Goal: Task Accomplishment & Management: Complete application form

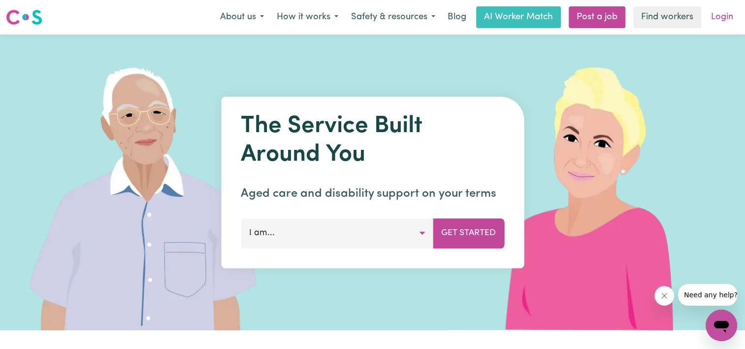
click at [719, 17] on link "Login" at bounding box center [723, 17] width 34 height 22
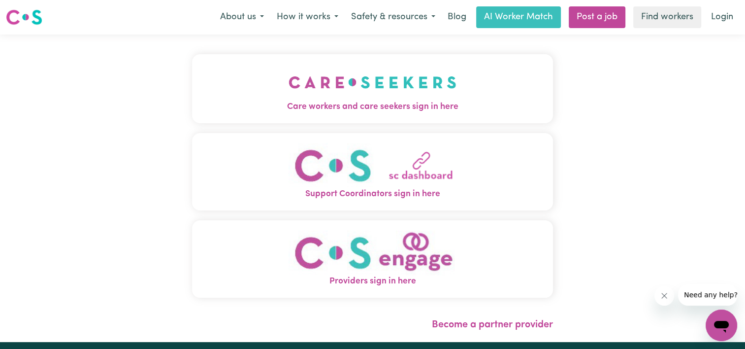
click at [425, 79] on img "Care workers and care seekers sign in here" at bounding box center [373, 82] width 168 height 36
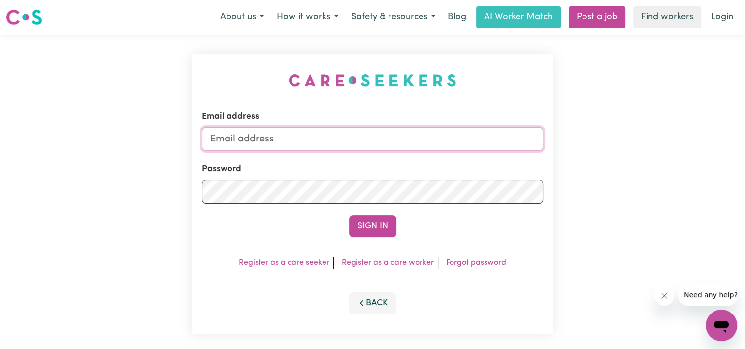
type input "[EMAIL_ADDRESS][DOMAIN_NAME]"
click at [372, 237] on div "Email address [EMAIL_ADDRESS][DOMAIN_NAME] Password Sign In Register as a care …" at bounding box center [372, 194] width 361 height 280
click at [373, 230] on button "Sign In" at bounding box center [372, 226] width 47 height 22
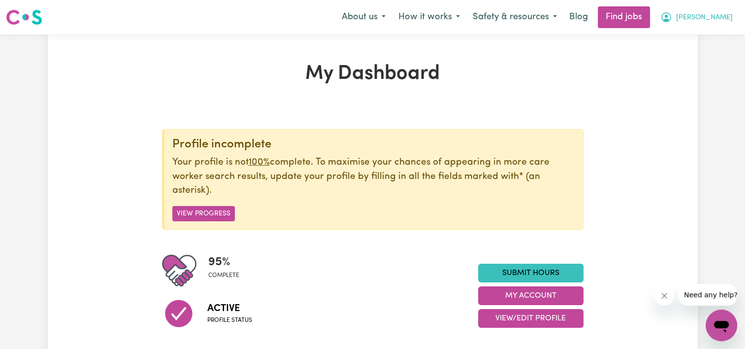
click at [718, 20] on span "[PERSON_NAME]" at bounding box center [704, 17] width 57 height 11
click at [684, 57] on link "My Dashboard" at bounding box center [700, 56] width 78 height 19
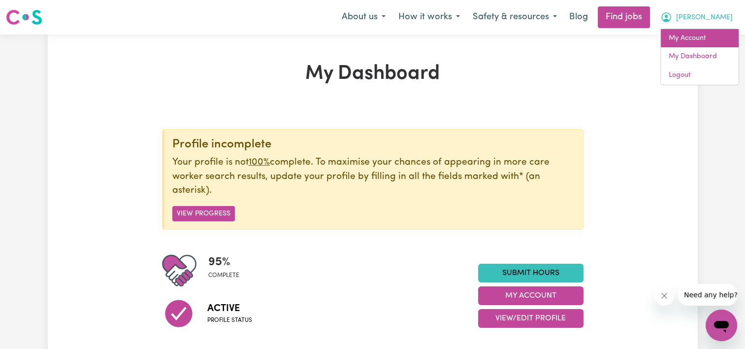
click at [693, 32] on link "My Account" at bounding box center [700, 38] width 78 height 19
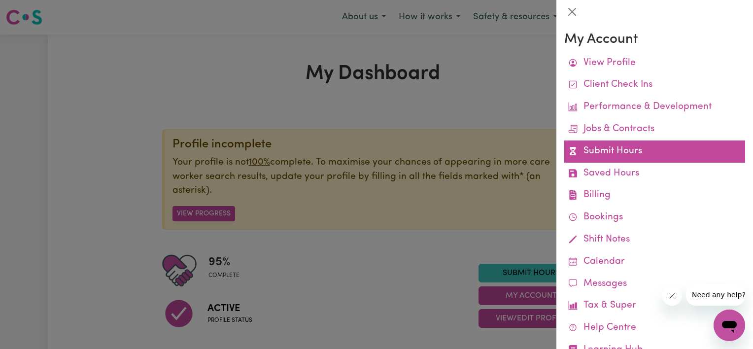
click at [598, 154] on link "Submit Hours" at bounding box center [654, 151] width 181 height 22
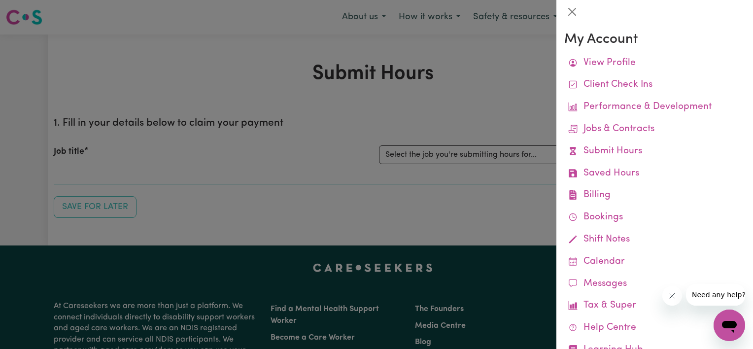
click at [497, 115] on div at bounding box center [376, 174] width 753 height 349
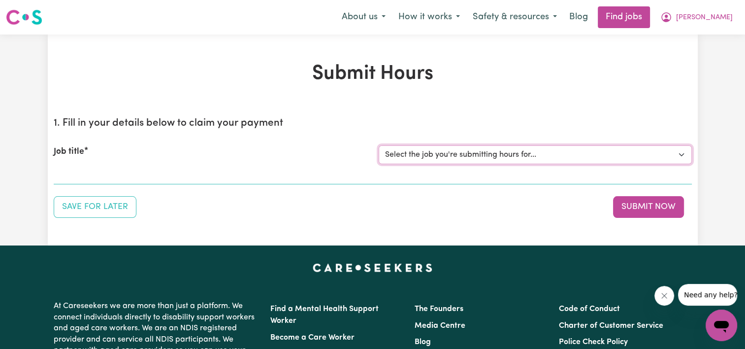
click at [678, 155] on select "Select the job you're submitting hours for... [[PERSON_NAME]] Support Worker Ne…" at bounding box center [535, 154] width 313 height 19
select select "13454"
click at [379, 145] on select "Select the job you're submitting hours for... [[PERSON_NAME]] Support Worker Ne…" at bounding box center [535, 154] width 313 height 19
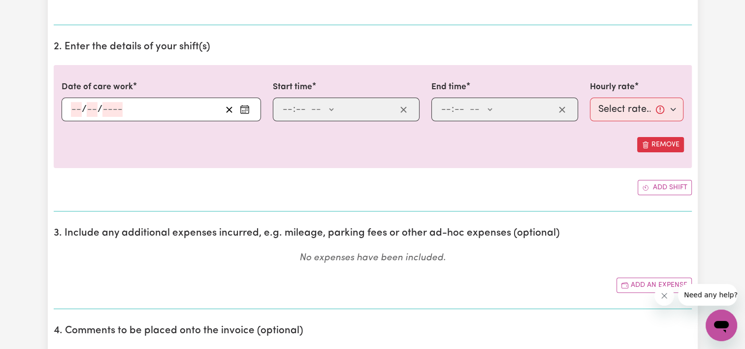
scroll to position [265, 0]
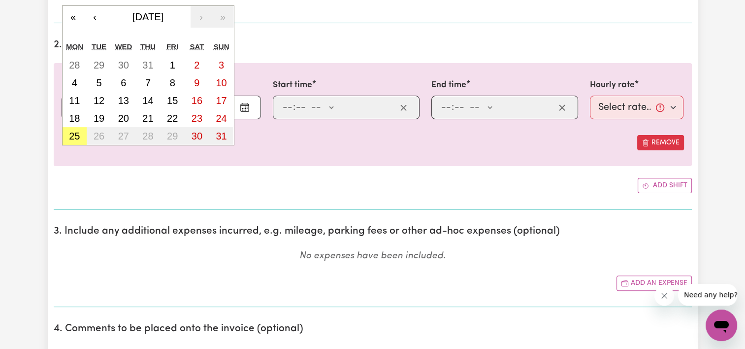
click at [80, 106] on div "/ / « ‹ [DATE] › » Mon Tue Wed Thu Fri Sat Sun 28 29 30 31 1 2 3 4 5 6 7 8 9 10…" at bounding box center [162, 108] width 200 height 24
click at [95, 15] on button "‹" at bounding box center [95, 17] width 22 height 22
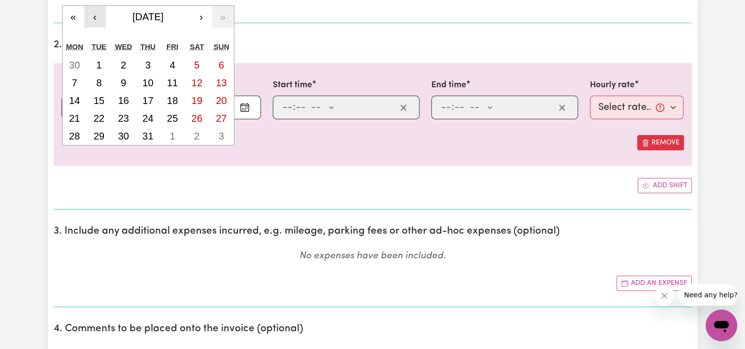
click at [95, 15] on button "‹" at bounding box center [95, 17] width 22 height 22
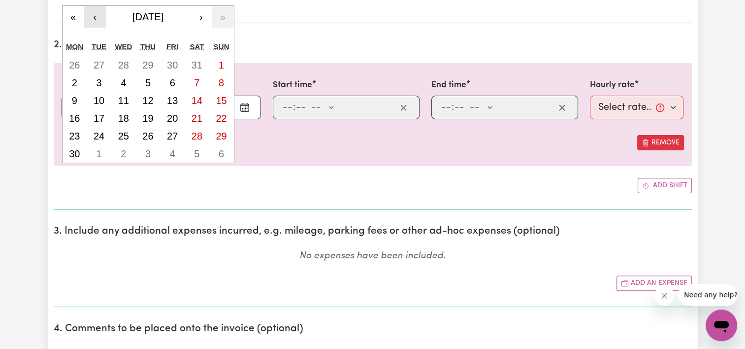
click at [95, 15] on button "‹" at bounding box center [95, 17] width 22 height 22
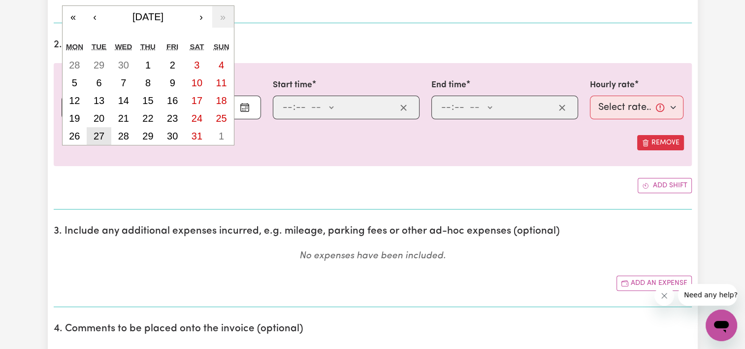
click at [101, 138] on abbr "27" at bounding box center [99, 136] width 11 height 11
type input "[DATE]"
type input "27"
type input "5"
type input "2025"
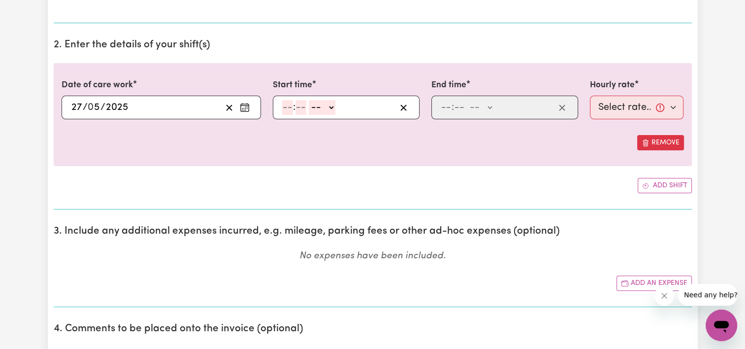
click at [290, 101] on input "number" at bounding box center [287, 107] width 11 height 15
type input "1"
click at [329, 109] on select "-- AM PM" at bounding box center [317, 107] width 27 height 15
select select "pm"
click at [304, 100] on select "-- AM PM" at bounding box center [317, 107] width 27 height 15
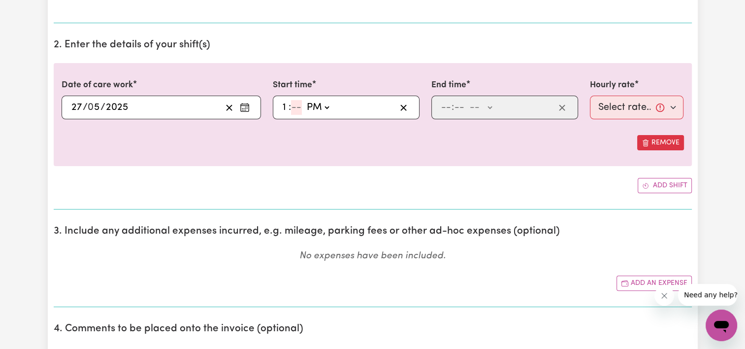
click at [298, 106] on input "number" at bounding box center [296, 107] width 11 height 15
type input "13:00"
type input "00"
click at [447, 103] on input "number" at bounding box center [446, 107] width 11 height 15
type input "3"
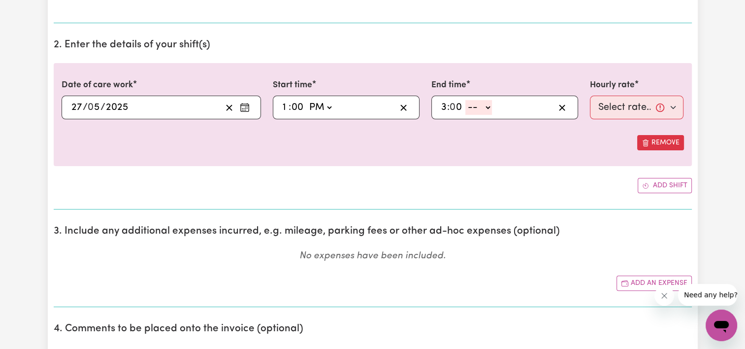
type input "0"
click at [489, 105] on select "-- AM PM" at bounding box center [479, 107] width 27 height 15
select select "pm"
click at [466, 100] on select "-- AM PM" at bounding box center [479, 107] width 27 height 15
type input "15:00"
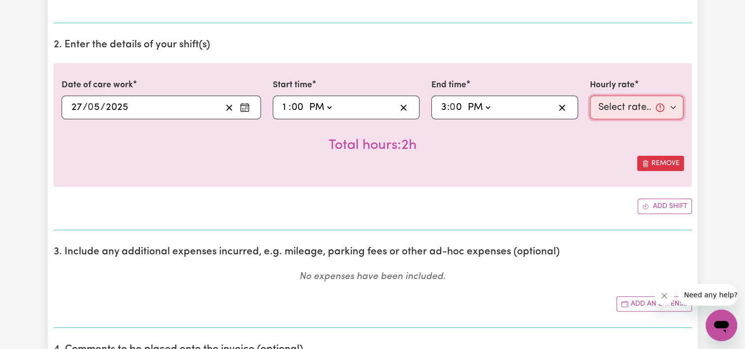
click at [674, 107] on select "Select rate... $50.00 (Weekday)" at bounding box center [637, 108] width 94 height 24
select select "50-Weekday"
click at [590, 96] on select "Select rate... $50.00 (Weekday)" at bounding box center [637, 108] width 94 height 24
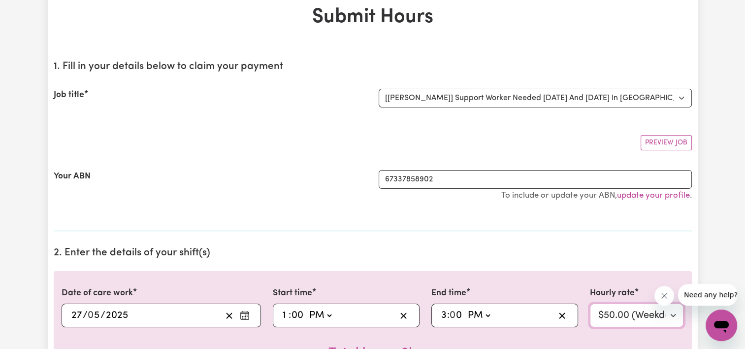
scroll to position [0, 0]
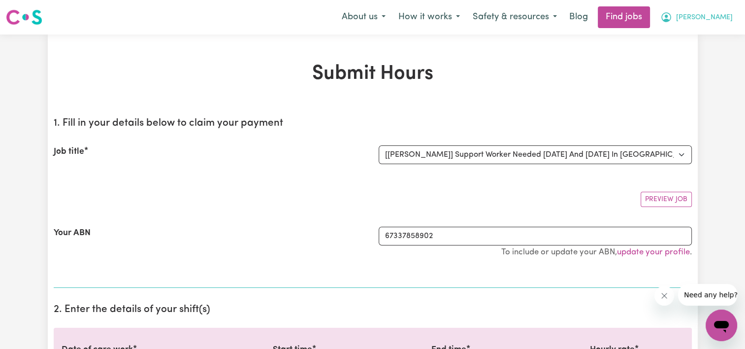
click at [716, 20] on span "[PERSON_NAME]" at bounding box center [704, 17] width 57 height 11
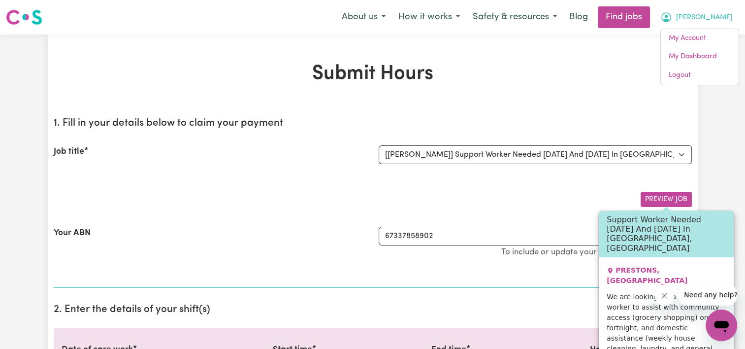
click at [659, 202] on button "Preview Job" at bounding box center [666, 199] width 51 height 15
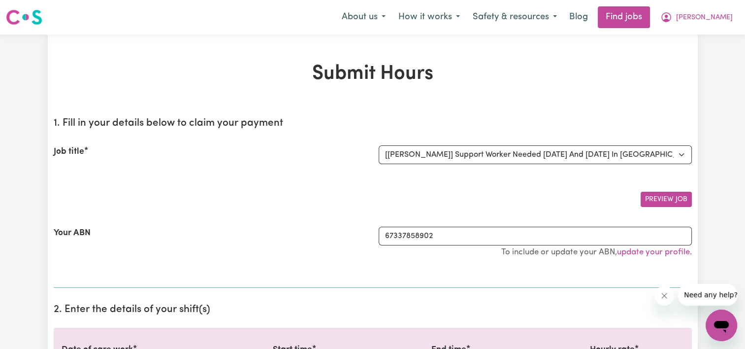
click at [659, 202] on button "Preview Job" at bounding box center [666, 199] width 51 height 15
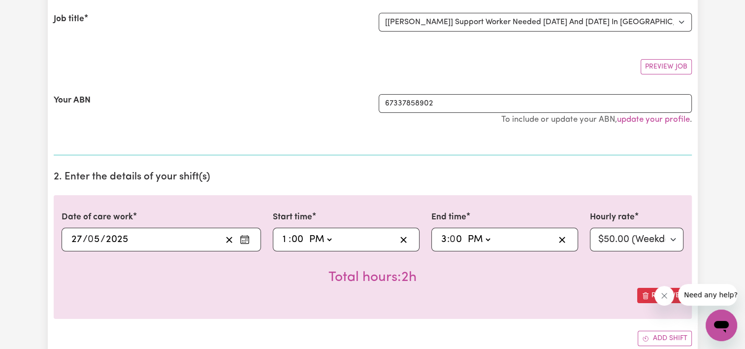
scroll to position [186, 0]
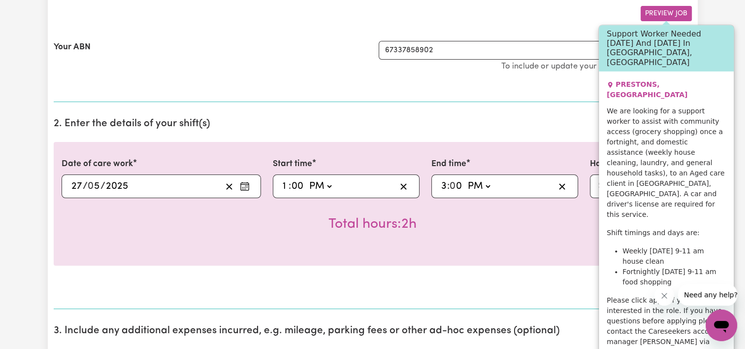
click at [672, 9] on button "Preview Job" at bounding box center [666, 13] width 51 height 15
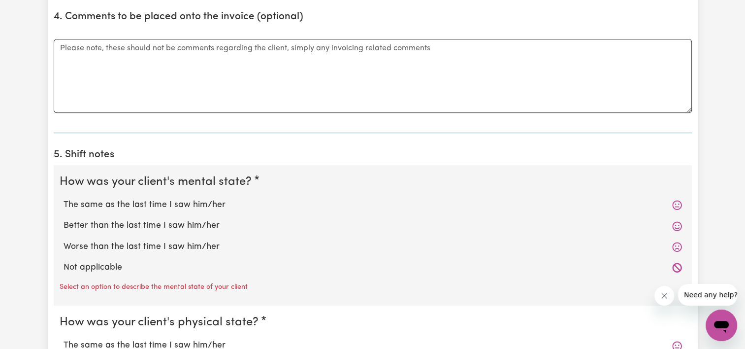
scroll to position [0, 0]
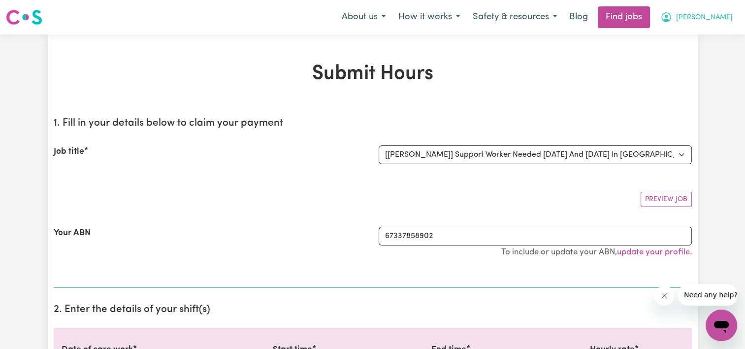
click at [711, 22] on span "[PERSON_NAME]" at bounding box center [704, 17] width 57 height 11
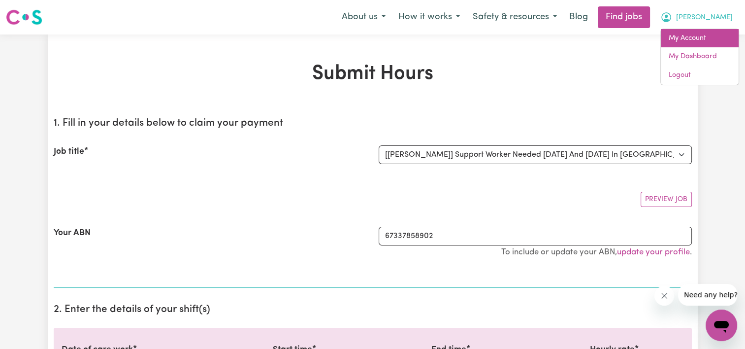
click at [693, 44] on link "My Account" at bounding box center [700, 38] width 78 height 19
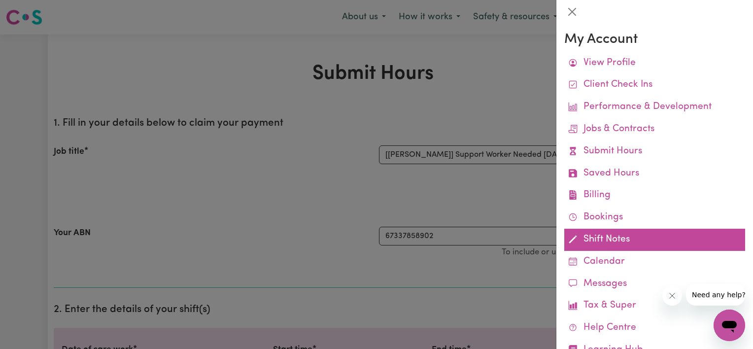
click at [594, 238] on link "Shift Notes" at bounding box center [654, 240] width 181 height 22
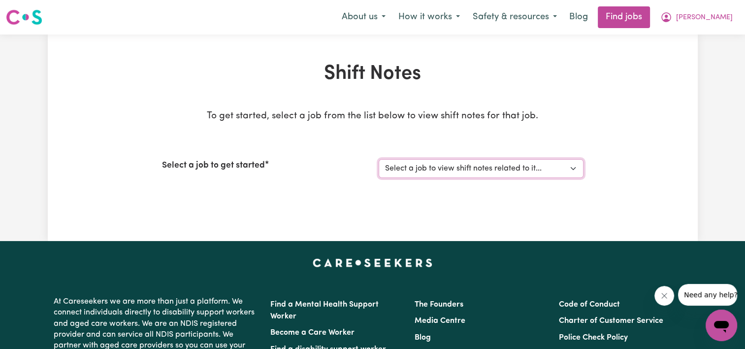
click at [572, 167] on select "Select a job to view shift notes related to it... [[PERSON_NAME]] Support Worke…" at bounding box center [481, 168] width 205 height 19
select select "13454"
click at [379, 159] on select "Select a job to view shift notes related to it... [[PERSON_NAME]] Support Worke…" at bounding box center [481, 168] width 205 height 19
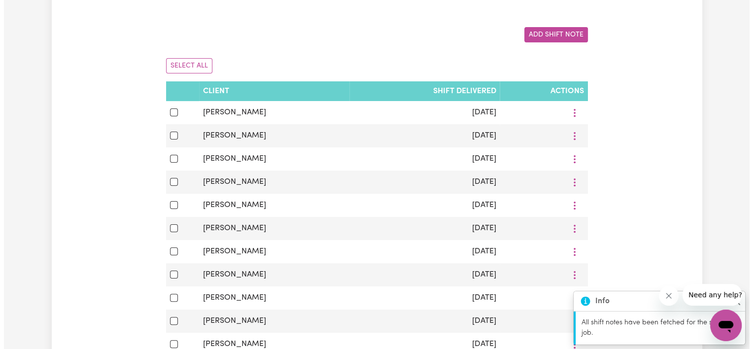
scroll to position [188, 0]
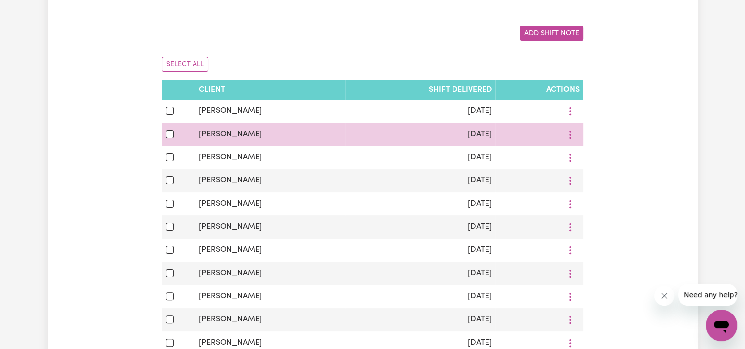
click at [243, 135] on span "[PERSON_NAME]" at bounding box center [230, 134] width 63 height 8
click at [571, 116] on icon "More options" at bounding box center [571, 111] width 10 height 10
click at [590, 155] on span "View/Update" at bounding box center [607, 157] width 48 height 8
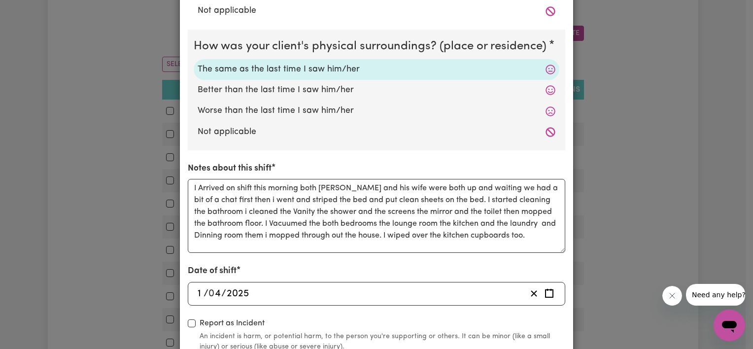
scroll to position [289, 0]
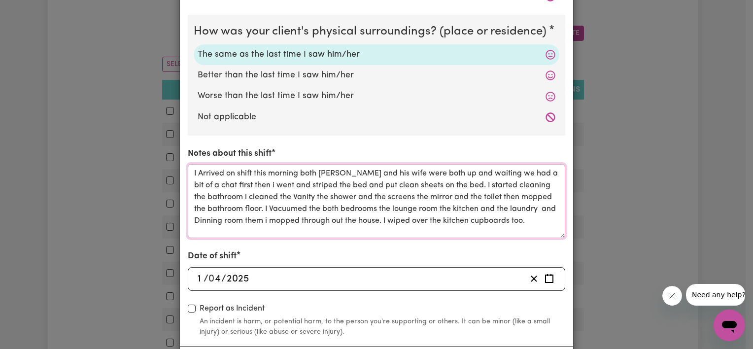
drag, startPoint x: 187, startPoint y: 171, endPoint x: 539, endPoint y: 229, distance: 356.0
click at [539, 229] on textarea "I Arrived on shift this morning both [PERSON_NAME] and his wife were both up an…" at bounding box center [376, 201] width 377 height 74
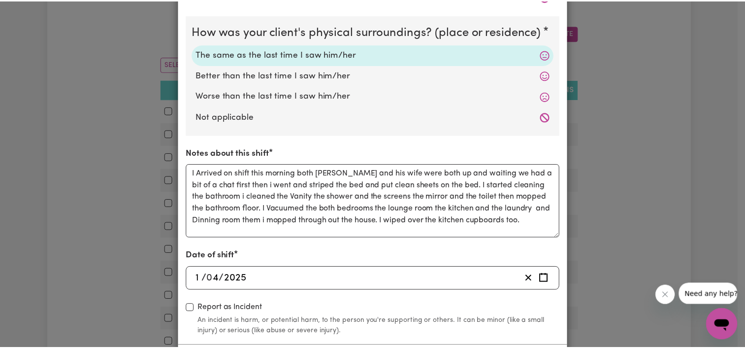
scroll to position [0, 0]
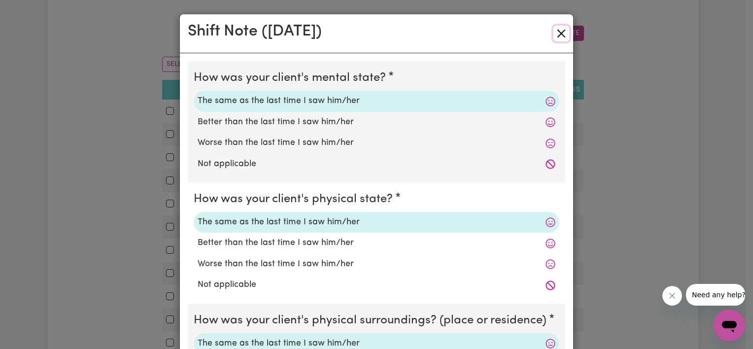
click at [557, 32] on button "Close" at bounding box center [561, 34] width 16 height 16
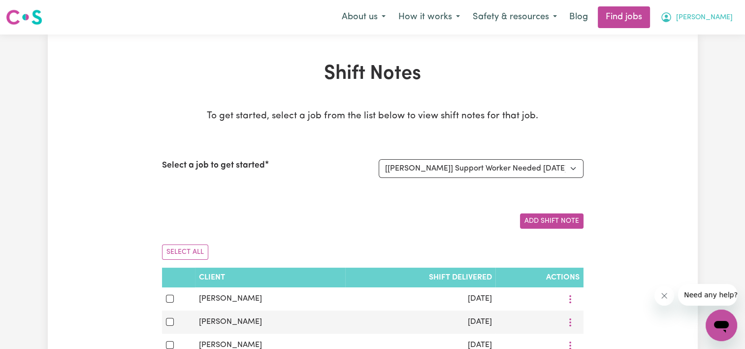
click at [714, 17] on span "[PERSON_NAME]" at bounding box center [704, 17] width 57 height 11
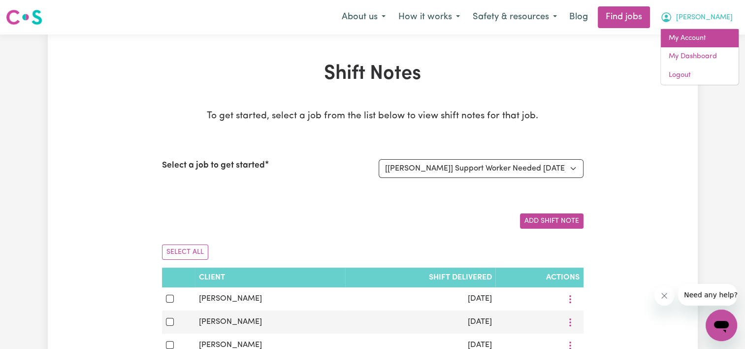
click at [692, 39] on link "My Account" at bounding box center [700, 38] width 78 height 19
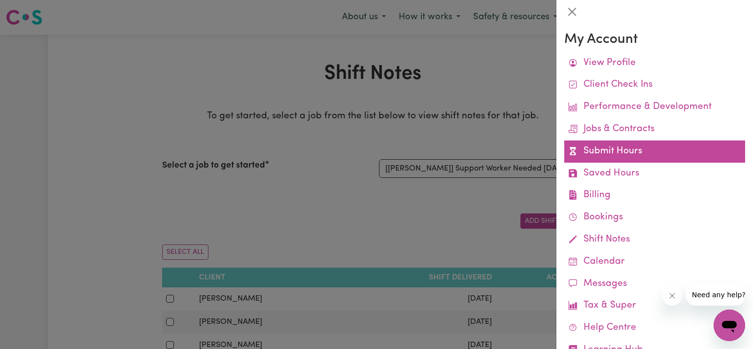
click at [612, 150] on link "Submit Hours" at bounding box center [654, 151] width 181 height 22
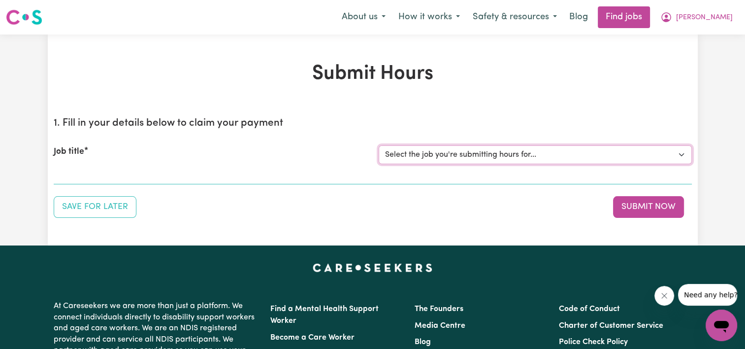
click at [619, 157] on select "Select the job you're submitting hours for... [[PERSON_NAME]] Support Worker Ne…" at bounding box center [535, 154] width 313 height 19
select select "13454"
click at [379, 145] on select "Select the job you're submitting hours for... [[PERSON_NAME]] Support Worker Ne…" at bounding box center [535, 154] width 313 height 19
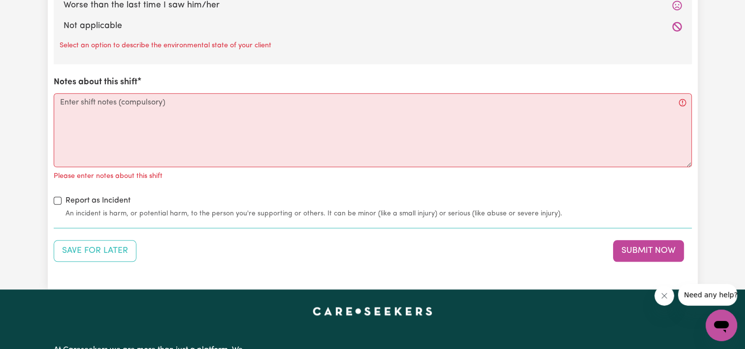
scroll to position [1110, 0]
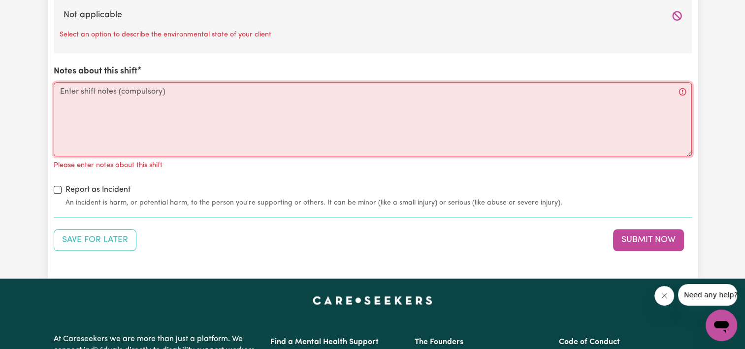
paste textarea "I Arrived on shift this morning both [PERSON_NAME] and his wife were both up an…"
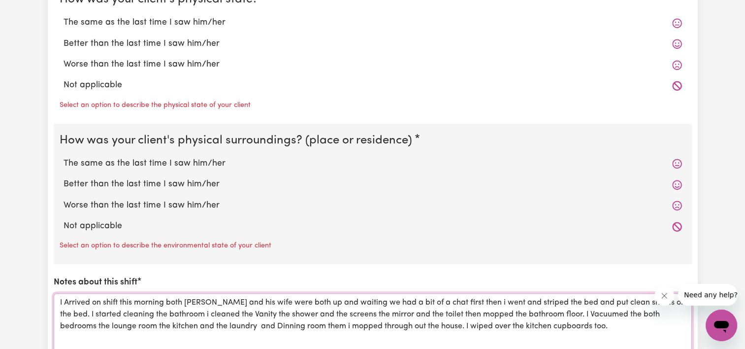
scroll to position [897, 0]
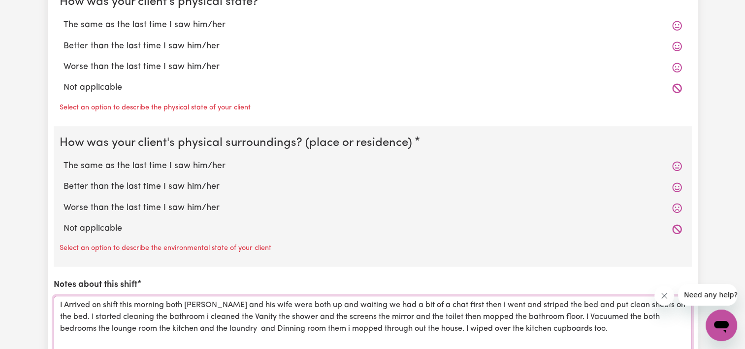
type textarea "I Arrived on shift this morning both [PERSON_NAME] and his wife were both up an…"
click at [674, 185] on icon at bounding box center [678, 187] width 10 height 10
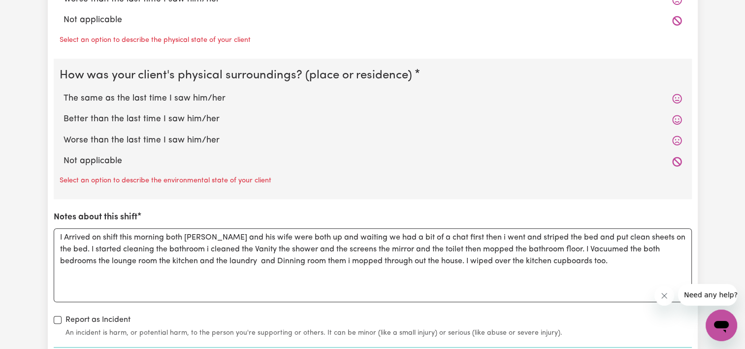
scroll to position [967, 0]
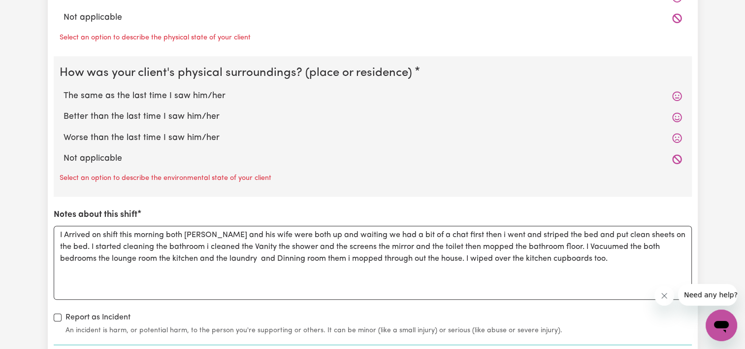
click at [199, 175] on p "Select an option to describe the environmental state of your client" at bounding box center [166, 178] width 212 height 11
click at [67, 175] on p "Select an option to describe the environmental state of your client" at bounding box center [166, 178] width 212 height 11
click at [86, 154] on label "Not applicable" at bounding box center [373, 158] width 619 height 13
click at [64, 152] on input "Not applicable" at bounding box center [63, 152] width 0 height 0
radio input "true"
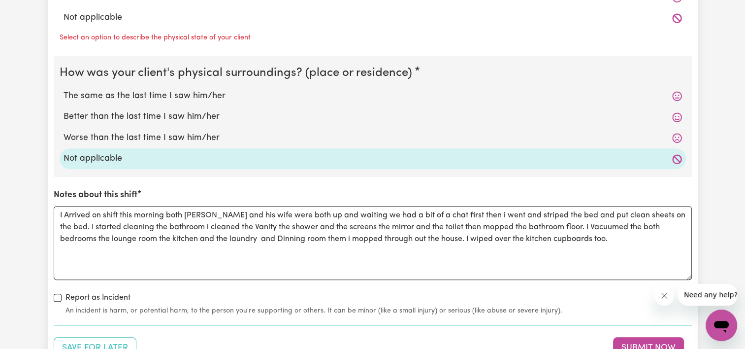
click at [91, 94] on label "The same as the last time I saw him/her" at bounding box center [373, 96] width 619 height 13
click at [64, 90] on input "The same as the last time I saw him/her" at bounding box center [63, 89] width 0 height 0
radio input "true"
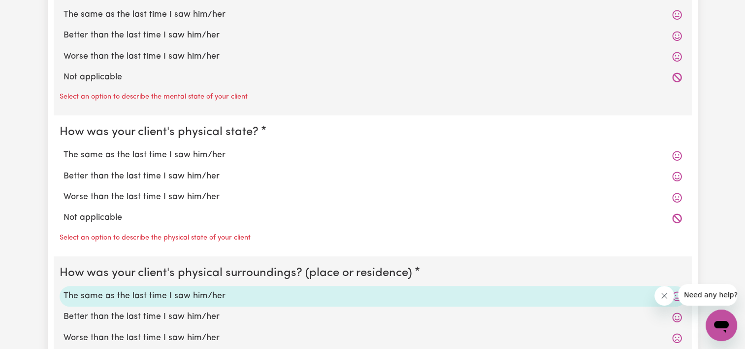
scroll to position [765, 0]
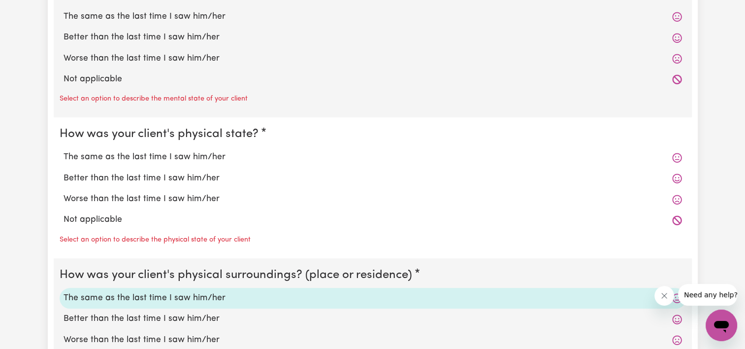
click at [103, 151] on label "The same as the last time I saw him/her" at bounding box center [373, 157] width 619 height 13
click at [64, 151] on input "The same as the last time I saw him/her" at bounding box center [63, 150] width 0 height 0
radio input "true"
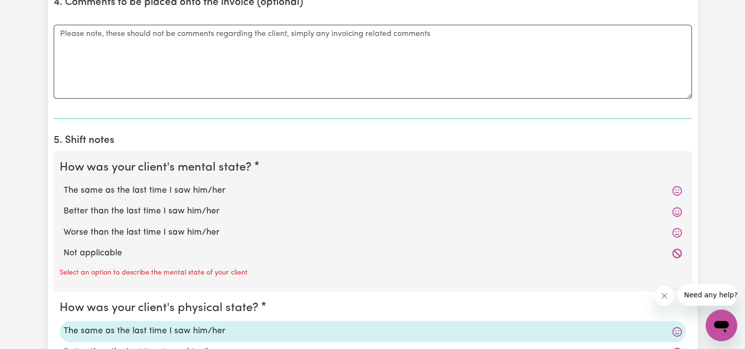
scroll to position [616, 0]
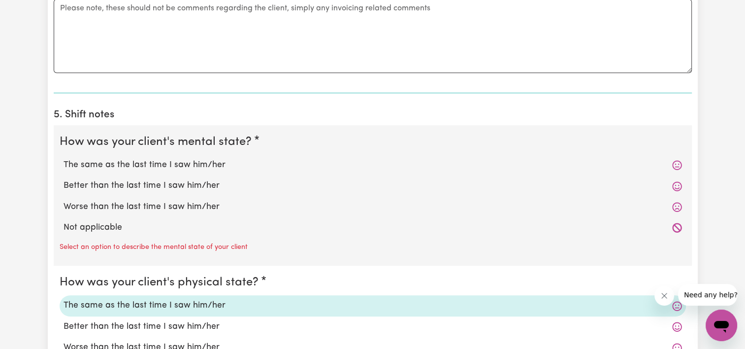
click at [161, 163] on label "The same as the last time I saw him/her" at bounding box center [373, 165] width 619 height 13
click at [64, 159] on input "The same as the last time I saw him/her" at bounding box center [63, 158] width 0 height 0
radio input "true"
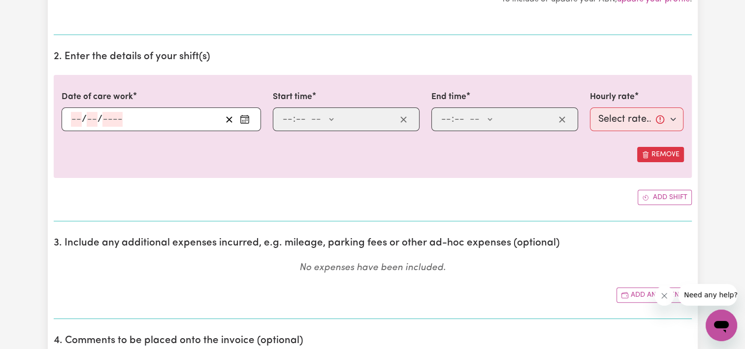
scroll to position [246, 0]
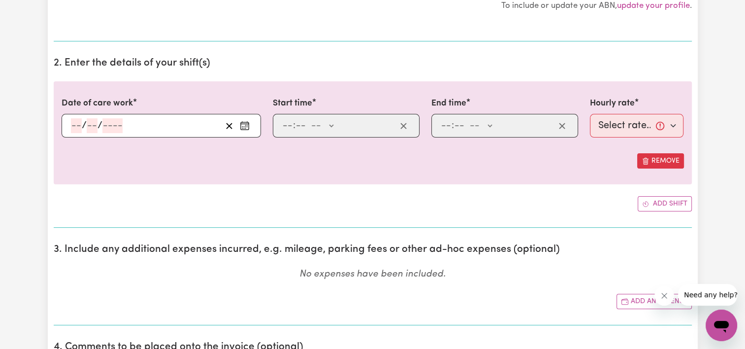
click at [78, 125] on div "/ /" at bounding box center [162, 126] width 200 height 24
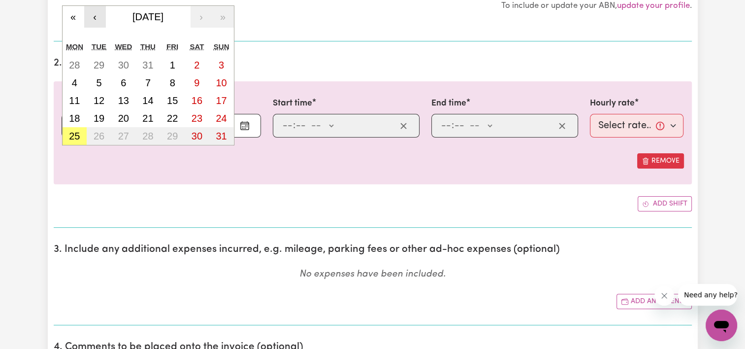
click at [91, 20] on button "‹" at bounding box center [95, 17] width 22 height 22
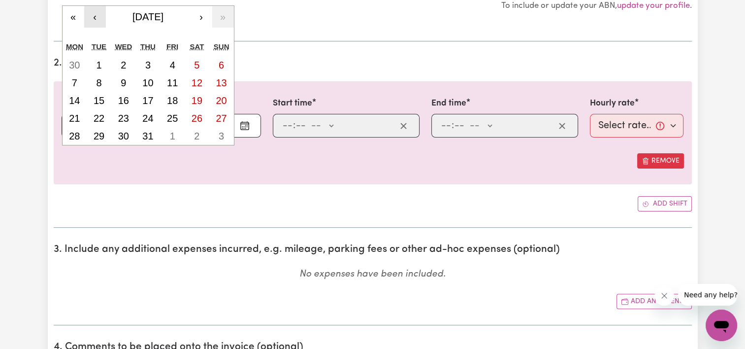
click at [91, 20] on button "‹" at bounding box center [95, 17] width 22 height 22
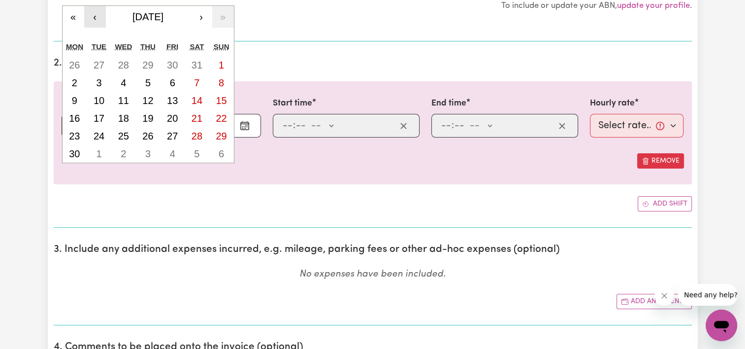
click at [91, 20] on button "‹" at bounding box center [95, 17] width 22 height 22
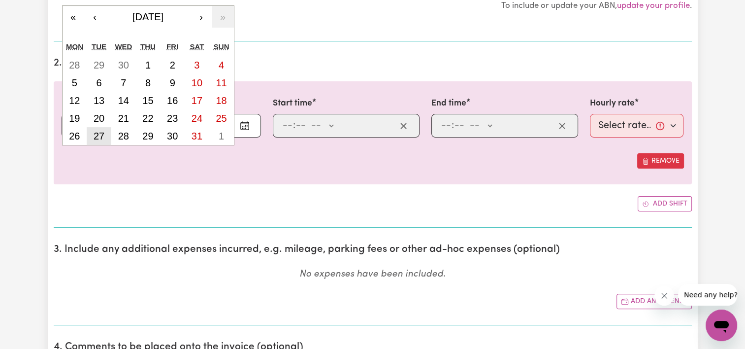
click at [95, 137] on abbr "27" at bounding box center [99, 136] width 11 height 11
type input "[DATE]"
type input "27"
type input "5"
type input "2025"
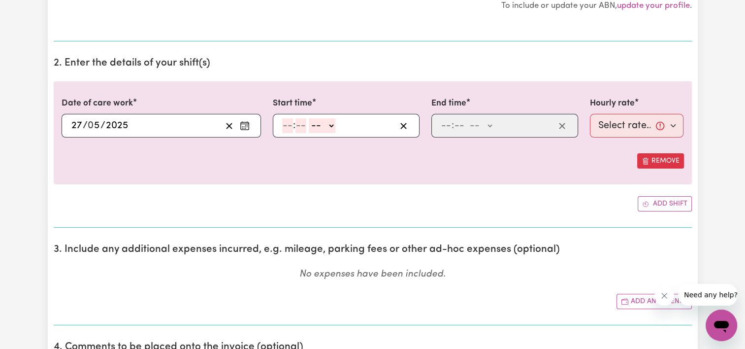
click at [288, 126] on input "number" at bounding box center [287, 125] width 11 height 15
type input "1"
click at [292, 126] on input "number" at bounding box center [296, 125] width 11 height 15
type input "0"
click at [329, 128] on select "-- AM PM" at bounding box center [320, 125] width 27 height 15
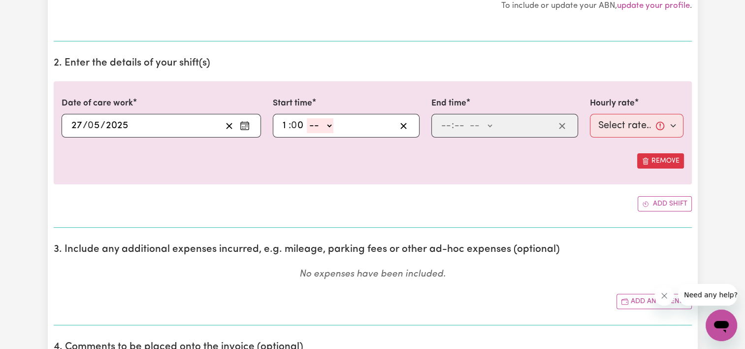
select select "pm"
click at [307, 118] on select "-- AM PM" at bounding box center [320, 125] width 27 height 15
type input "13:00"
click at [447, 122] on input "number" at bounding box center [446, 125] width 11 height 15
type input "3"
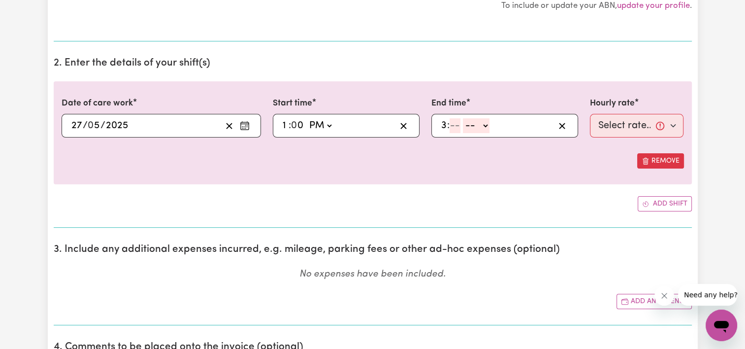
click at [457, 124] on input "number" at bounding box center [455, 125] width 11 height 15
type input "0"
click at [490, 126] on select "-- AM PM" at bounding box center [479, 125] width 27 height 15
select select "pm"
click at [466, 118] on select "-- AM PM" at bounding box center [479, 125] width 27 height 15
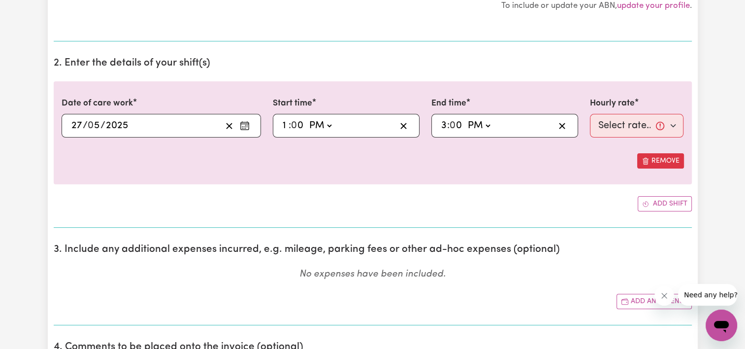
type input "15:00"
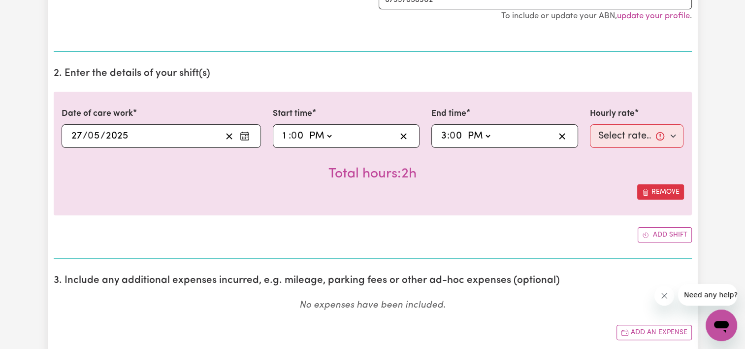
scroll to position [268, 0]
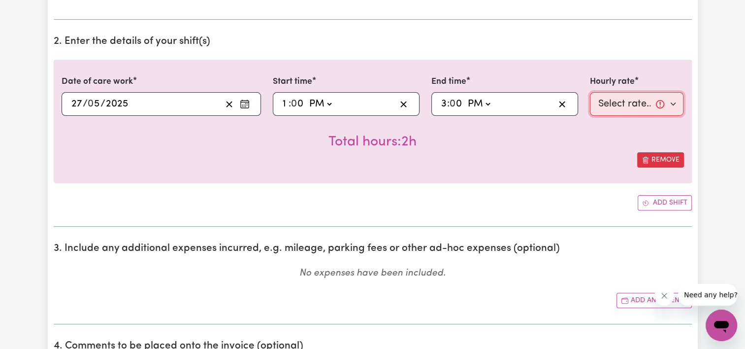
click at [674, 104] on select "Select rate... $50.00 (Weekday)" at bounding box center [637, 104] width 94 height 24
select select "50-Weekday"
click at [590, 92] on select "Select rate... $50.00 (Weekday)" at bounding box center [637, 104] width 94 height 24
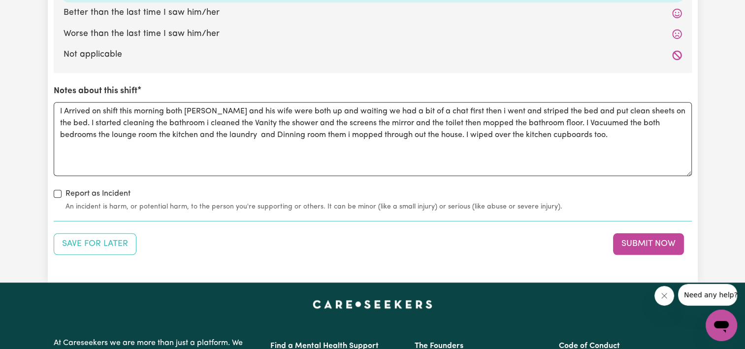
scroll to position [1113, 0]
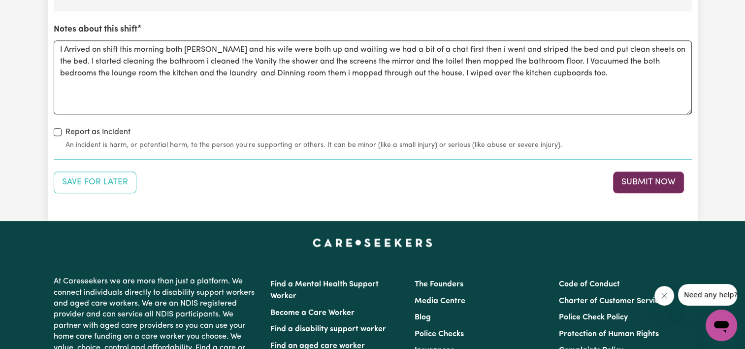
click at [651, 181] on button "Submit Now" at bounding box center [648, 182] width 71 height 22
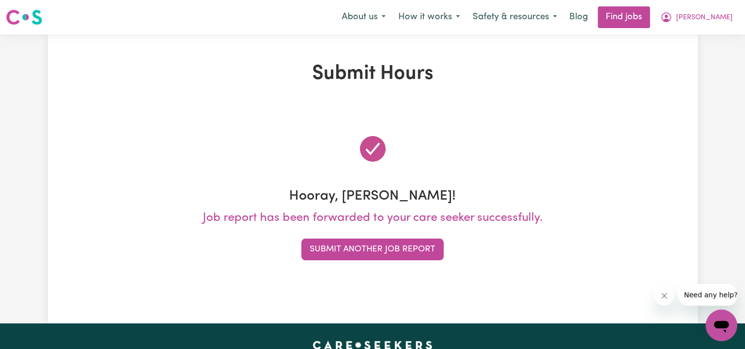
scroll to position [0, 0]
click at [711, 15] on span "[PERSON_NAME]" at bounding box center [704, 17] width 57 height 11
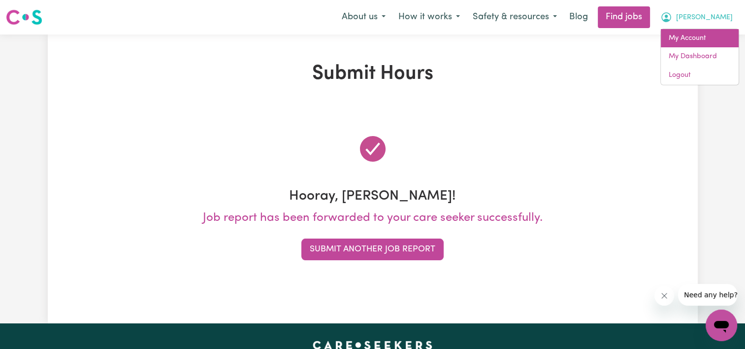
click at [694, 37] on link "My Account" at bounding box center [700, 38] width 78 height 19
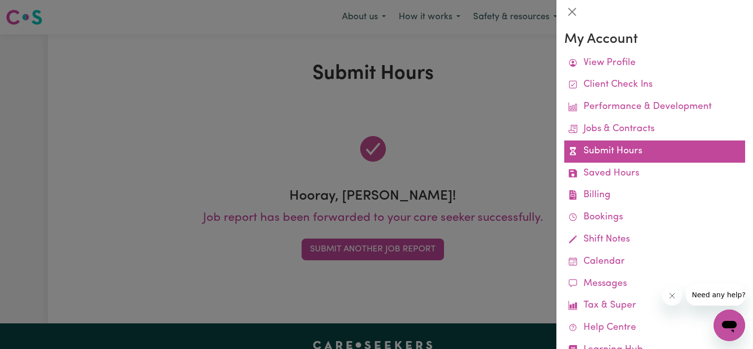
click at [611, 148] on link "Submit Hours" at bounding box center [654, 151] width 181 height 22
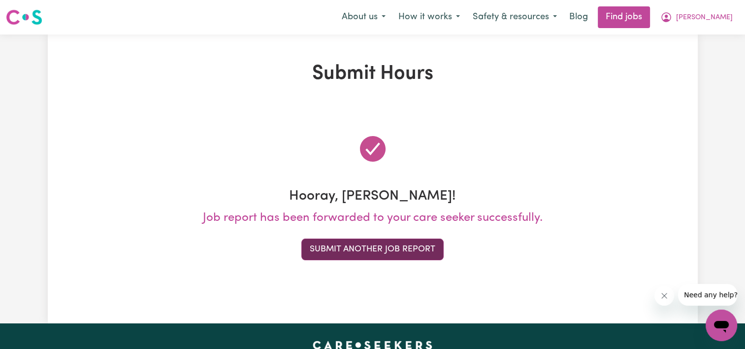
click at [384, 246] on button "Submit Another Job Report" at bounding box center [373, 249] width 142 height 22
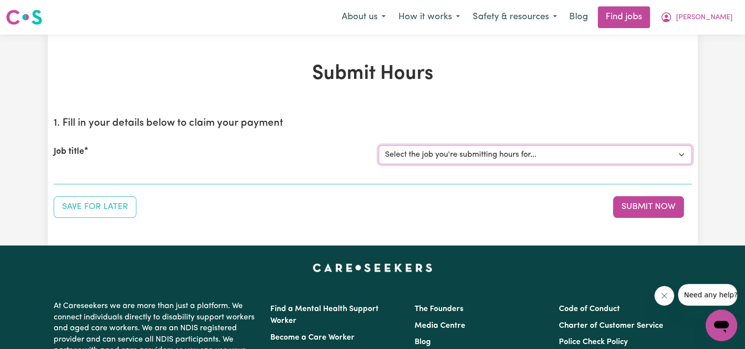
click at [566, 161] on select "Select the job you're submitting hours for... [[PERSON_NAME]] Support Worker Ne…" at bounding box center [535, 154] width 313 height 19
select select "13454"
click at [379, 145] on select "Select the job you're submitting hours for... [[PERSON_NAME]] Support Worker Ne…" at bounding box center [535, 154] width 313 height 19
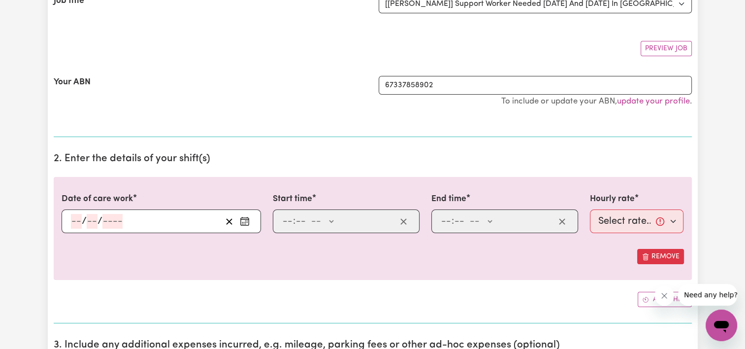
scroll to position [155, 0]
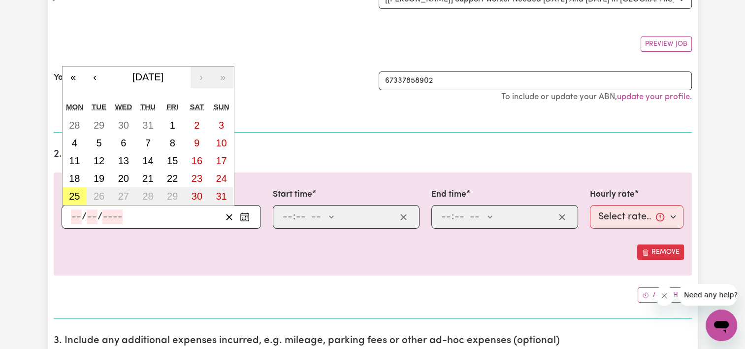
click at [75, 217] on input "number" at bounding box center [76, 216] width 11 height 15
click at [91, 75] on button "‹" at bounding box center [95, 78] width 22 height 22
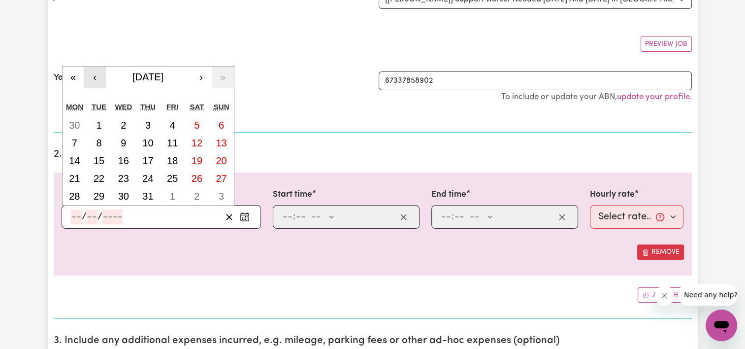
click at [91, 75] on button "‹" at bounding box center [95, 78] width 22 height 22
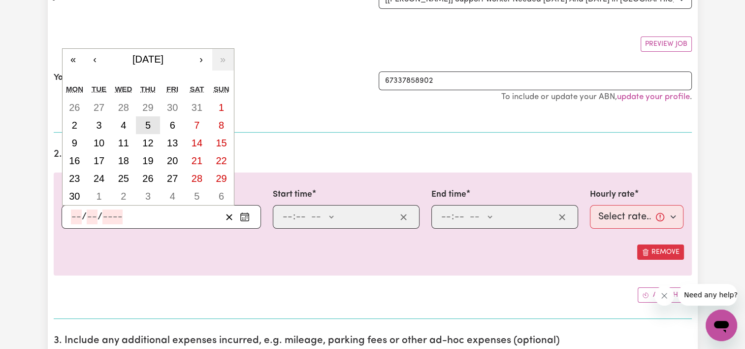
click at [150, 126] on abbr "5" at bounding box center [147, 125] width 5 height 11
type input "[DATE]"
type input "5"
type input "6"
type input "2025"
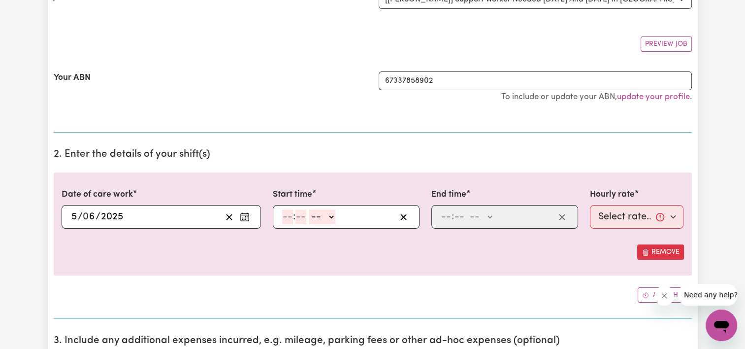
click at [285, 215] on input "number" at bounding box center [287, 216] width 11 height 15
type input "9"
type input "0"
click at [331, 217] on select "-- AM PM" at bounding box center [320, 216] width 27 height 15
select select "am"
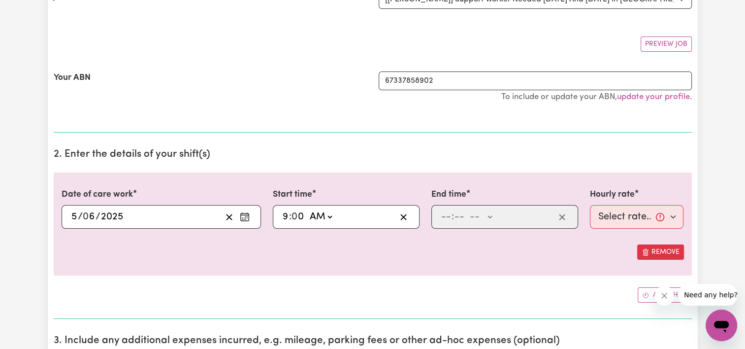
click at [307, 209] on select "-- AM PM" at bounding box center [320, 216] width 27 height 15
type input "09:00"
click at [446, 216] on input "number" at bounding box center [446, 216] width 11 height 15
type input "11"
type input "0"
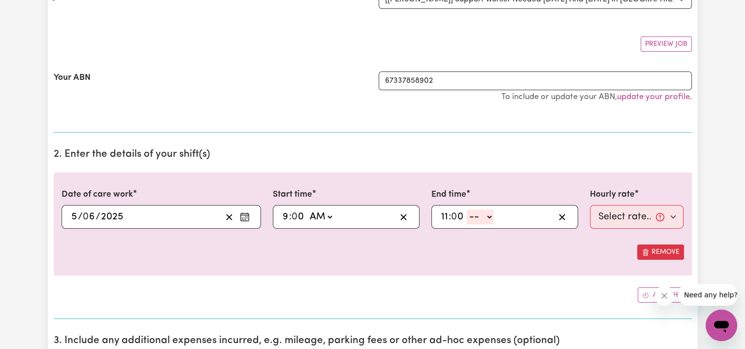
click at [492, 219] on select "-- AM PM" at bounding box center [480, 216] width 27 height 15
select select "am"
click at [467, 209] on select "-- AM PM" at bounding box center [480, 216] width 27 height 15
type input "11:00"
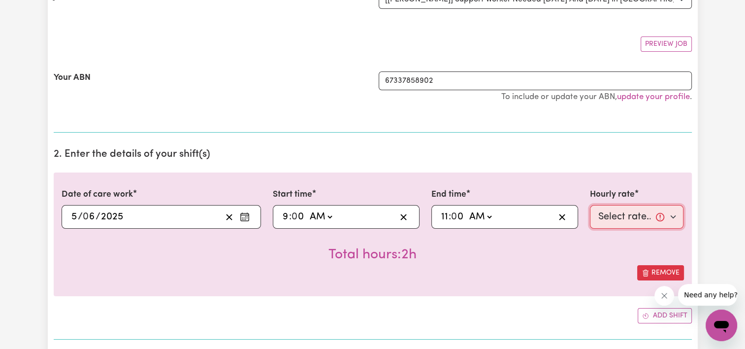
click at [669, 216] on select "Select rate... $50.00 (Weekday)" at bounding box center [637, 217] width 94 height 24
select select "50-Weekday"
click at [590, 205] on select "Select rate... $50.00 (Weekday)" at bounding box center [637, 217] width 94 height 24
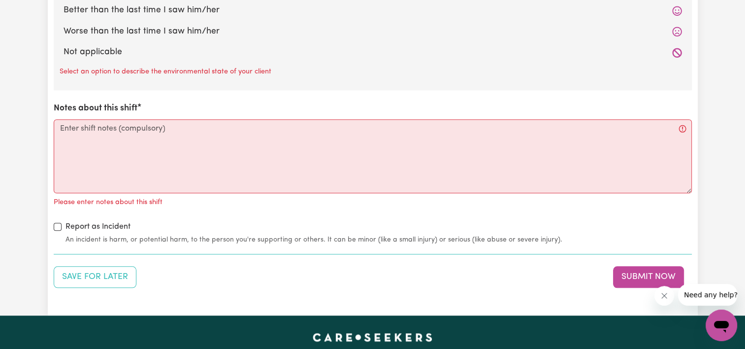
scroll to position [1090, 0]
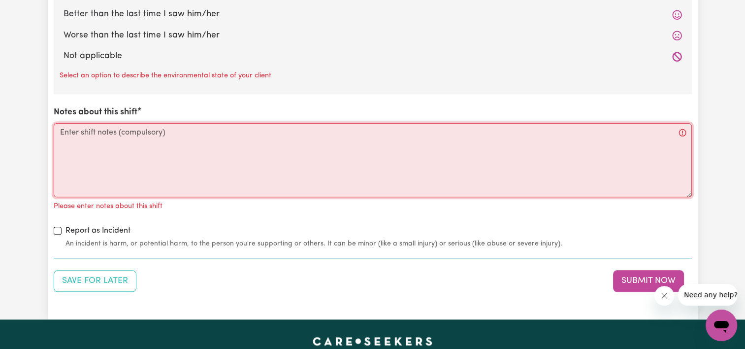
click at [114, 154] on textarea "Notes about this shift" at bounding box center [373, 160] width 639 height 74
paste textarea "I Arrived on shift this morning both [PERSON_NAME] and his wife were both up an…"
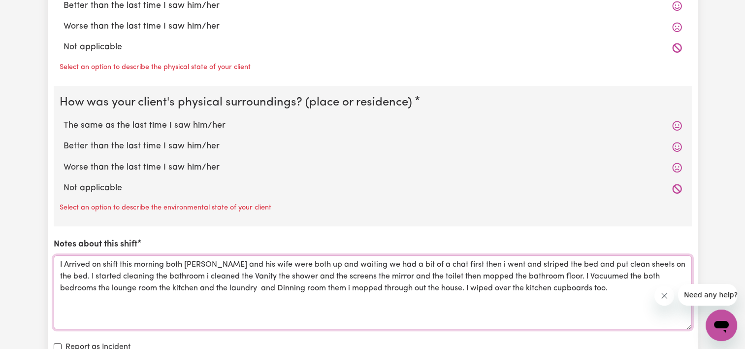
scroll to position [929, 0]
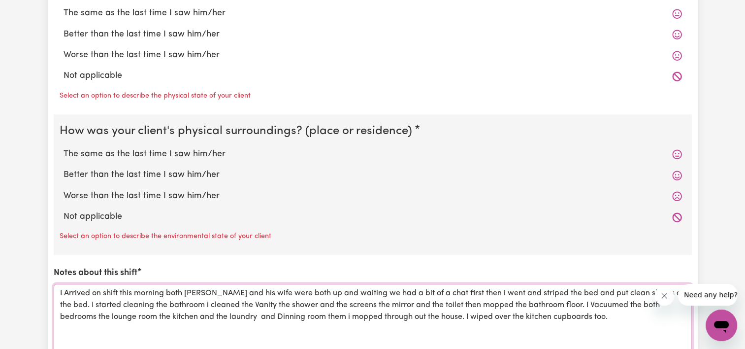
type textarea "I Arrived on shift this morning both [PERSON_NAME] and his wife were both up an…"
click at [178, 156] on label "The same as the last time I saw him/her" at bounding box center [373, 154] width 619 height 13
click at [64, 148] on input "The same as the last time I saw him/her" at bounding box center [63, 147] width 0 height 0
radio input "true"
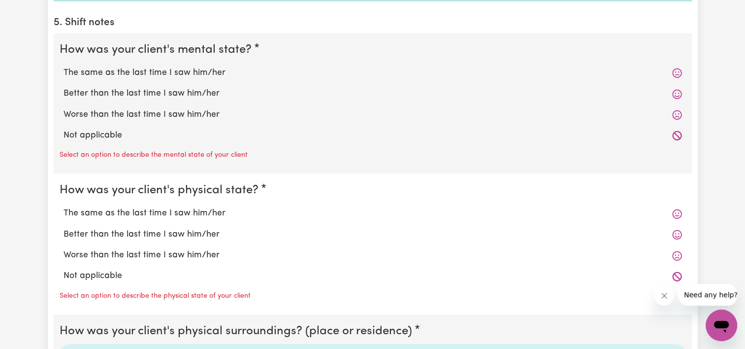
scroll to position [706, 0]
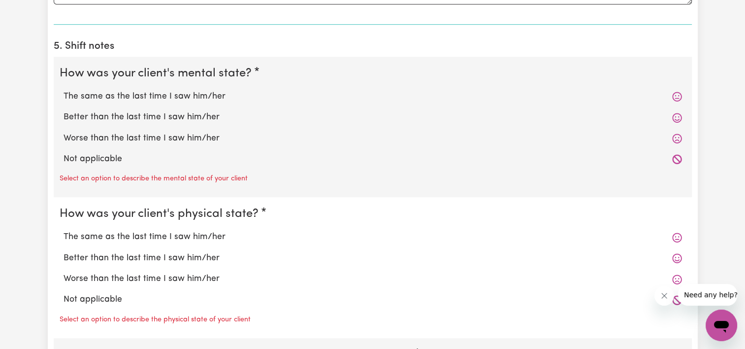
click at [186, 235] on label "The same as the last time I saw him/her" at bounding box center [373, 237] width 619 height 13
click at [64, 231] on input "The same as the last time I saw him/her" at bounding box center [63, 230] width 0 height 0
radio input "true"
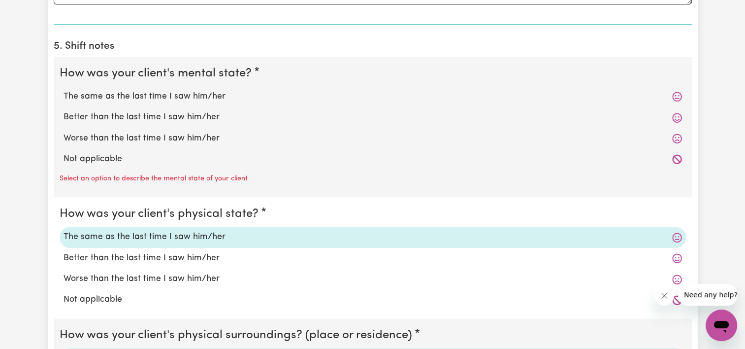
click at [198, 94] on label "The same as the last time I saw him/her" at bounding box center [373, 96] width 619 height 13
click at [64, 90] on input "The same as the last time I saw him/her" at bounding box center [63, 90] width 0 height 0
radio input "true"
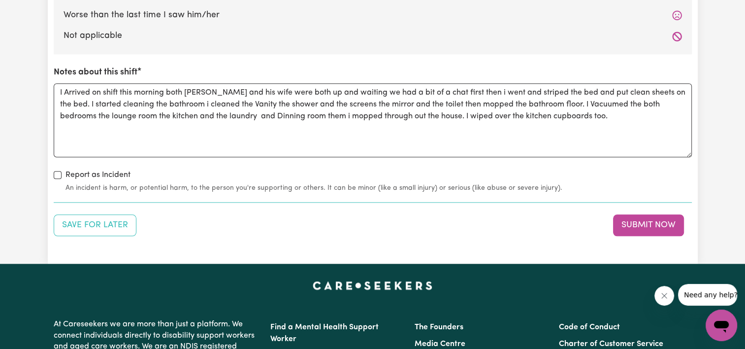
scroll to position [1130, 0]
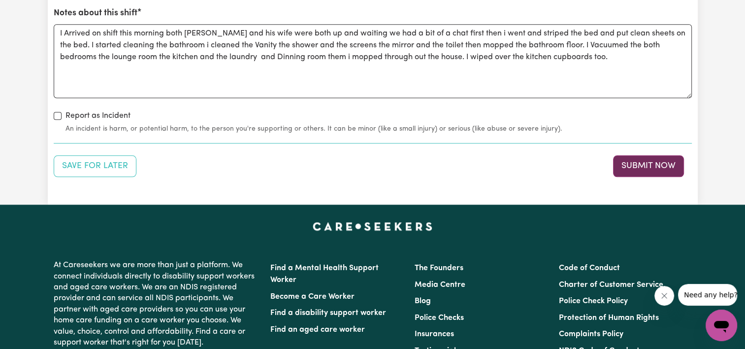
click at [639, 161] on button "Submit Now" at bounding box center [648, 166] width 71 height 22
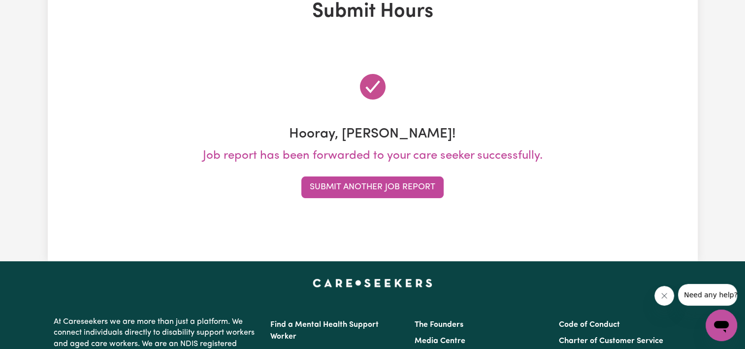
scroll to position [0, 0]
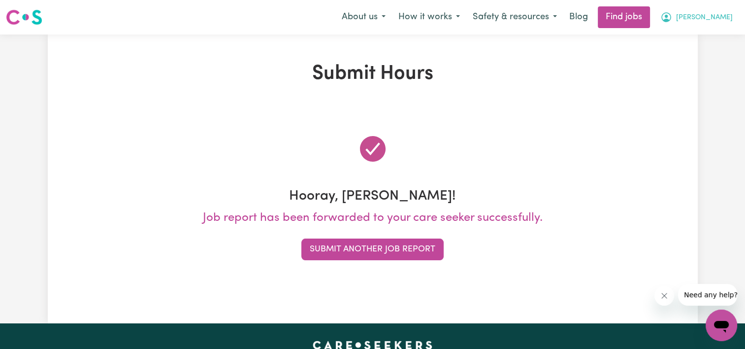
click at [715, 20] on span "[PERSON_NAME]" at bounding box center [704, 17] width 57 height 11
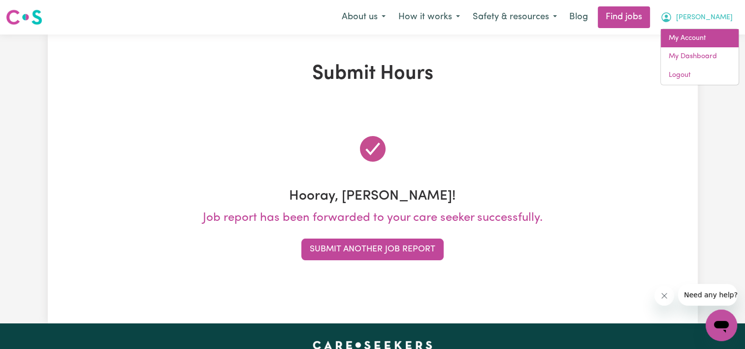
click at [695, 38] on link "My Account" at bounding box center [700, 38] width 78 height 19
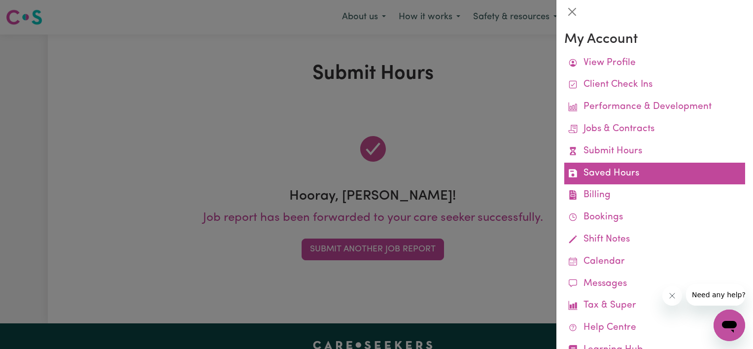
click at [622, 172] on link "Saved Hours" at bounding box center [654, 174] width 181 height 22
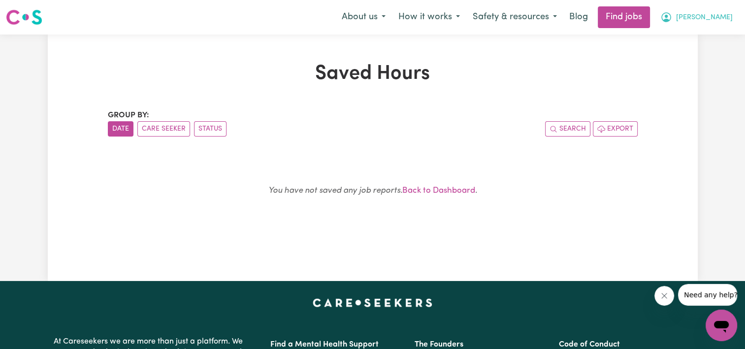
click at [720, 13] on span "[PERSON_NAME]" at bounding box center [704, 17] width 57 height 11
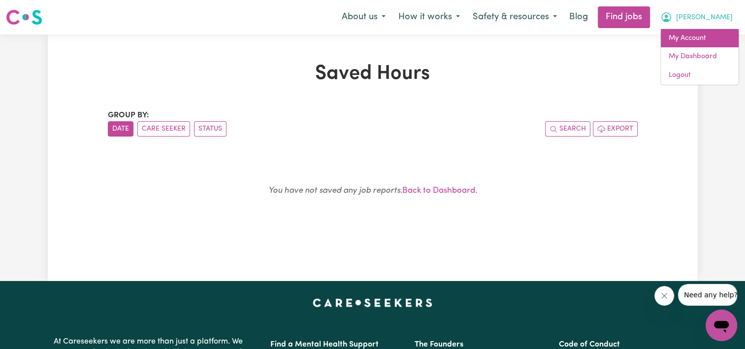
click at [691, 40] on link "My Account" at bounding box center [700, 38] width 78 height 19
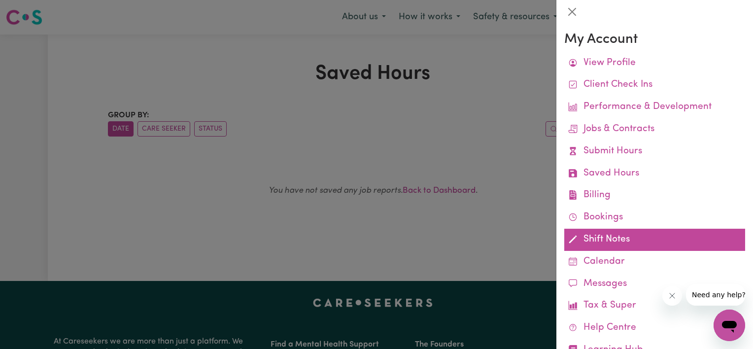
click at [599, 241] on link "Shift Notes" at bounding box center [654, 240] width 181 height 22
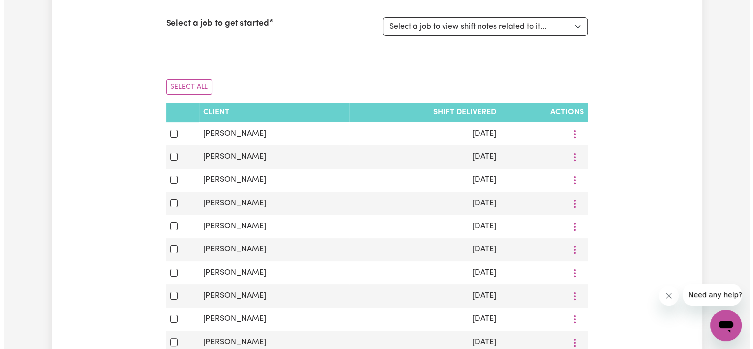
scroll to position [138, 0]
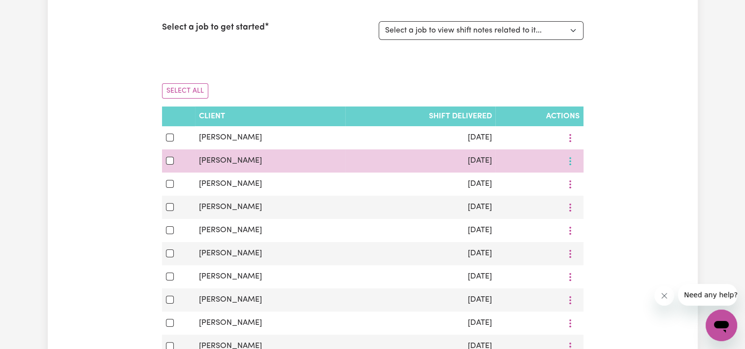
click at [570, 145] on button "More options" at bounding box center [570, 137] width 19 height 15
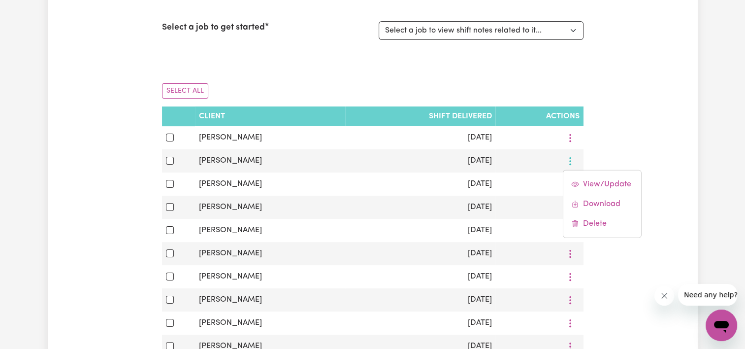
click at [605, 258] on div "Shift Notes To get started, select a job from the list below to view shift note…" at bounding box center [373, 214] width 650 height 580
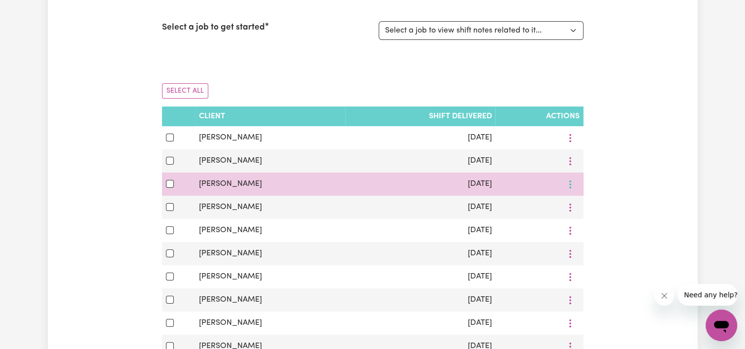
click at [569, 143] on icon "More options" at bounding box center [571, 138] width 10 height 10
click at [588, 206] on span "View/Update" at bounding box center [607, 207] width 48 height 8
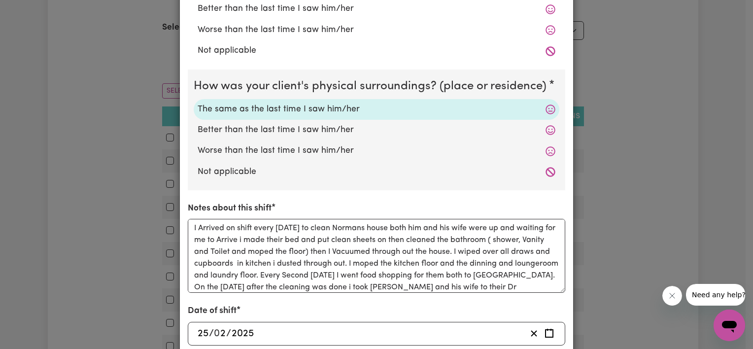
scroll to position [0, 0]
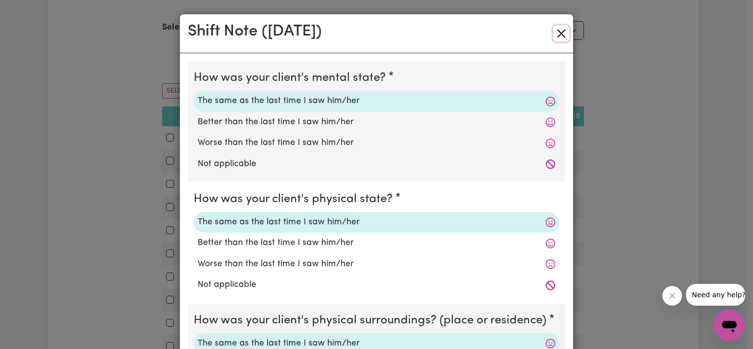
click at [559, 34] on button "Close" at bounding box center [561, 34] width 16 height 16
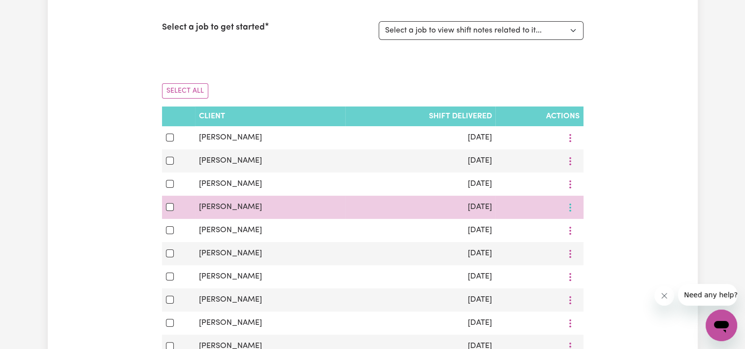
click at [569, 145] on button "More options" at bounding box center [570, 137] width 19 height 15
click at [595, 233] on span "View/Update" at bounding box center [607, 230] width 48 height 8
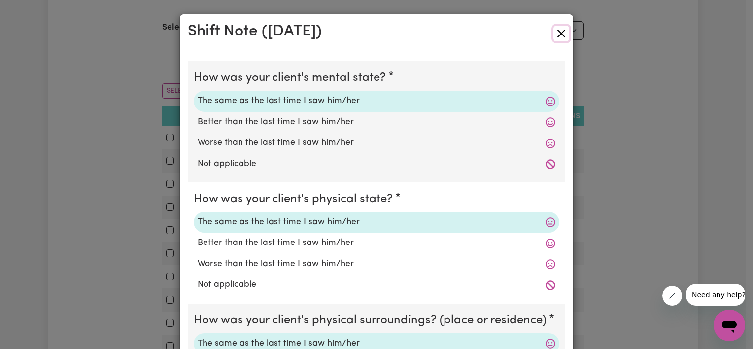
click at [555, 33] on button "Close" at bounding box center [561, 34] width 16 height 16
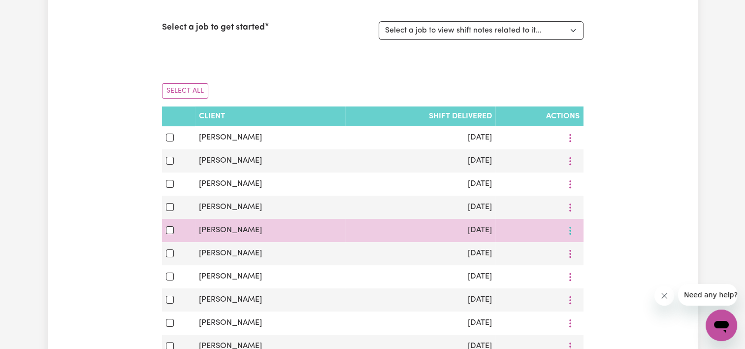
click at [573, 145] on button "More options" at bounding box center [570, 137] width 19 height 15
click at [586, 254] on span "View/Update" at bounding box center [607, 253] width 48 height 8
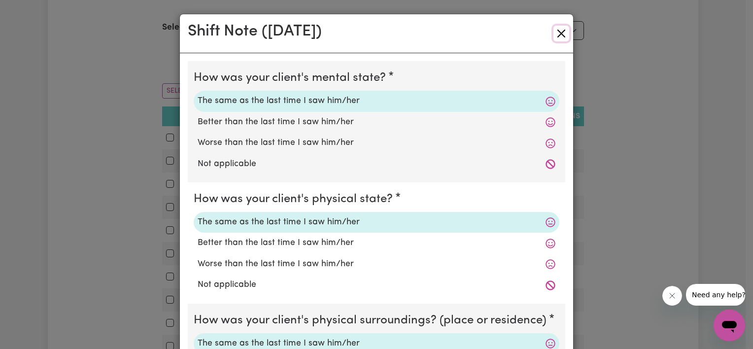
click at [557, 32] on button "Close" at bounding box center [561, 34] width 16 height 16
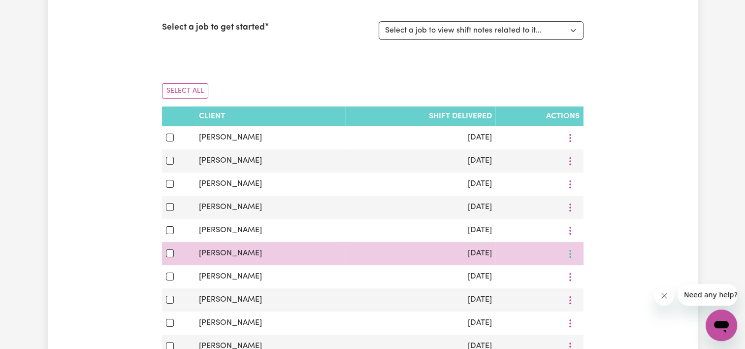
click at [566, 143] on icon "More options" at bounding box center [571, 138] width 10 height 10
click at [579, 284] on link "View/Update" at bounding box center [603, 277] width 78 height 20
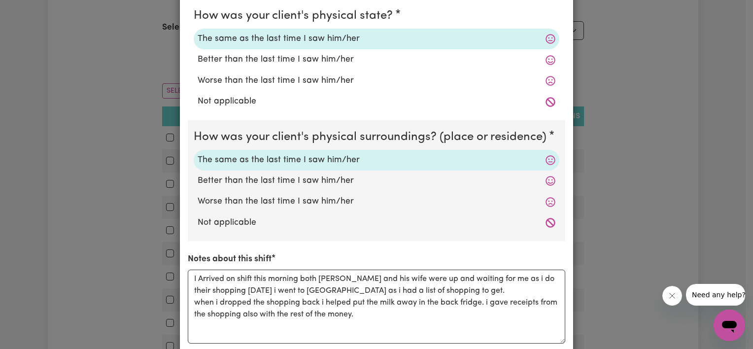
scroll to position [188, 0]
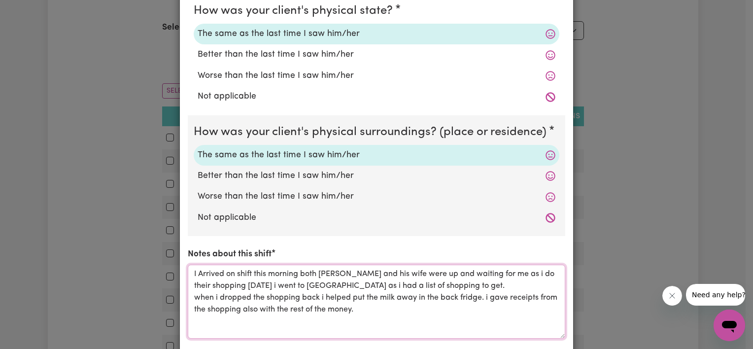
drag, startPoint x: 185, startPoint y: 271, endPoint x: 356, endPoint y: 314, distance: 176.3
click at [356, 314] on textarea "I Arrived on shift this morning both [PERSON_NAME] and his wife were up and wai…" at bounding box center [376, 302] width 377 height 74
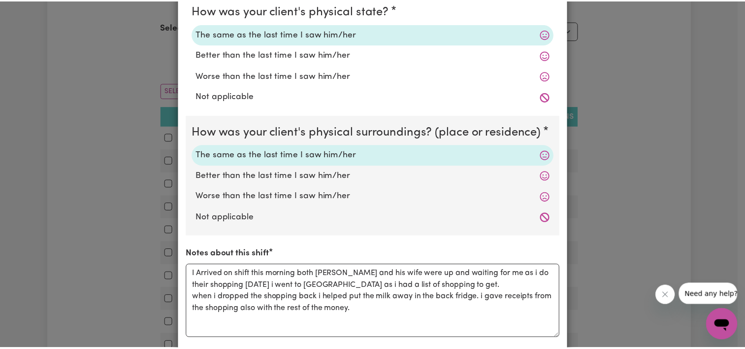
scroll to position [0, 0]
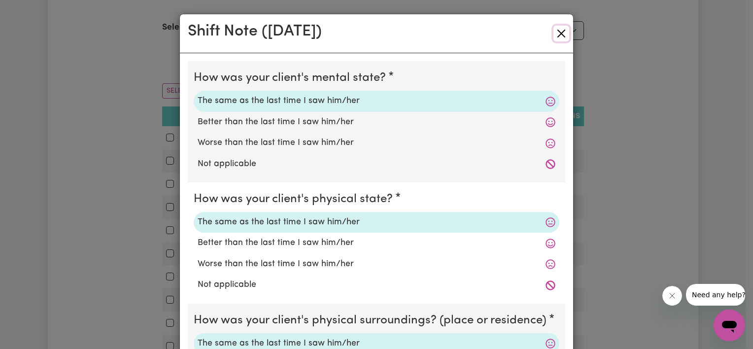
click at [553, 34] on button "Close" at bounding box center [561, 34] width 16 height 16
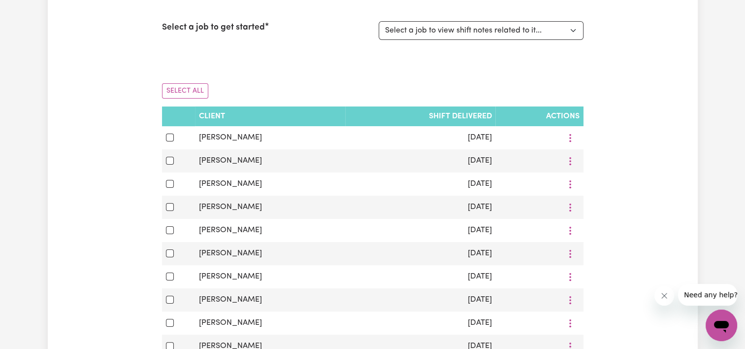
click at [741, 16] on div "Shift Notes To get started, select a job from the list below to view shift note…" at bounding box center [372, 215] width 745 height 636
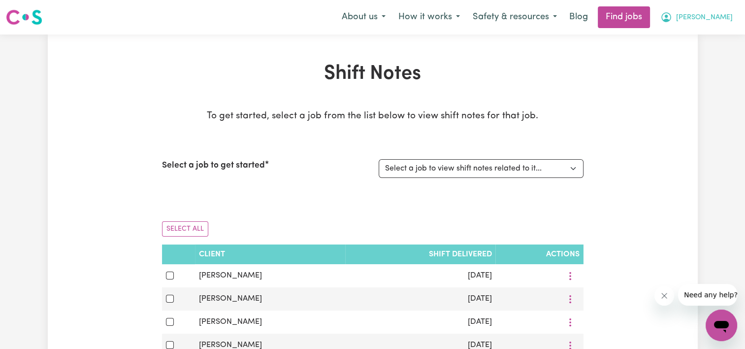
click at [720, 14] on span "[PERSON_NAME]" at bounding box center [704, 17] width 57 height 11
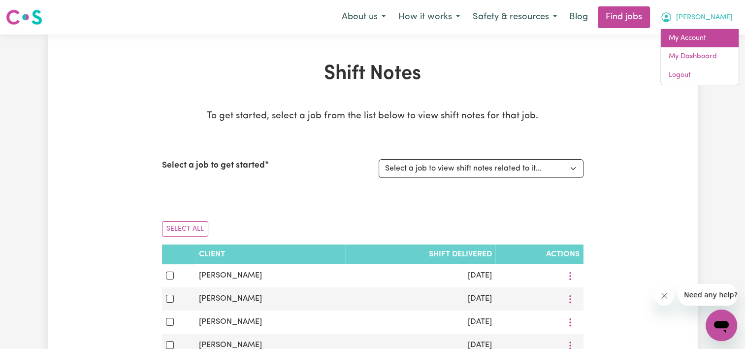
click at [686, 37] on link "My Account" at bounding box center [700, 38] width 78 height 19
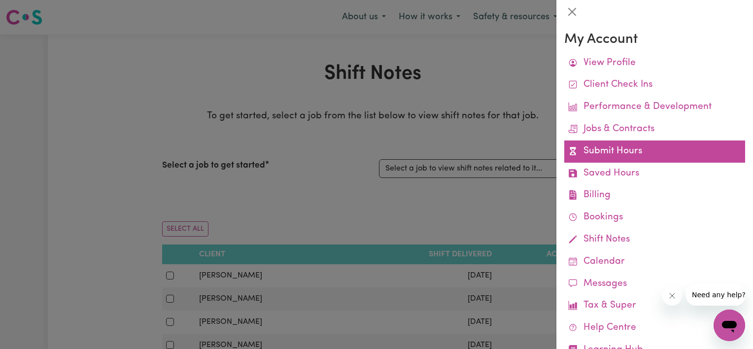
click at [628, 149] on link "Submit Hours" at bounding box center [654, 151] width 181 height 22
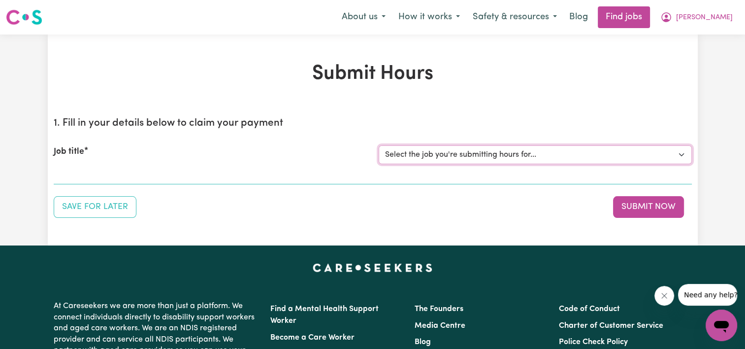
click at [628, 149] on select "Select the job you're submitting hours for... [[PERSON_NAME]] Support Worker Ne…" at bounding box center [535, 154] width 313 height 19
select select "13454"
click at [379, 145] on select "Select the job you're submitting hours for... [[PERSON_NAME]] Support Worker Ne…" at bounding box center [535, 154] width 313 height 19
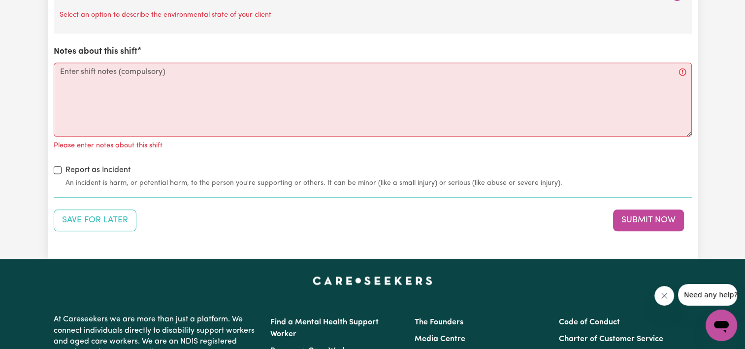
scroll to position [1147, 0]
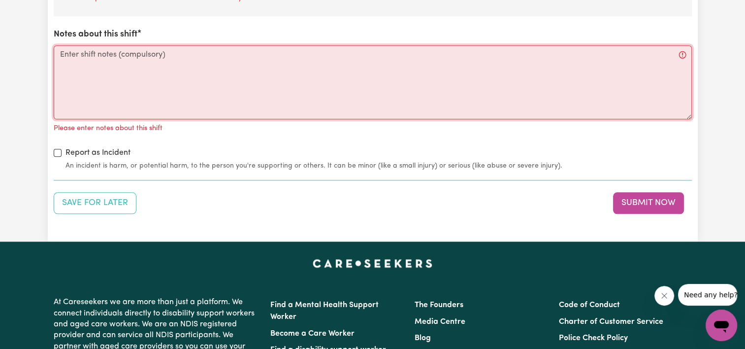
paste textarea "I Arrived on shift this morning both [PERSON_NAME] and his wife were up and wai…"
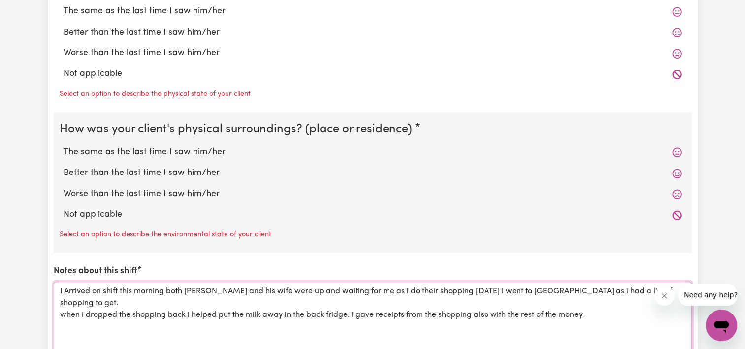
scroll to position [878, 0]
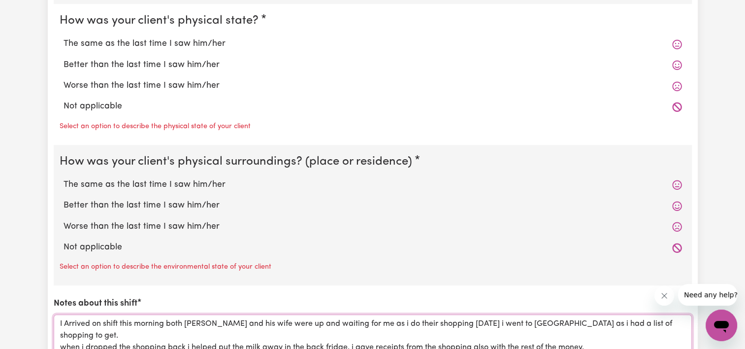
type textarea "I Arrived on shift this morning both [PERSON_NAME] and his wife were up and wai…"
click at [99, 184] on label "The same as the last time I saw him/her" at bounding box center [373, 184] width 619 height 13
click at [64, 178] on input "The same as the last time I saw him/her" at bounding box center [63, 178] width 0 height 0
radio input "true"
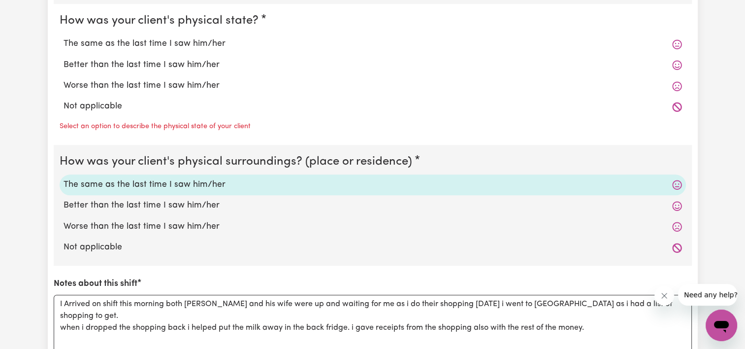
click at [144, 45] on label "The same as the last time I saw him/her" at bounding box center [373, 43] width 619 height 13
click at [64, 37] on input "The same as the last time I saw him/her" at bounding box center [63, 37] width 0 height 0
radio input "true"
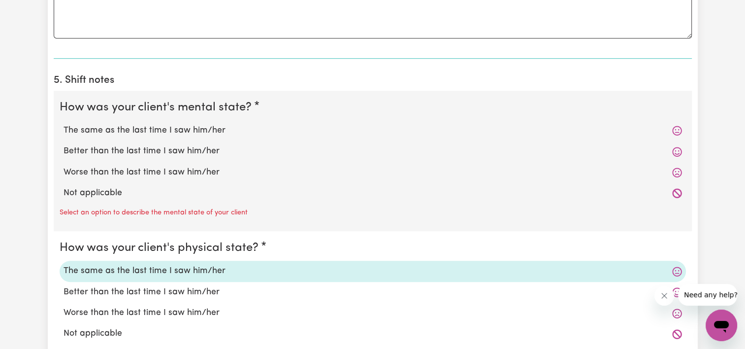
scroll to position [648, 0]
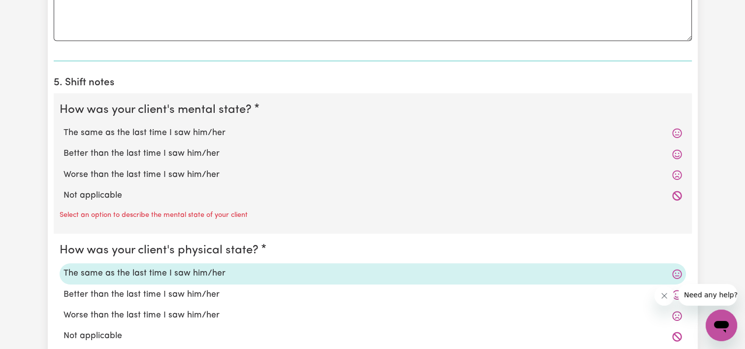
click at [211, 134] on label "The same as the last time I saw him/her" at bounding box center [373, 133] width 619 height 13
click at [64, 127] on input "The same as the last time I saw him/her" at bounding box center [63, 126] width 0 height 0
radio input "true"
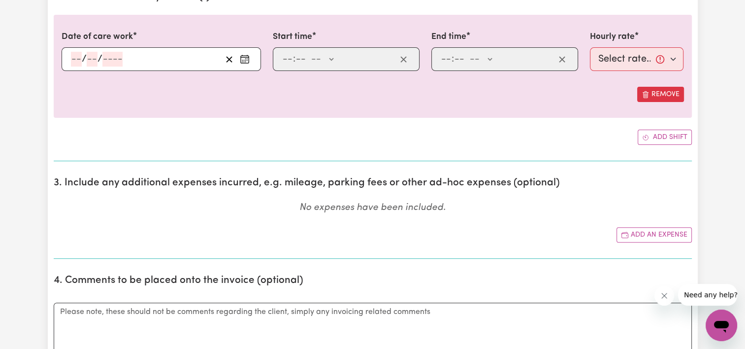
scroll to position [298, 0]
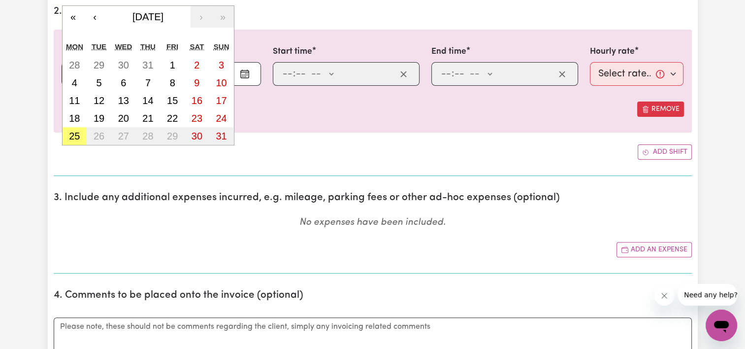
click at [76, 71] on div "/ / « ‹ [DATE] › » Mon Tue Wed Thu Fri Sat Sun 28 29 30 31 1 2 3 4 5 6 7 8 9 10…" at bounding box center [162, 74] width 200 height 24
click at [90, 19] on button "‹" at bounding box center [95, 17] width 22 height 22
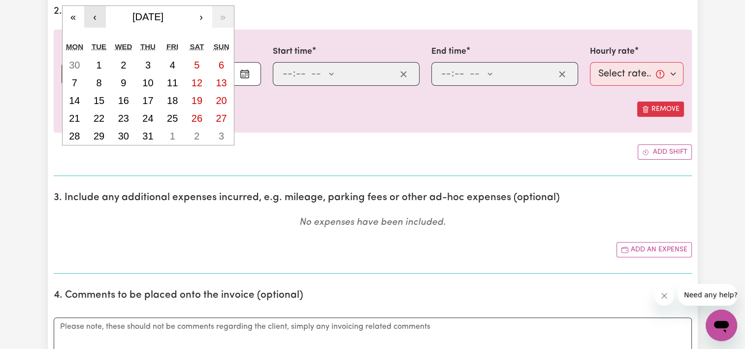
click at [90, 19] on button "‹" at bounding box center [95, 17] width 22 height 22
click at [147, 79] on abbr "5" at bounding box center [147, 82] width 5 height 11
type input "[DATE]"
type input "5"
type input "6"
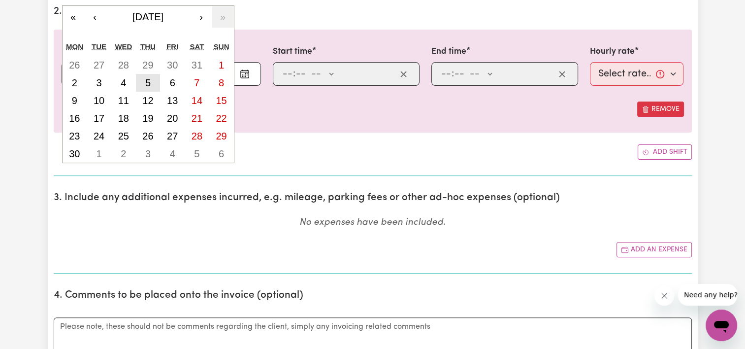
type input "2025"
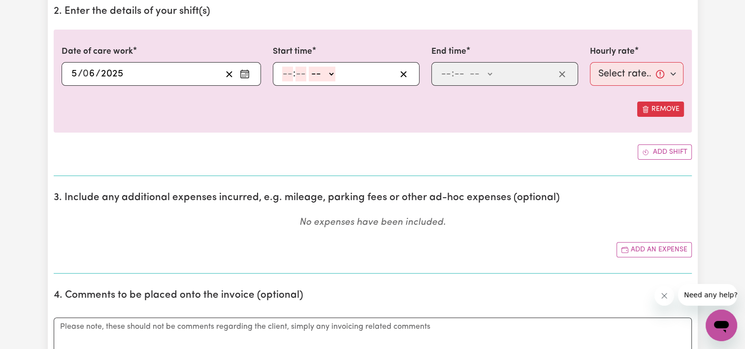
click at [284, 76] on input "number" at bounding box center [287, 74] width 11 height 15
type input "10"
type input "0"
click at [290, 71] on input "10" at bounding box center [287, 74] width 10 height 15
type input "11"
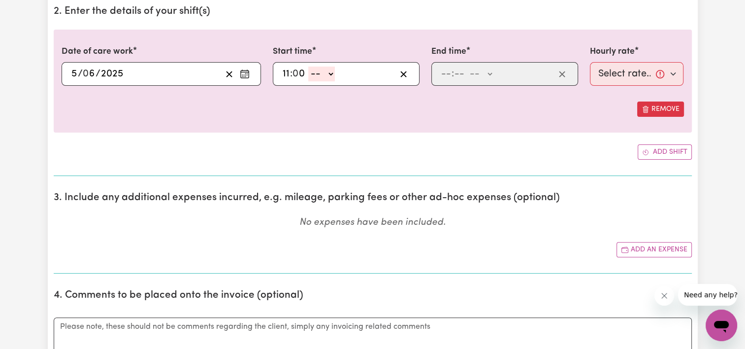
click at [331, 73] on select "-- AM PM" at bounding box center [321, 74] width 27 height 15
select select "am"
click at [308, 67] on select "-- AM PM" at bounding box center [321, 74] width 27 height 15
type input "11:00"
click at [443, 71] on input "number" at bounding box center [446, 74] width 11 height 15
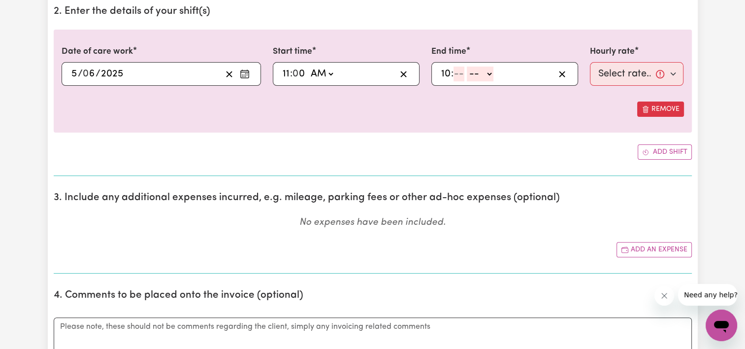
type input "10"
type input "0"
click at [489, 76] on select "-- AM PM" at bounding box center [483, 74] width 27 height 15
select select "pm"
click at [470, 67] on select "-- AM PM" at bounding box center [483, 74] width 27 height 15
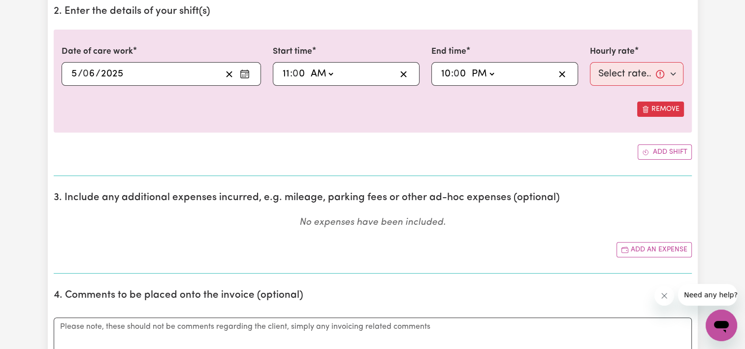
type input "22:00"
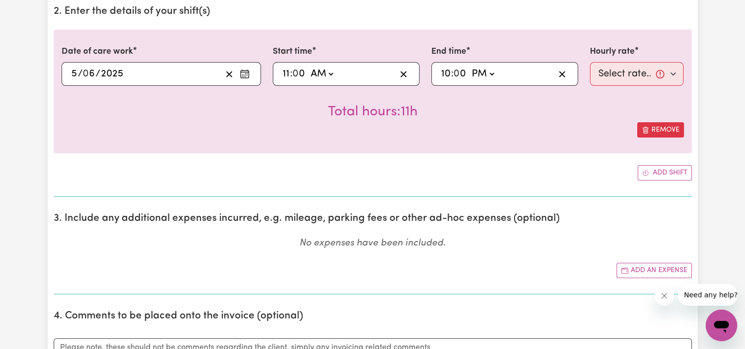
click at [448, 72] on input "10" at bounding box center [446, 74] width 10 height 15
type input "13:00"
type input "1"
click at [525, 122] on div "Remove" at bounding box center [373, 129] width 623 height 15
click at [670, 73] on select "Select rate... $50.00 (Weekday)" at bounding box center [637, 74] width 94 height 24
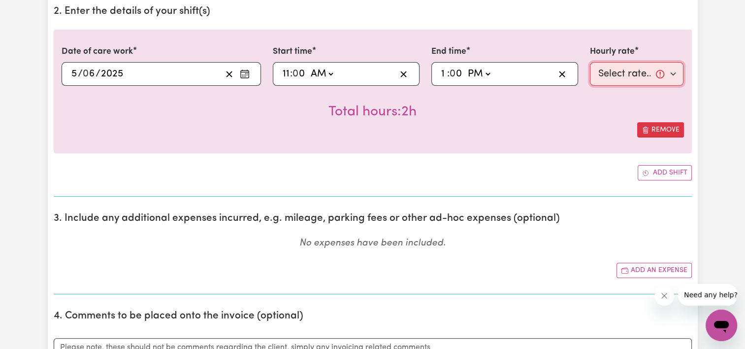
select select "50-Weekday"
click at [590, 62] on select "Select rate... $50.00 (Weekday)" at bounding box center [637, 74] width 94 height 24
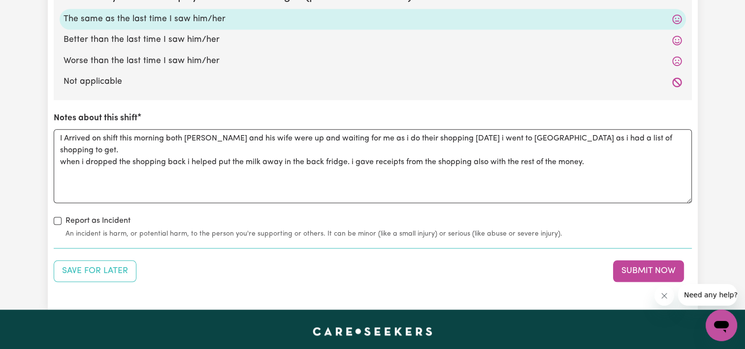
scroll to position [1022, 0]
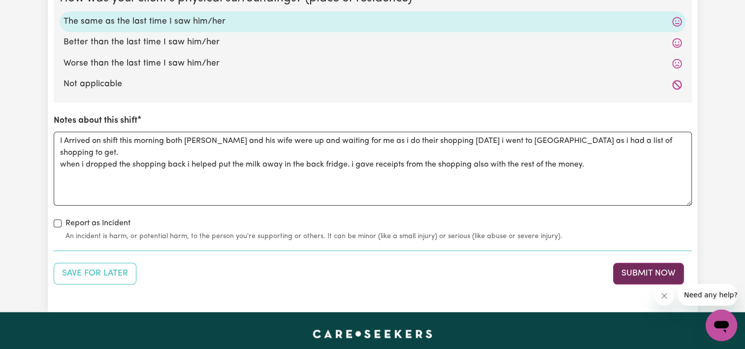
click at [624, 275] on button "Submit Now" at bounding box center [648, 274] width 71 height 22
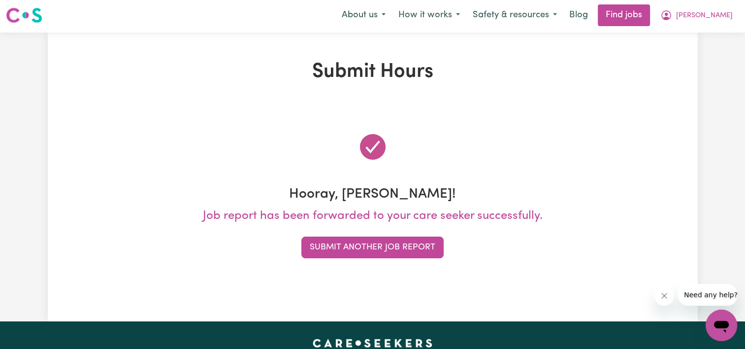
scroll to position [0, 0]
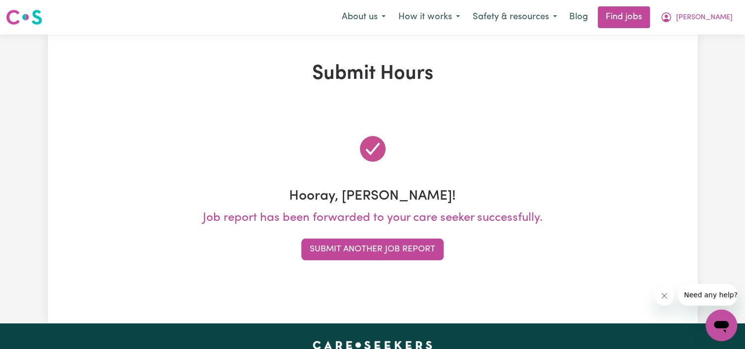
click at [404, 247] on button "Submit Another Job Report" at bounding box center [373, 249] width 142 height 22
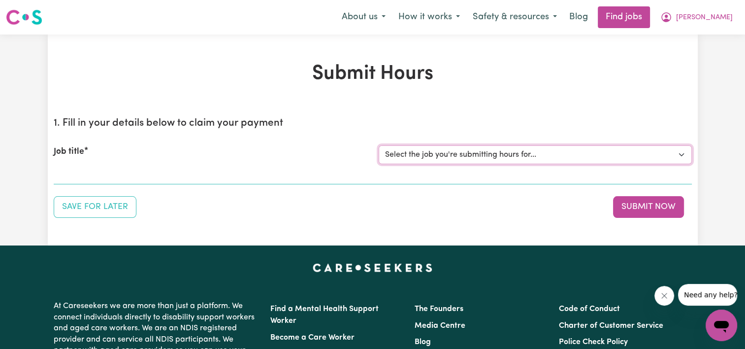
click at [604, 152] on select "Select the job you're submitting hours for... [[PERSON_NAME]] Support Worker Ne…" at bounding box center [535, 154] width 313 height 19
select select "13454"
click at [379, 145] on select "Select the job you're submitting hours for... [[PERSON_NAME]] Support Worker Ne…" at bounding box center [535, 154] width 313 height 19
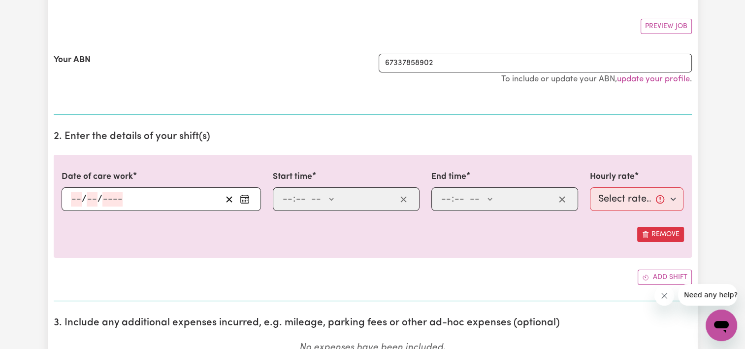
scroll to position [212, 0]
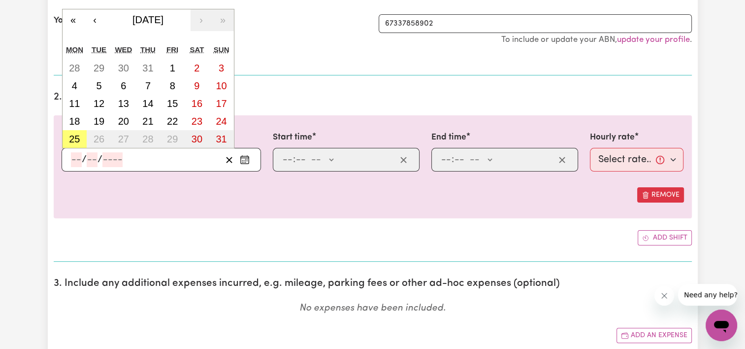
click at [73, 157] on input "number" at bounding box center [76, 159] width 11 height 15
type input "10"
click at [93, 22] on button "‹" at bounding box center [95, 20] width 22 height 22
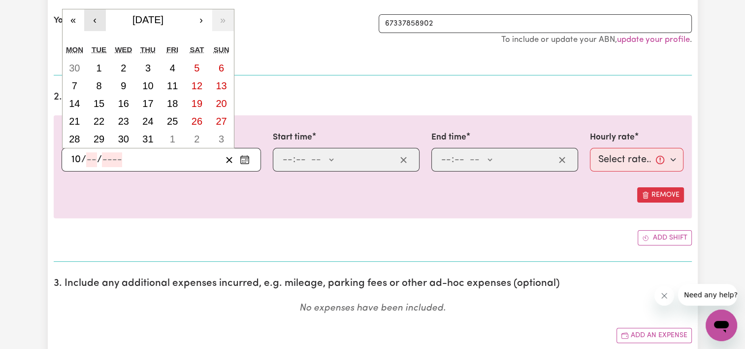
click at [93, 22] on button "‹" at bounding box center [95, 20] width 22 height 22
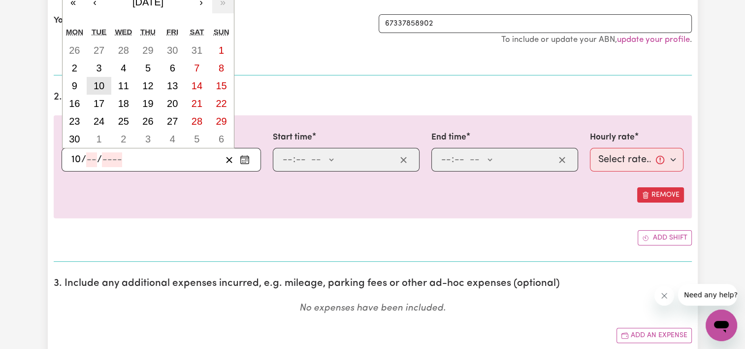
click at [99, 85] on abbr "10" at bounding box center [99, 85] width 11 height 11
type input "[DATE]"
type input "6"
type input "2025"
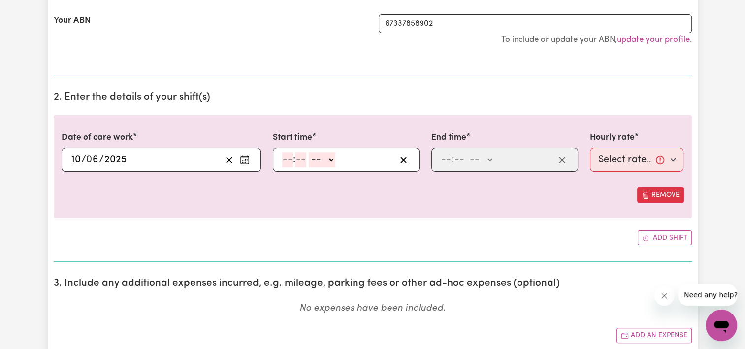
click at [286, 158] on input "number" at bounding box center [287, 159] width 11 height 15
type input "10"
click at [289, 157] on input "10" at bounding box center [287, 159] width 10 height 15
type input "1"
click at [298, 157] on input "number" at bounding box center [296, 159] width 11 height 15
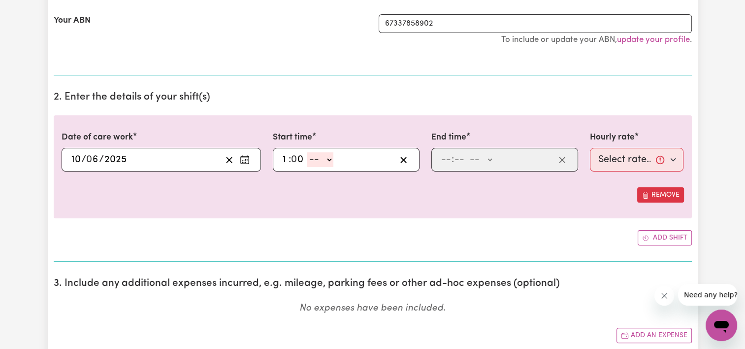
type input "0"
click at [327, 158] on select "-- AM PM" at bounding box center [320, 159] width 27 height 15
select select "pm"
click at [307, 152] on select "-- AM PM" at bounding box center [320, 159] width 27 height 15
type input "13:00"
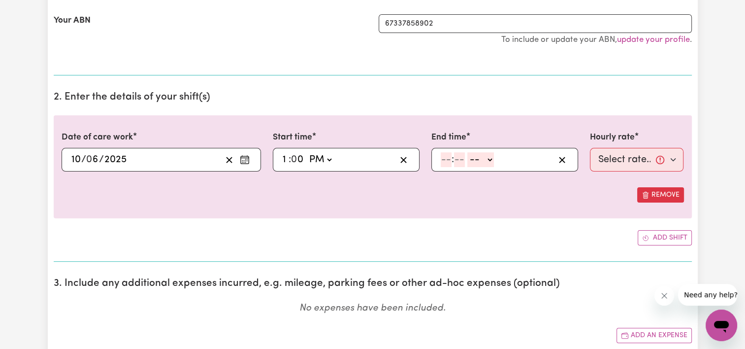
click at [442, 158] on input "number" at bounding box center [446, 159] width 11 height 15
type input "3"
type input "0"
click at [489, 157] on select "-- AM PM" at bounding box center [479, 159] width 27 height 15
select select "pm"
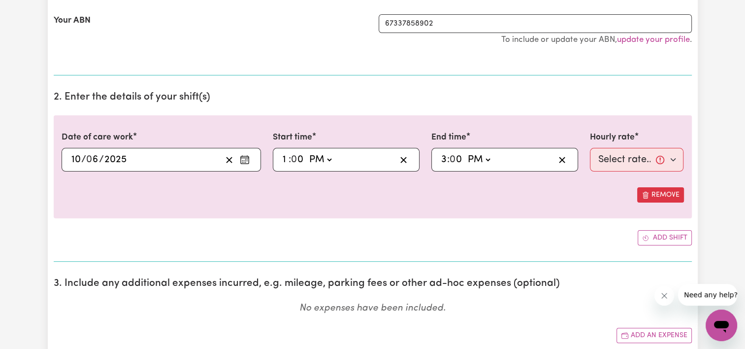
click at [466, 152] on select "-- AM PM" at bounding box center [479, 159] width 27 height 15
type input "15:00"
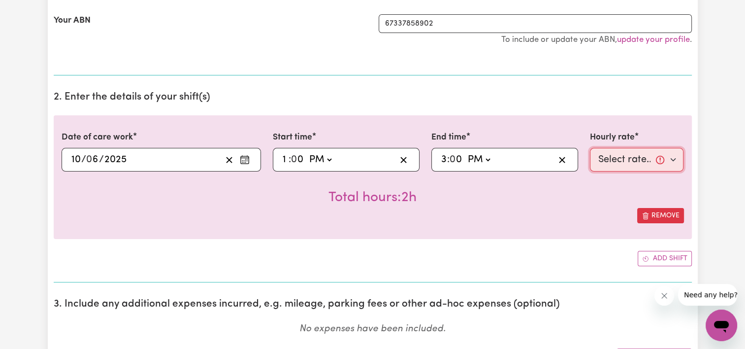
click at [647, 159] on select "Select rate... $50.00 (Weekday)" at bounding box center [637, 160] width 94 height 24
select select "50-Weekday"
click at [590, 148] on select "Select rate... $50.00 (Weekday)" at bounding box center [637, 160] width 94 height 24
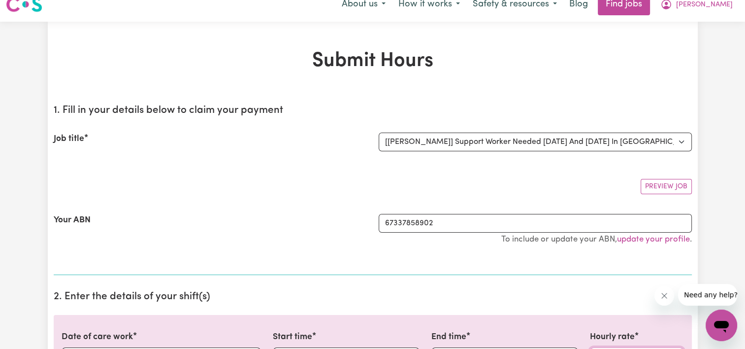
scroll to position [4, 0]
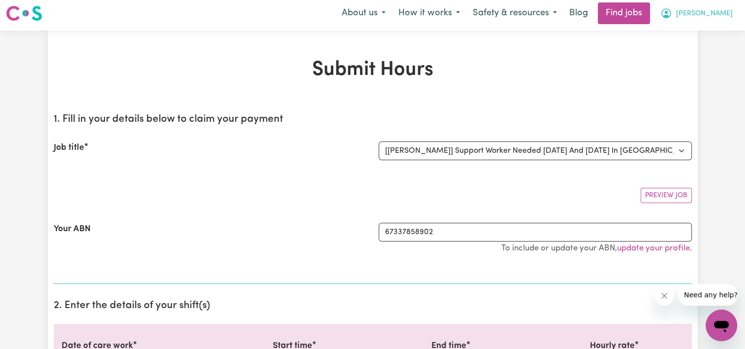
click at [720, 12] on span "[PERSON_NAME]" at bounding box center [704, 13] width 57 height 11
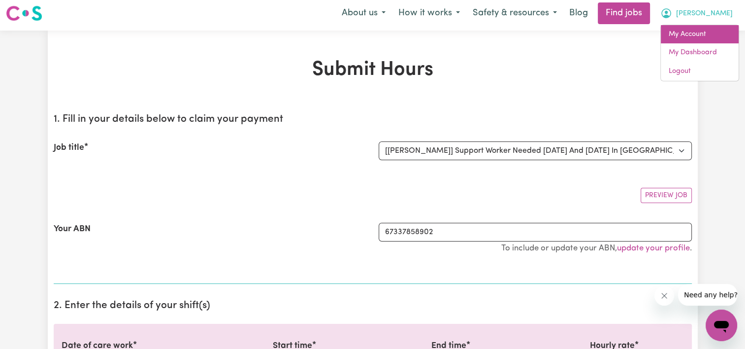
click at [698, 34] on link "My Account" at bounding box center [700, 34] width 78 height 19
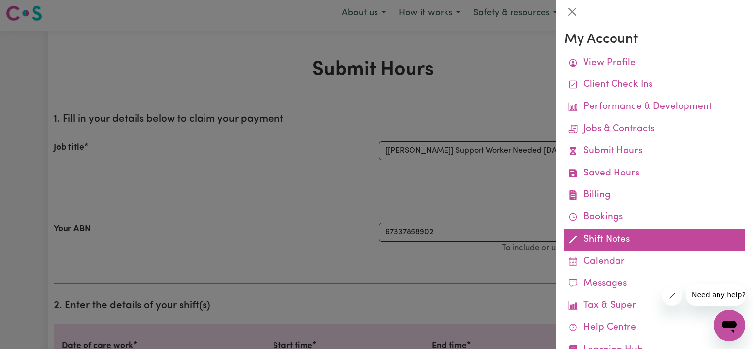
click at [590, 240] on link "Shift Notes" at bounding box center [654, 240] width 181 height 22
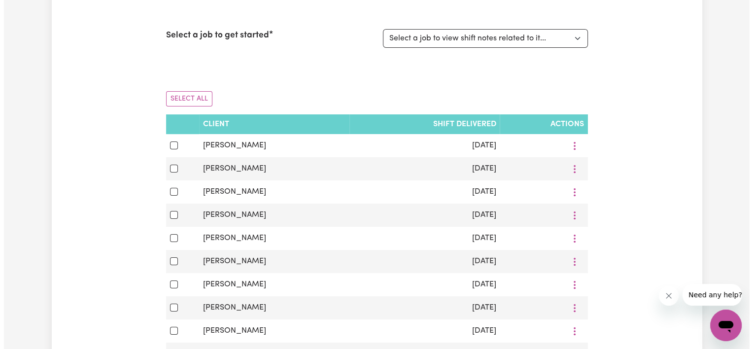
scroll to position [129, 0]
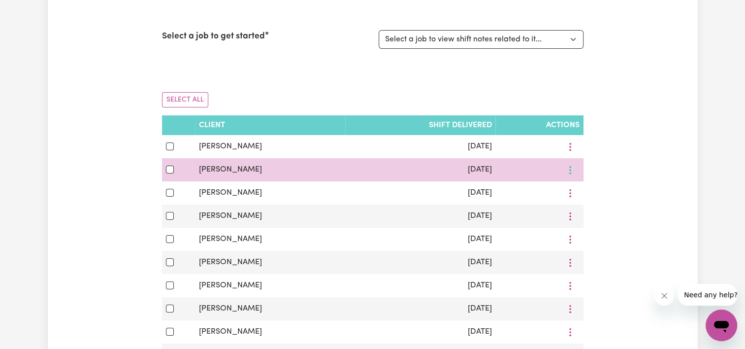
click at [568, 152] on icon "More options" at bounding box center [571, 147] width 10 height 10
click at [578, 195] on link "View/Update" at bounding box center [603, 193] width 78 height 20
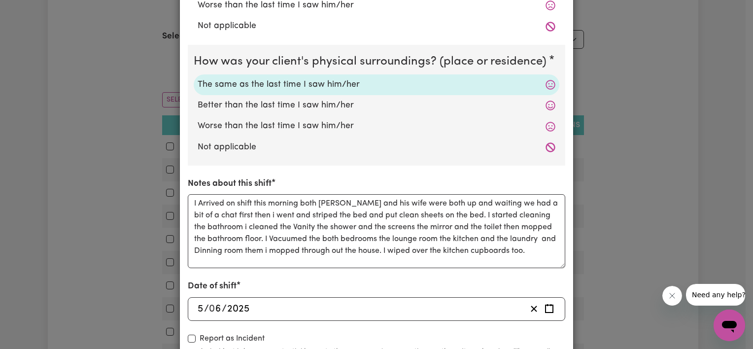
scroll to position [269, 0]
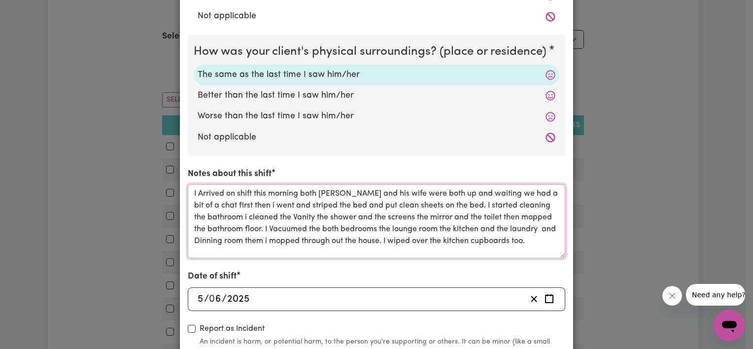
drag, startPoint x: 189, startPoint y: 191, endPoint x: 526, endPoint y: 240, distance: 340.7
click at [529, 240] on textarea "I Arrived on shift this morning both [PERSON_NAME] and his wife were both up an…" at bounding box center [376, 221] width 377 height 74
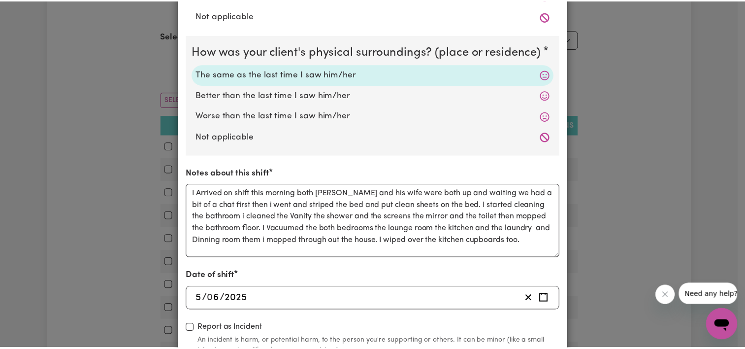
scroll to position [0, 0]
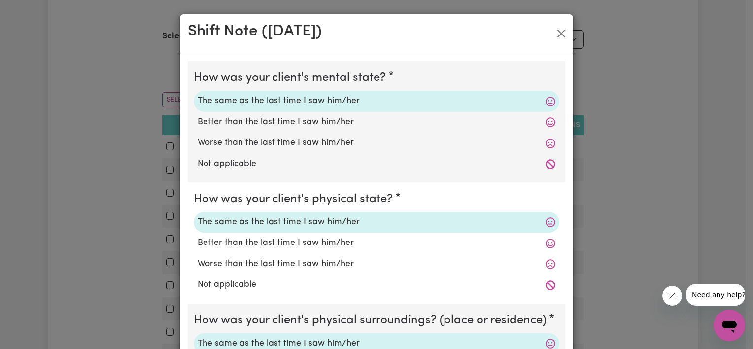
click at [659, 35] on div "Shift Note ( [DATE] ) How was your client's mental state? The same as the last …" at bounding box center [376, 174] width 753 height 349
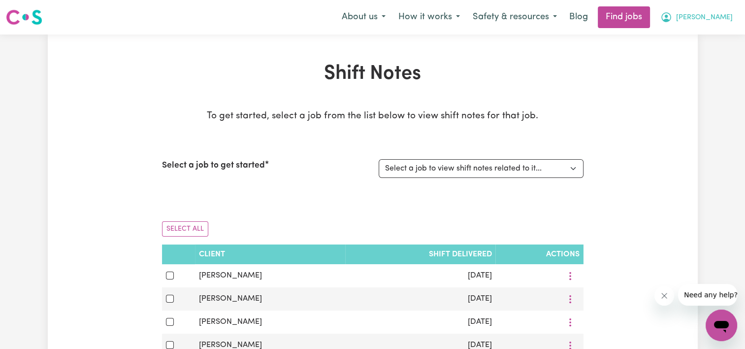
click at [719, 18] on span "[PERSON_NAME]" at bounding box center [704, 17] width 57 height 11
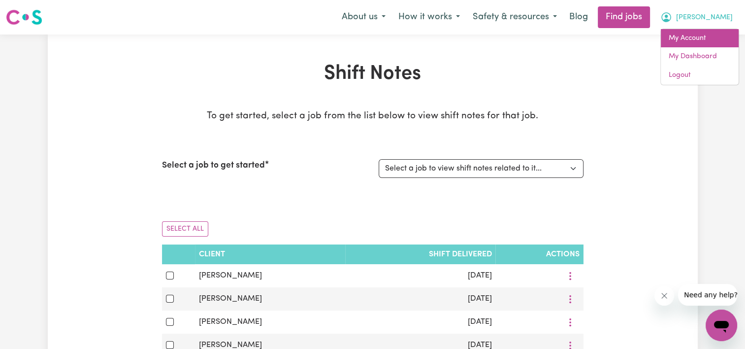
click at [694, 37] on link "My Account" at bounding box center [700, 38] width 78 height 19
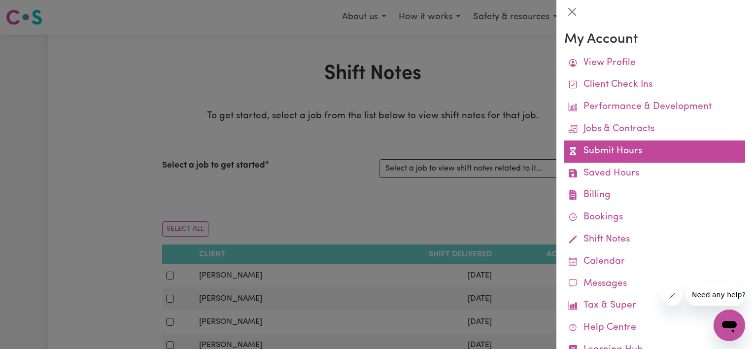
click at [621, 148] on link "Submit Hours" at bounding box center [654, 151] width 181 height 22
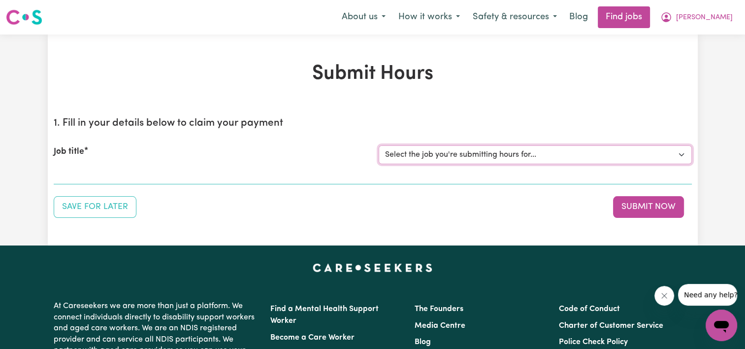
click at [623, 149] on select "Select the job you're submitting hours for... [[PERSON_NAME]] Support Worker Ne…" at bounding box center [535, 154] width 313 height 19
select select "13454"
click at [379, 145] on select "Select the job you're submitting hours for... [[PERSON_NAME]] Support Worker Ne…" at bounding box center [535, 154] width 313 height 19
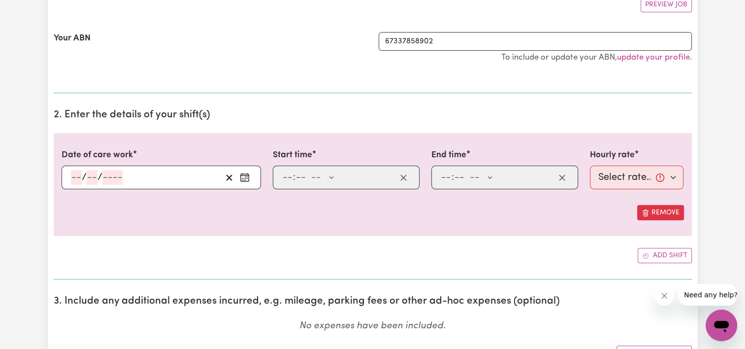
scroll to position [269, 0]
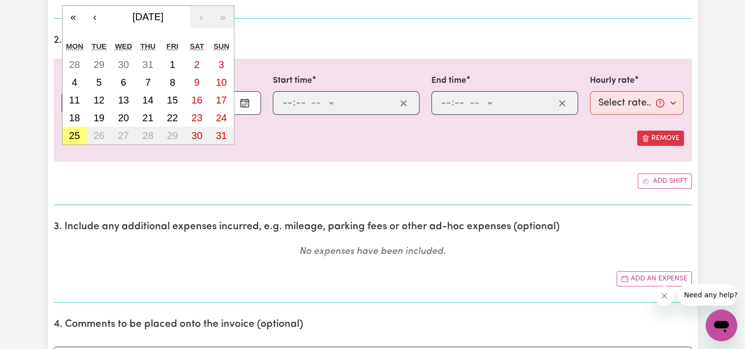
click at [79, 101] on div "/ / « ‹ [DATE] › » Mon Tue Wed Thu Fri Sat Sun 28 29 30 31 1 2 3 4 5 6 7 8 9 10…" at bounding box center [162, 103] width 200 height 24
type input "10"
click at [91, 20] on button "‹" at bounding box center [95, 17] width 22 height 22
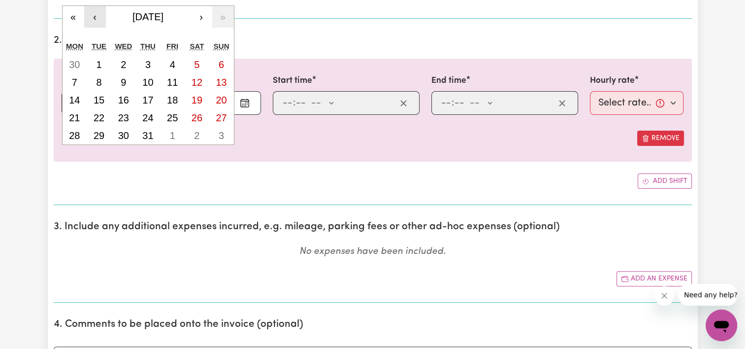
click at [91, 20] on button "‹" at bounding box center [95, 17] width 22 height 22
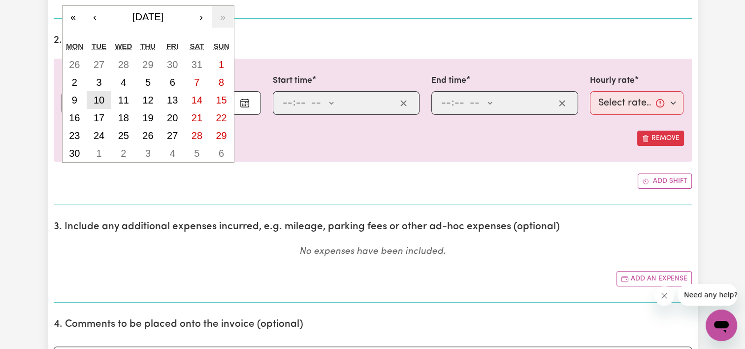
click at [101, 101] on abbr "10" at bounding box center [99, 100] width 11 height 11
type input "[DATE]"
type input "6"
type input "2025"
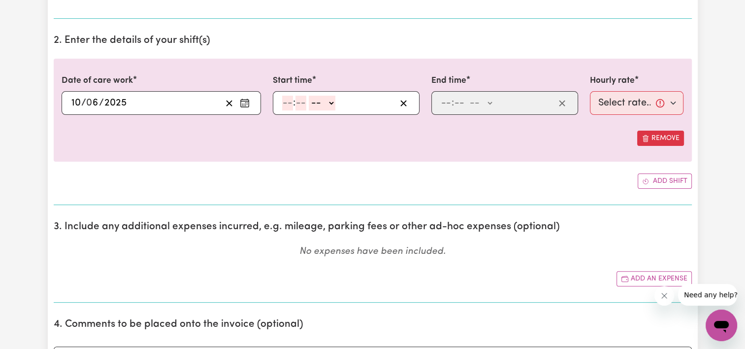
click at [288, 101] on input "number" at bounding box center [287, 103] width 11 height 15
type input "1"
click at [298, 98] on input "number" at bounding box center [296, 103] width 11 height 15
type input "0"
click at [327, 101] on select "-- AM PM" at bounding box center [320, 103] width 27 height 15
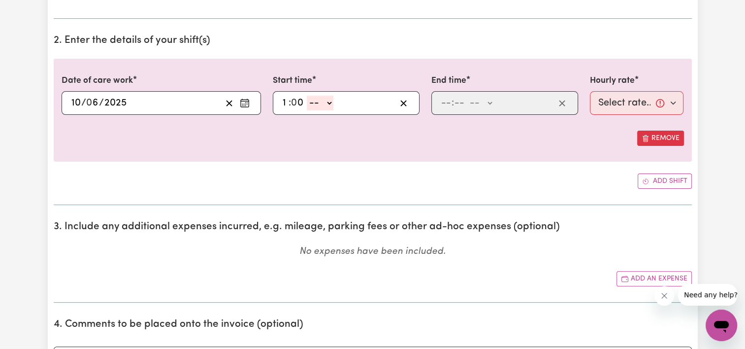
select select "pm"
click at [307, 96] on select "-- AM PM" at bounding box center [320, 103] width 27 height 15
type input "13:00"
click at [443, 104] on input "number" at bounding box center [446, 103] width 11 height 15
type input "3"
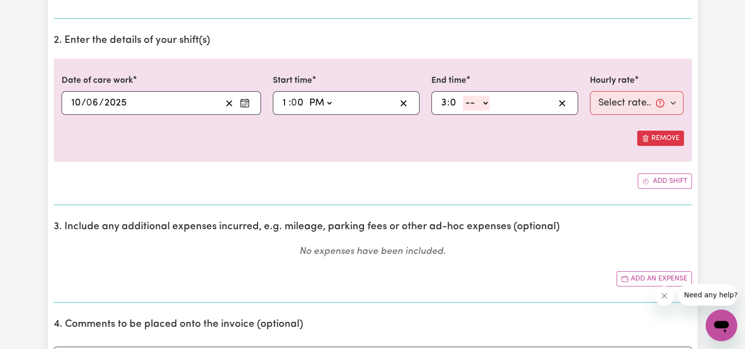
click at [454, 100] on input "0" at bounding box center [455, 103] width 11 height 15
type input "0"
click at [487, 101] on select "-- AM PM" at bounding box center [479, 103] width 27 height 15
select select "pm"
click at [466, 96] on select "-- AM PM" at bounding box center [479, 103] width 27 height 15
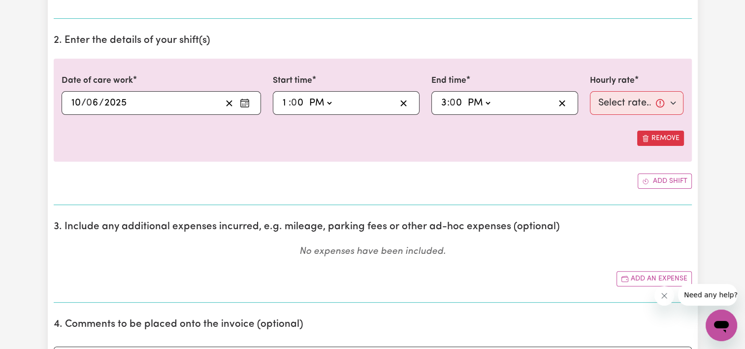
type input "15:00"
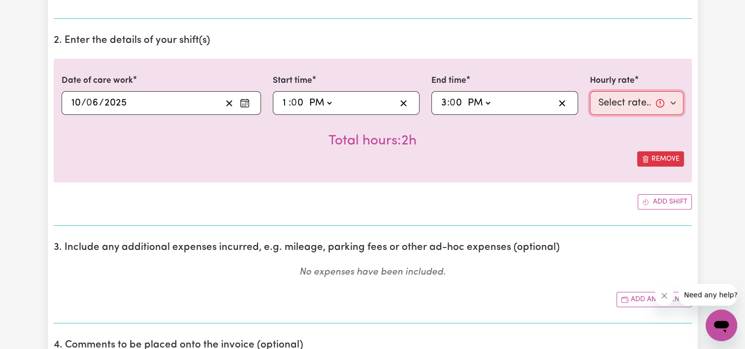
click at [651, 103] on select "Select rate... $50.00 (Weekday)" at bounding box center [637, 103] width 94 height 24
select select "50-Weekday"
click at [590, 91] on select "Select rate... $50.00 (Weekday)" at bounding box center [637, 103] width 94 height 24
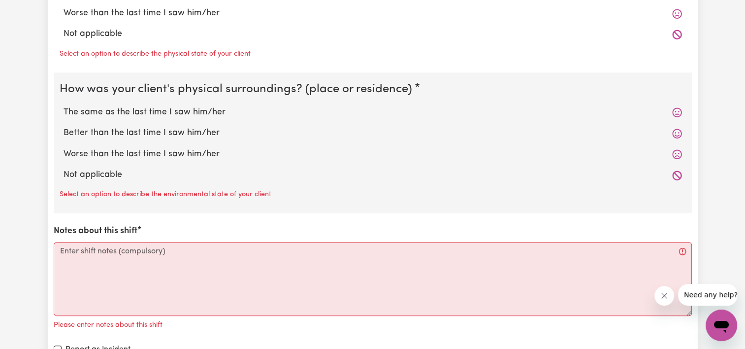
scroll to position [969, 0]
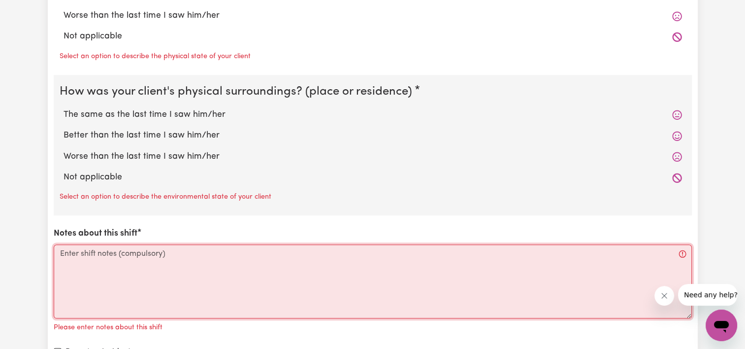
paste textarea "I Arrived on shift this morning both [PERSON_NAME] and his wife were both up an…"
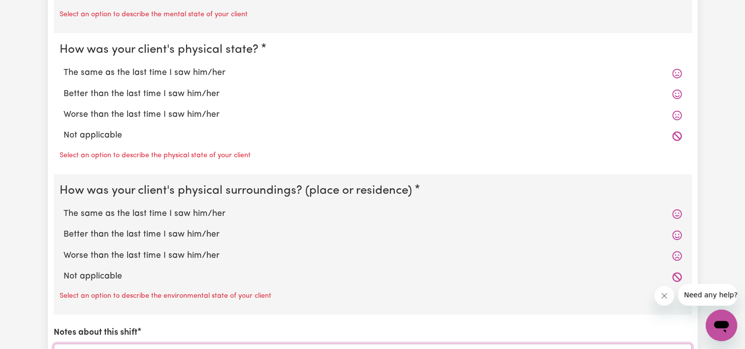
scroll to position [868, 0]
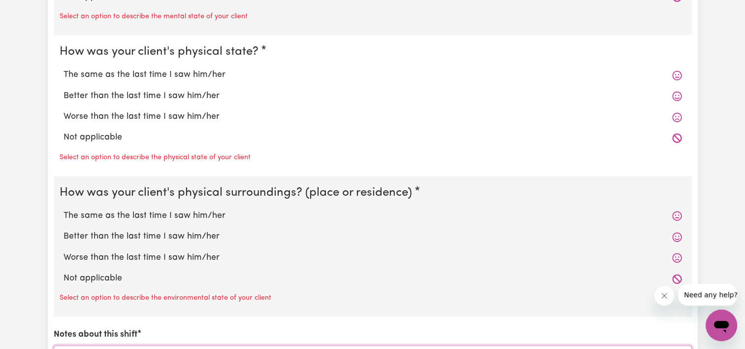
type textarea "I Arrived on shift this morning both [PERSON_NAME] and his wife were both up an…"
click at [189, 213] on label "The same as the last time I saw him/her" at bounding box center [373, 215] width 619 height 13
click at [64, 209] on input "The same as the last time I saw him/her" at bounding box center [63, 209] width 0 height 0
radio input "true"
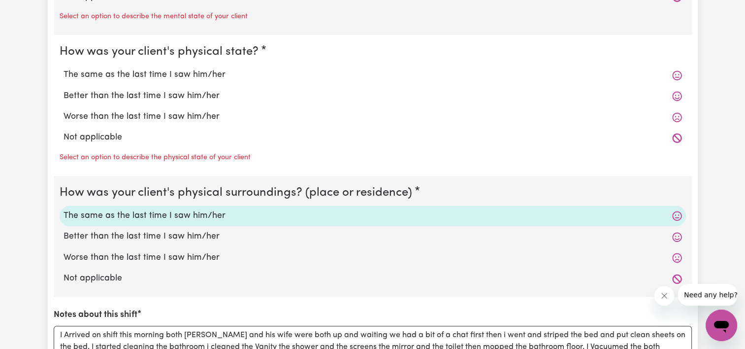
click at [201, 71] on label "The same as the last time I saw him/her" at bounding box center [373, 74] width 619 height 13
click at [64, 68] on input "The same as the last time I saw him/her" at bounding box center [63, 68] width 0 height 0
radio input "true"
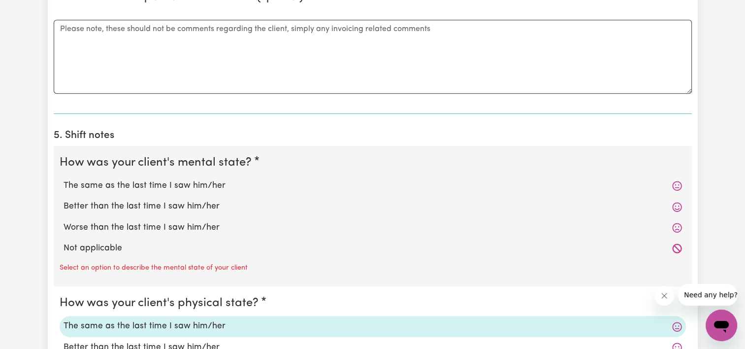
scroll to position [612, 0]
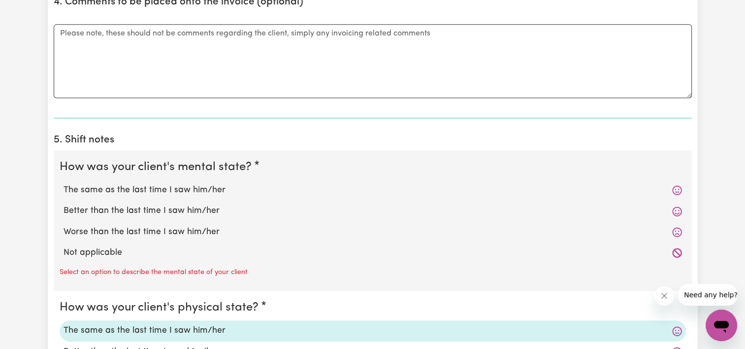
click at [207, 185] on label "The same as the last time I saw him/her" at bounding box center [373, 190] width 619 height 13
click at [64, 184] on input "The same as the last time I saw him/her" at bounding box center [63, 183] width 0 height 0
radio input "true"
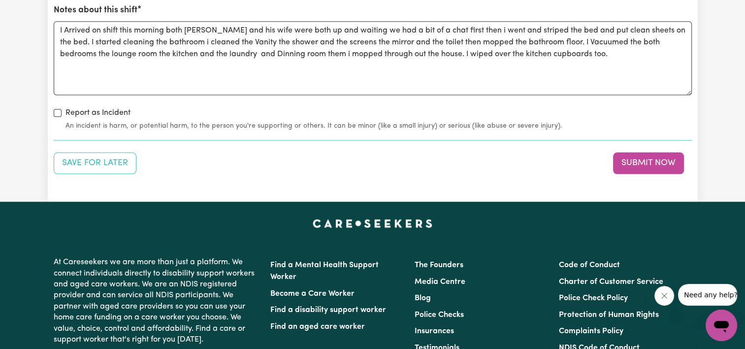
scroll to position [1145, 0]
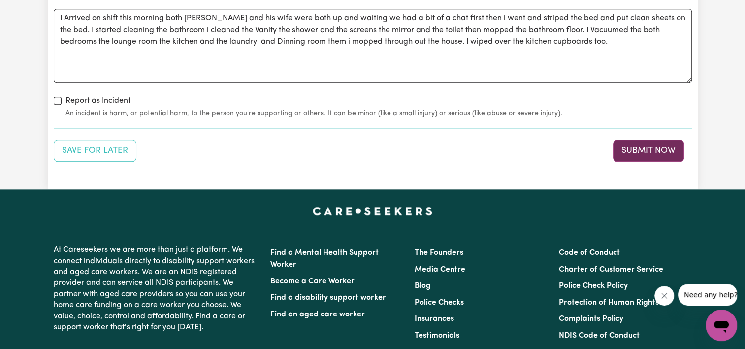
click at [642, 149] on button "Submit Now" at bounding box center [648, 151] width 71 height 22
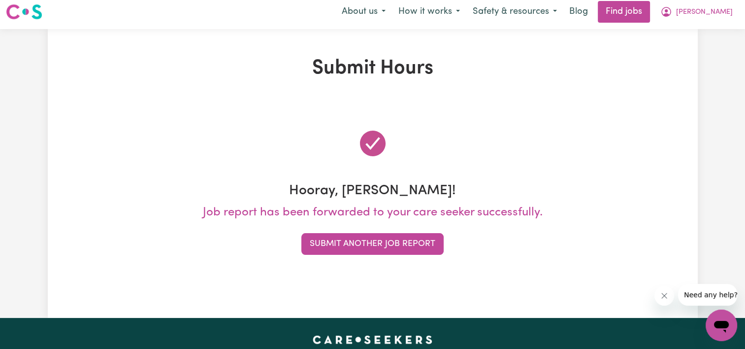
scroll to position [0, 0]
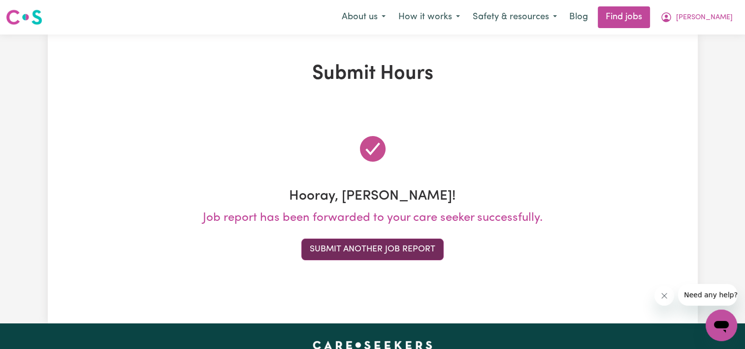
click at [407, 250] on button "Submit Another Job Report" at bounding box center [373, 249] width 142 height 22
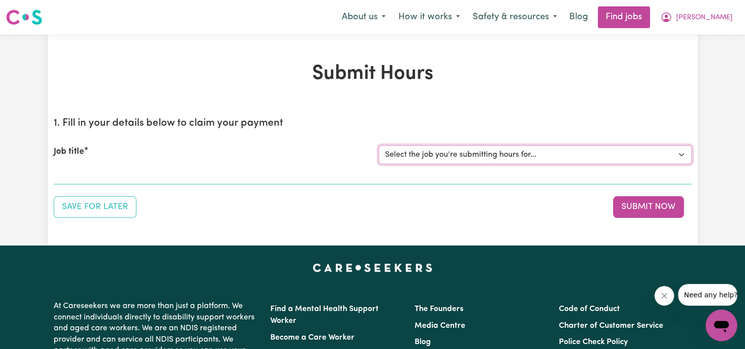
click at [503, 156] on select "Select the job you're submitting hours for... [[PERSON_NAME]] Support Worker Ne…" at bounding box center [535, 154] width 313 height 19
select select "13454"
click at [379, 145] on select "Select the job you're submitting hours for... [[PERSON_NAME]] Support Worker Ne…" at bounding box center [535, 154] width 313 height 19
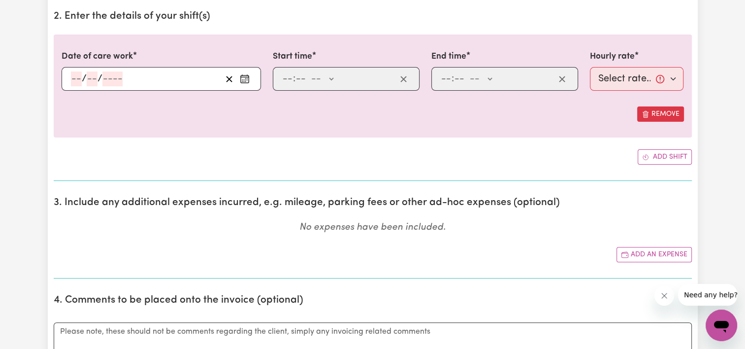
scroll to position [296, 0]
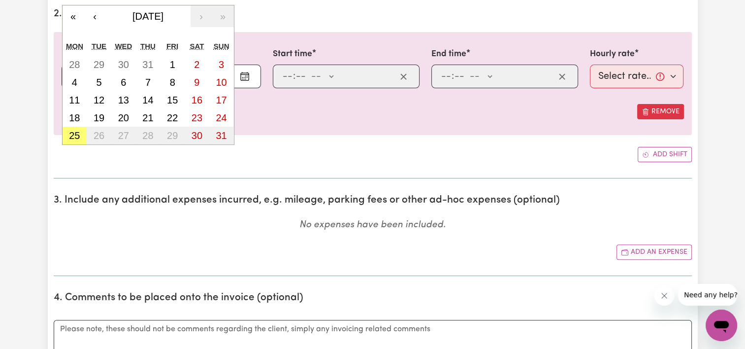
click at [75, 76] on div "/ / « ‹ [DATE] › » Mon Tue Wed Thu Fri Sat Sun 28 29 30 31 1 2 3 4 5 6 7 8 9 10…" at bounding box center [162, 77] width 200 height 24
click at [95, 17] on button "‹" at bounding box center [95, 16] width 22 height 22
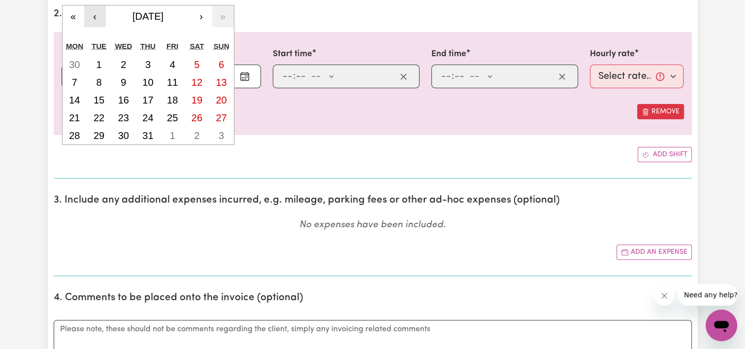
click at [95, 17] on button "‹" at bounding box center [95, 16] width 22 height 22
click at [94, 118] on abbr "17" at bounding box center [99, 117] width 11 height 11
type input "[DATE]"
type input "17"
type input "6"
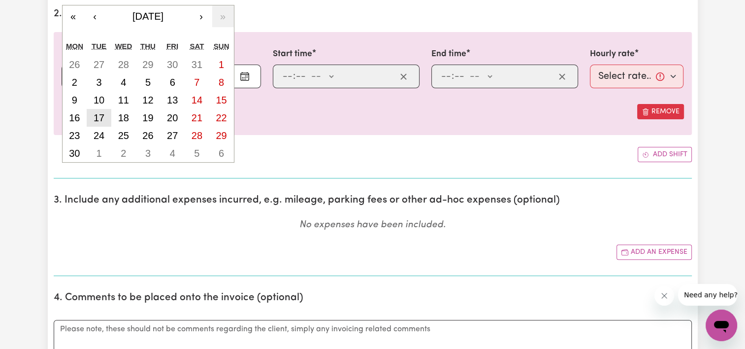
type input "2025"
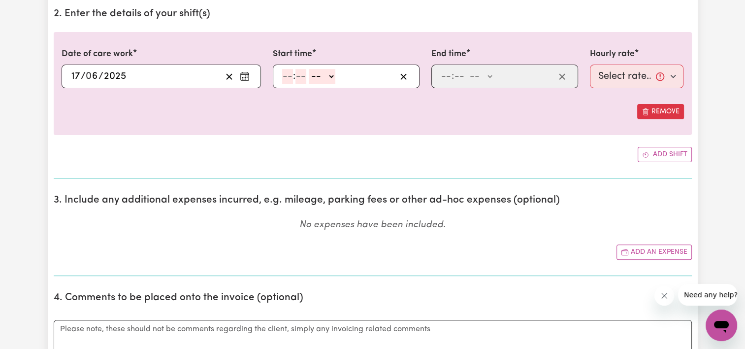
click at [288, 74] on input "number" at bounding box center [287, 76] width 11 height 15
type input "1"
click at [294, 78] on input "number" at bounding box center [296, 76] width 11 height 15
type input "0"
click at [325, 77] on select "-- AM PM" at bounding box center [320, 76] width 27 height 15
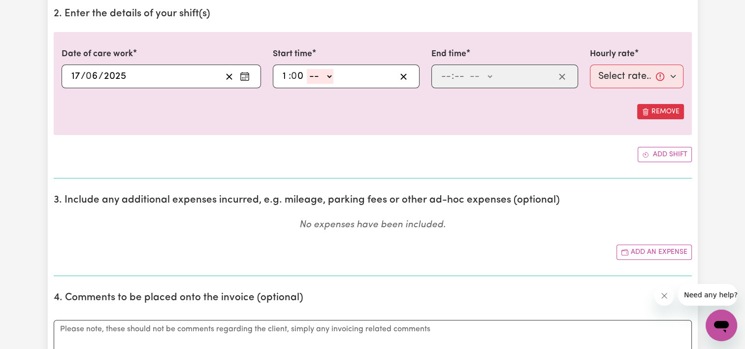
select select "pm"
click at [307, 69] on select "-- AM PM" at bounding box center [320, 76] width 27 height 15
type input "13:00"
click at [446, 74] on input "number" at bounding box center [446, 76] width 11 height 15
type input "3"
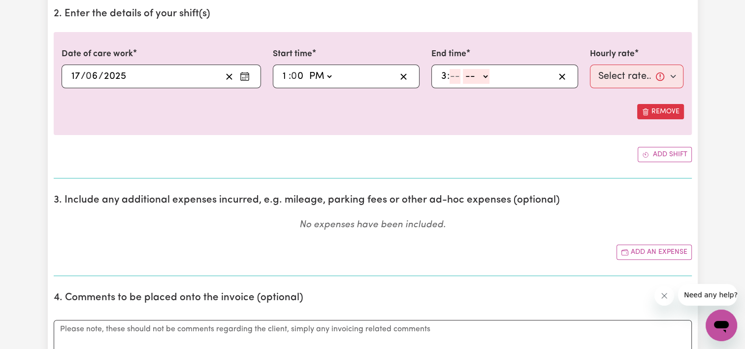
click at [454, 74] on input "number" at bounding box center [455, 76] width 11 height 15
type input "0"
click at [488, 77] on select "-- AM PM" at bounding box center [479, 76] width 27 height 15
select select "pm"
click at [466, 69] on select "-- AM PM" at bounding box center [479, 76] width 27 height 15
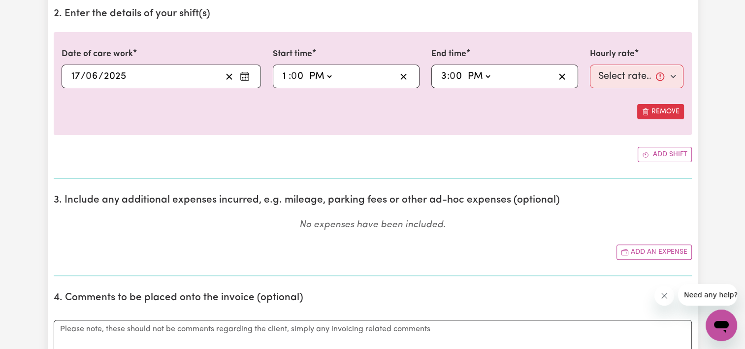
type input "15:00"
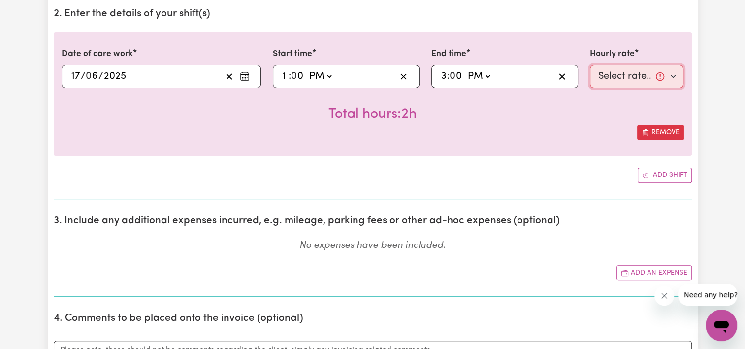
click at [671, 71] on select "Select rate... $50.00 (Weekday)" at bounding box center [637, 77] width 94 height 24
select select "50-Weekday"
click at [590, 65] on select "Select rate... $50.00 (Weekday)" at bounding box center [637, 77] width 94 height 24
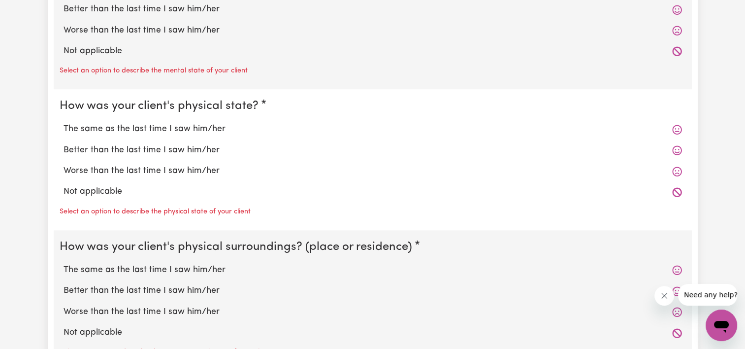
scroll to position [1130, 0]
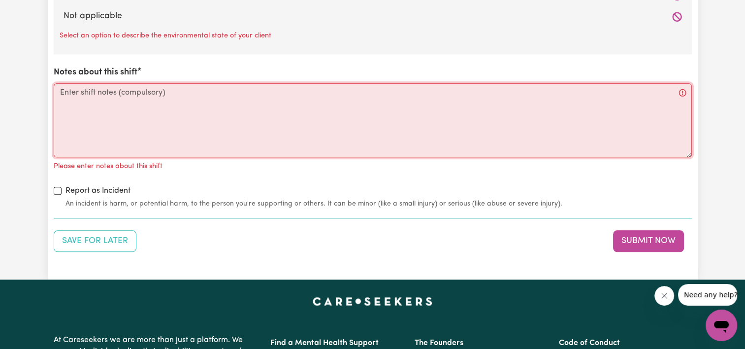
paste textarea "I Arrived on shift this morning both [PERSON_NAME] and his wife were both up an…"
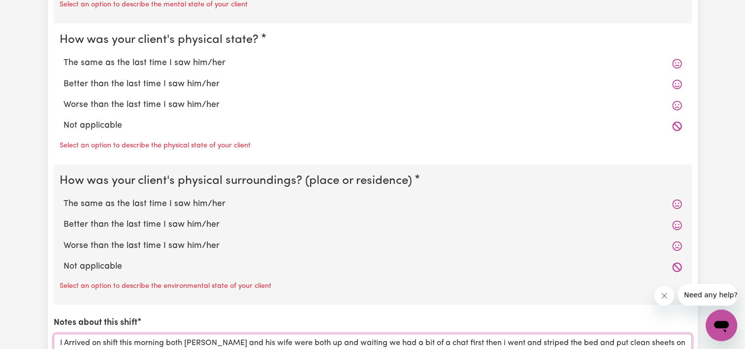
scroll to position [877, 0]
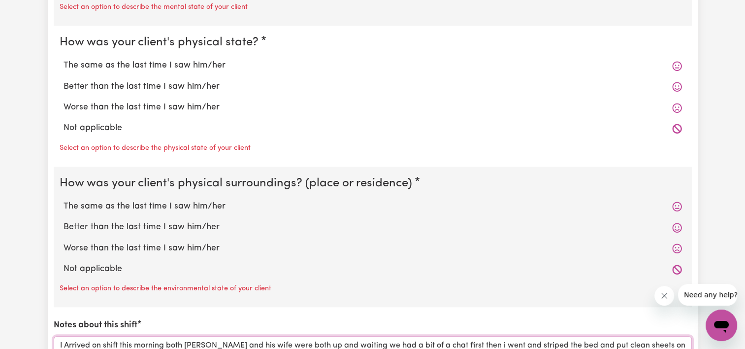
type textarea "I Arrived on shift this morning both [PERSON_NAME] and his wife were both up an…"
click at [219, 202] on label "The same as the last time I saw him/her" at bounding box center [373, 206] width 619 height 13
click at [64, 200] on input "The same as the last time I saw him/her" at bounding box center [63, 200] width 0 height 0
radio input "true"
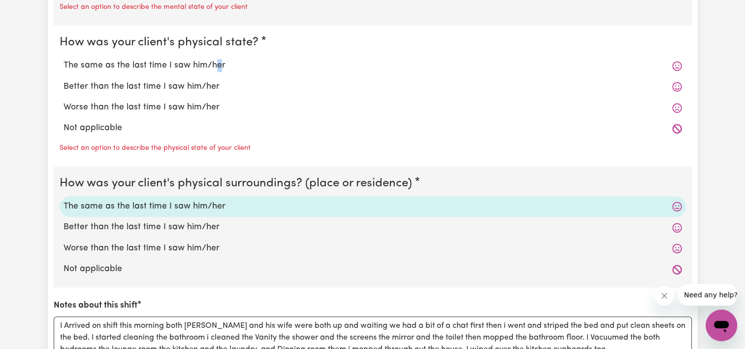
click at [215, 61] on label "The same as the last time I saw him/her" at bounding box center [373, 65] width 619 height 13
click at [163, 63] on label "The same as the last time I saw him/her" at bounding box center [373, 65] width 619 height 13
click at [64, 59] on input "The same as the last time I saw him/her" at bounding box center [63, 59] width 0 height 0
radio input "true"
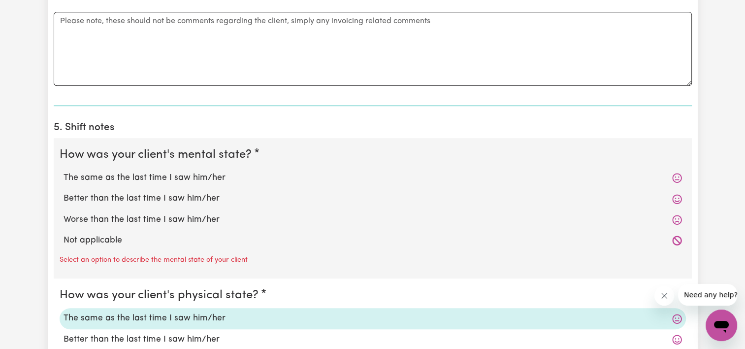
scroll to position [620, 0]
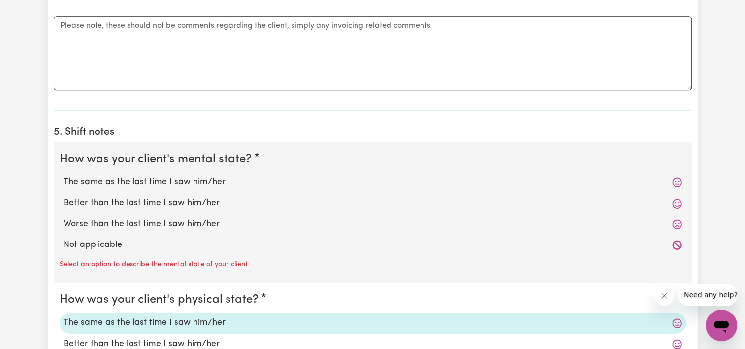
click at [198, 184] on label "The same as the last time I saw him/her" at bounding box center [373, 182] width 619 height 13
click at [64, 176] on input "The same as the last time I saw him/her" at bounding box center [63, 175] width 0 height 0
radio input "true"
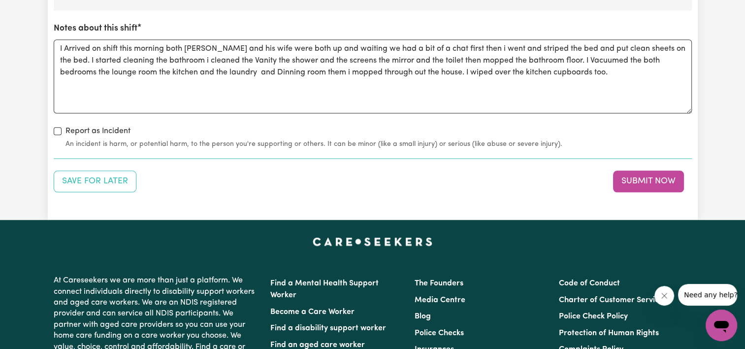
scroll to position [1138, 0]
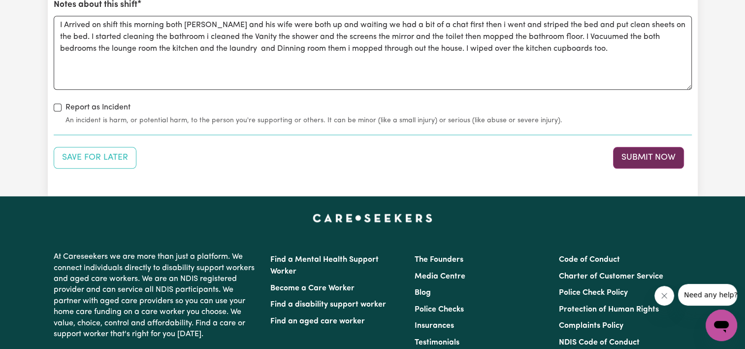
click at [627, 152] on button "Submit Now" at bounding box center [648, 158] width 71 height 22
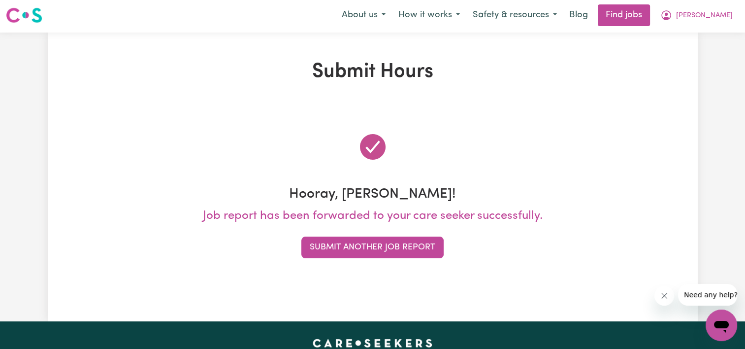
scroll to position [0, 0]
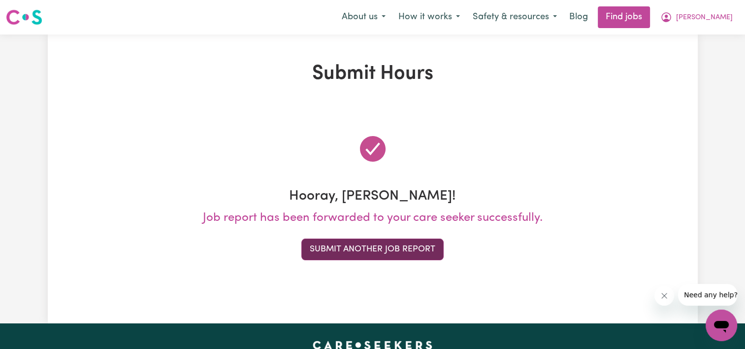
click at [398, 249] on button "Submit Another Job Report" at bounding box center [373, 249] width 142 height 22
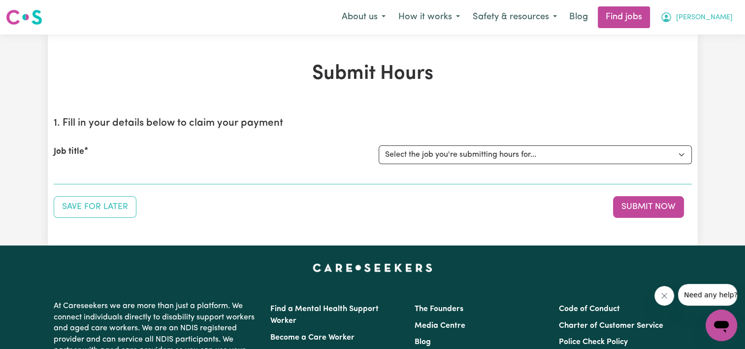
click at [725, 19] on span "[PERSON_NAME]" at bounding box center [704, 17] width 57 height 11
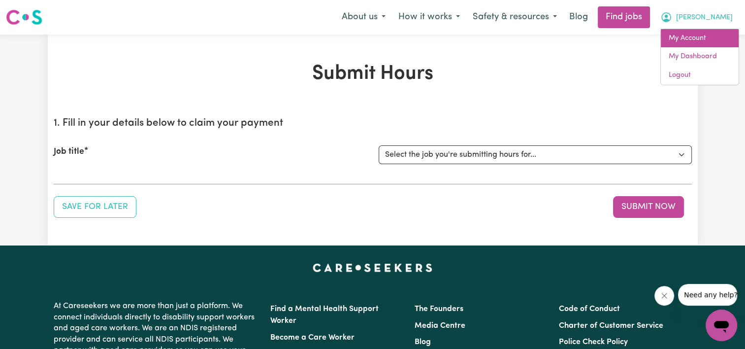
click at [690, 39] on link "My Account" at bounding box center [700, 38] width 78 height 19
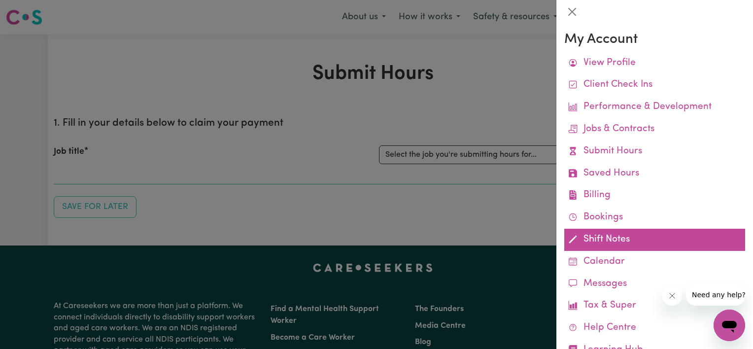
click at [593, 240] on link "Shift Notes" at bounding box center [654, 240] width 181 height 22
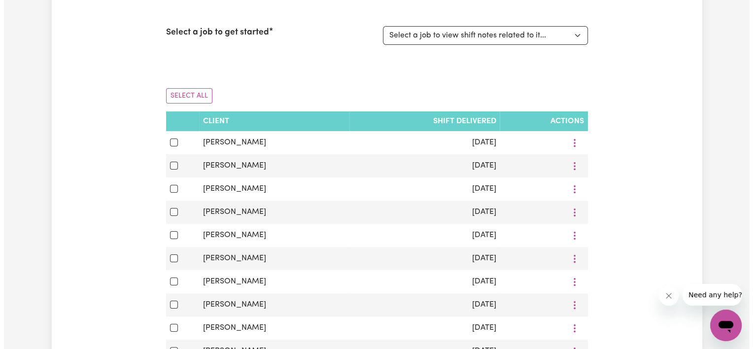
scroll to position [143, 0]
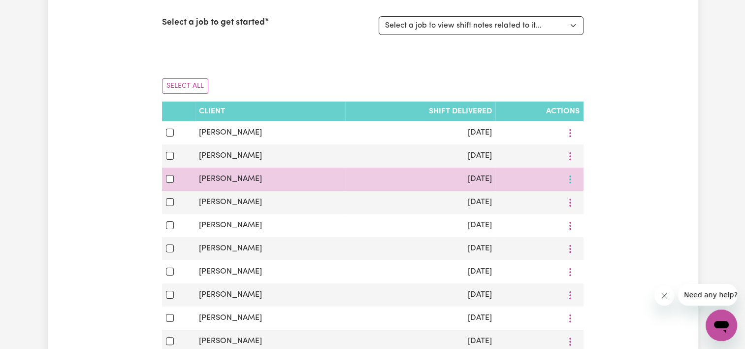
click at [570, 138] on icon "More options" at bounding box center [571, 133] width 10 height 10
click at [587, 203] on span "View/Update" at bounding box center [607, 202] width 48 height 8
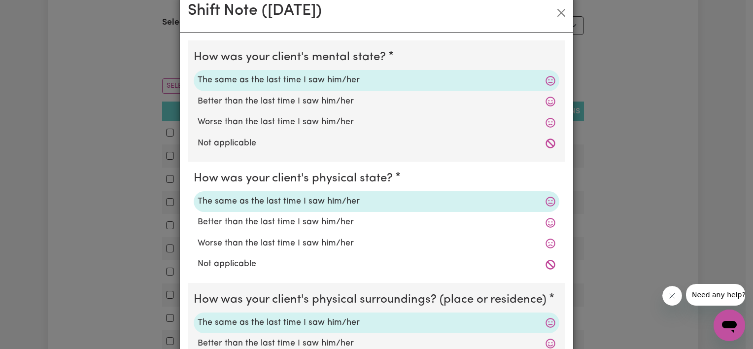
scroll to position [0, 0]
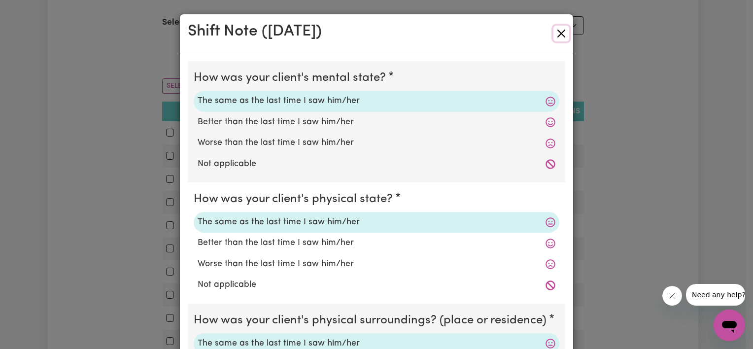
click at [556, 36] on button "Close" at bounding box center [561, 34] width 16 height 16
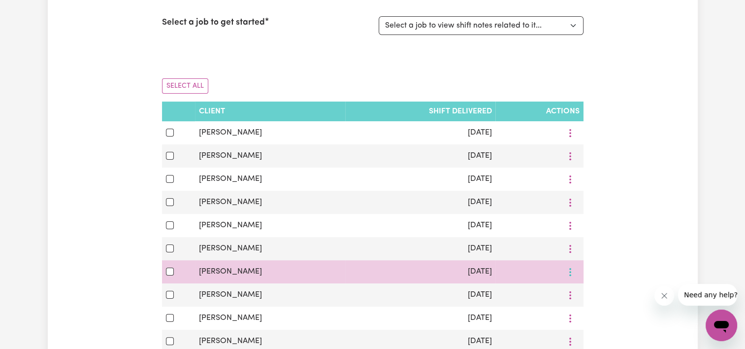
click at [569, 140] on button "More options" at bounding box center [570, 132] width 19 height 15
click at [596, 208] on span "View/Update" at bounding box center [607, 209] width 48 height 8
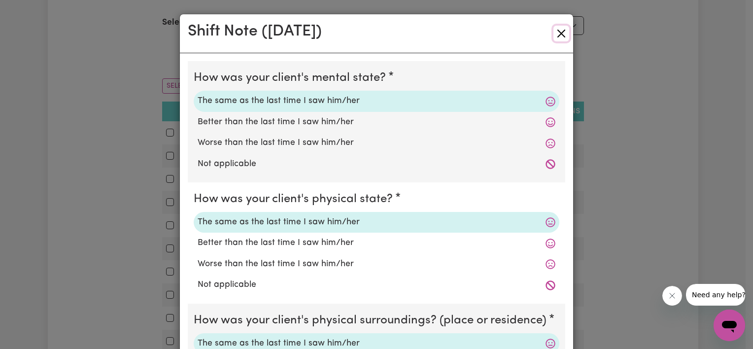
click at [560, 30] on button "Close" at bounding box center [561, 34] width 16 height 16
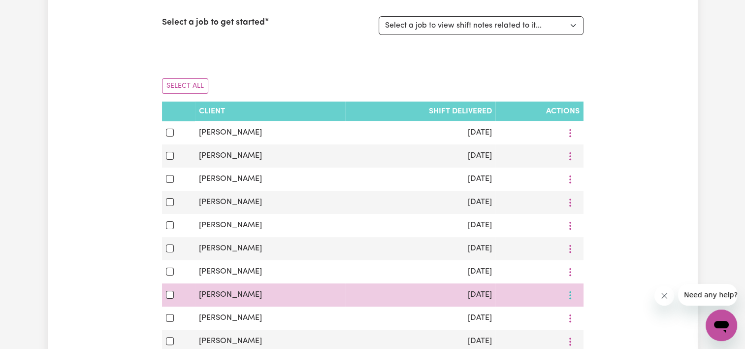
click at [569, 138] on icon "More options" at bounding box center [571, 133] width 10 height 10
click at [591, 231] on span "View/Update" at bounding box center [607, 232] width 48 height 8
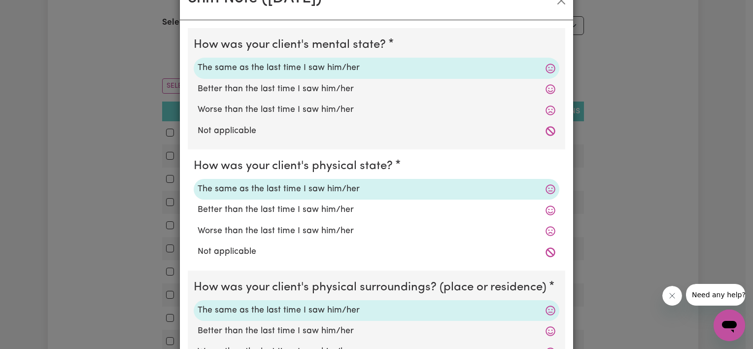
scroll to position [17, 0]
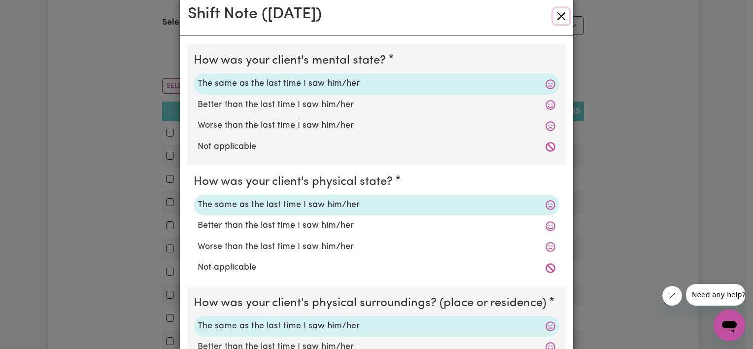
click at [556, 15] on button "Close" at bounding box center [561, 16] width 16 height 16
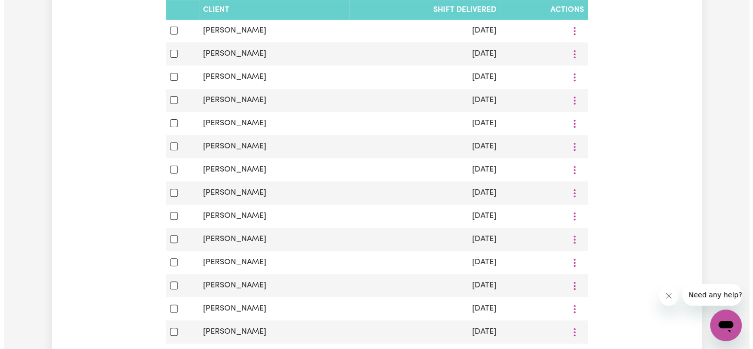
scroll to position [312, 0]
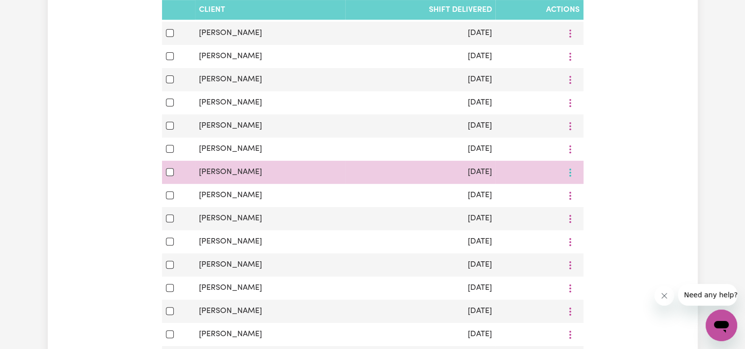
click at [591, 199] on span "View/Update" at bounding box center [607, 195] width 48 height 8
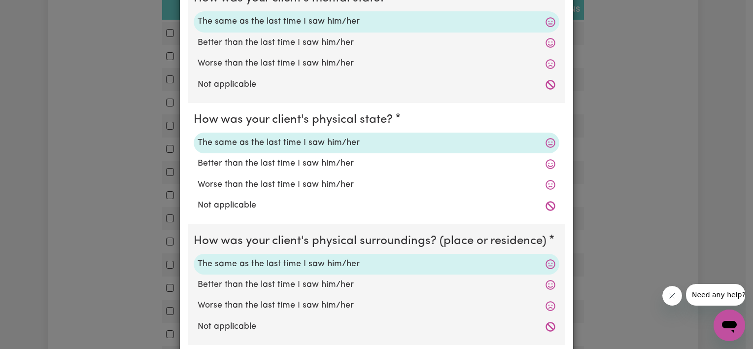
scroll to position [0, 0]
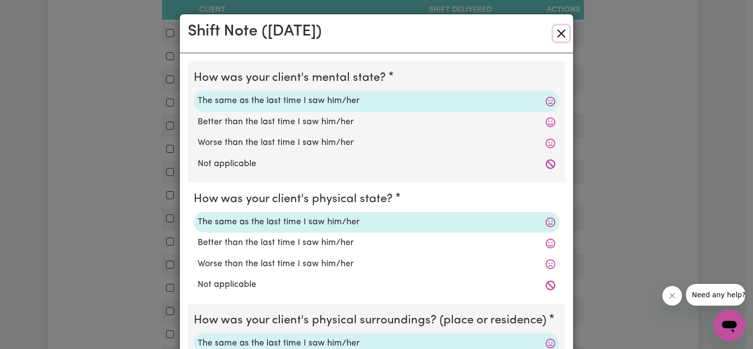
click at [556, 32] on button "Close" at bounding box center [561, 34] width 16 height 16
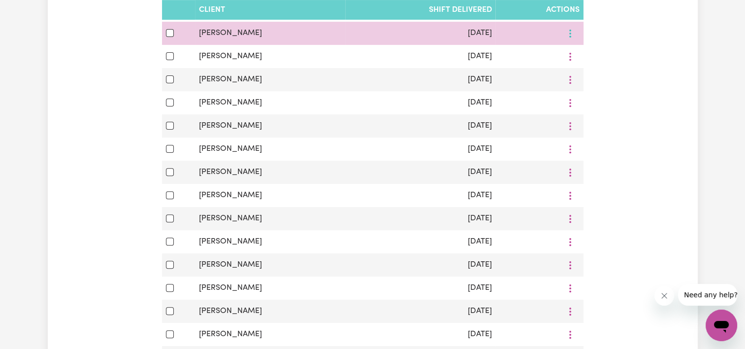
click at [584, 53] on span "View/Update" at bounding box center [607, 56] width 48 height 8
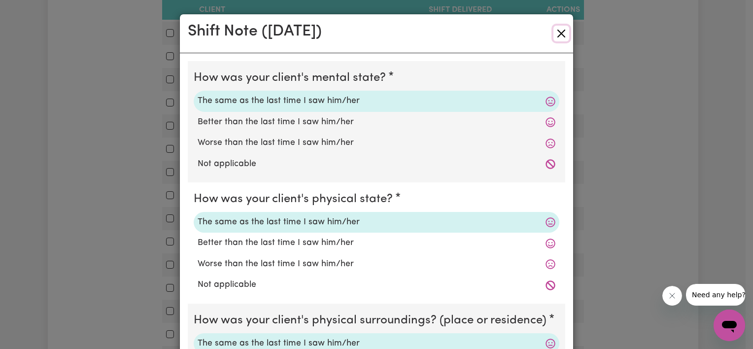
click at [562, 34] on button "Close" at bounding box center [561, 34] width 16 height 16
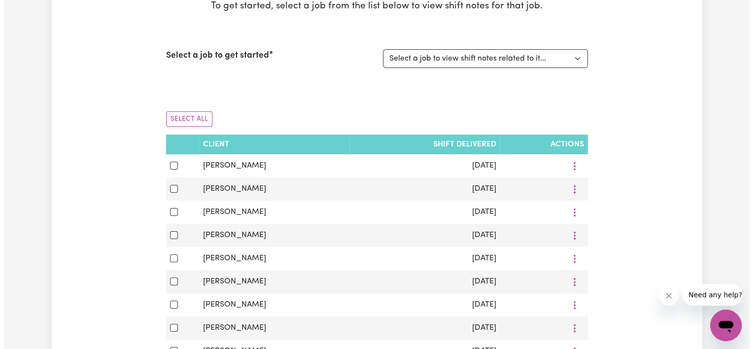
scroll to position [103, 0]
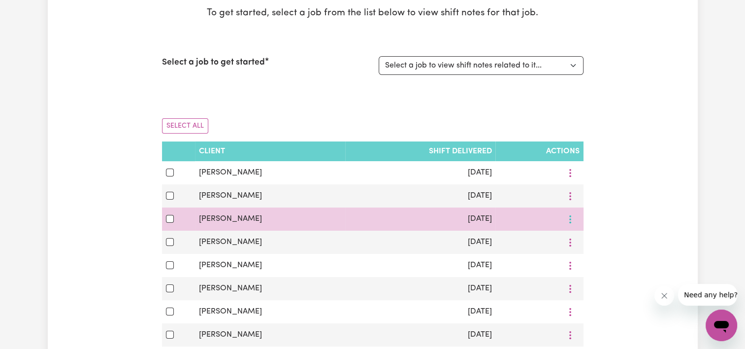
click at [570, 180] on button "More options" at bounding box center [570, 172] width 19 height 15
click at [619, 241] on span "View/Update" at bounding box center [607, 242] width 48 height 8
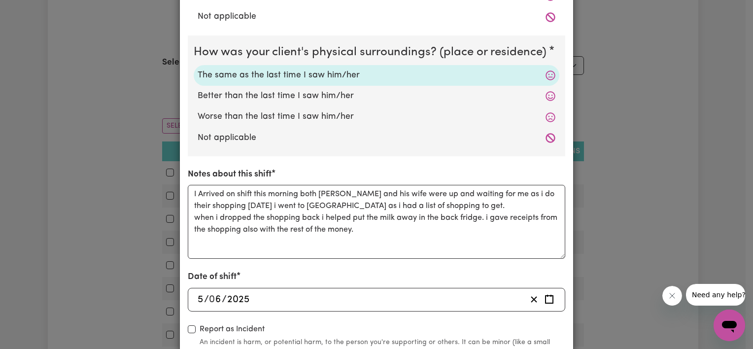
scroll to position [337, 0]
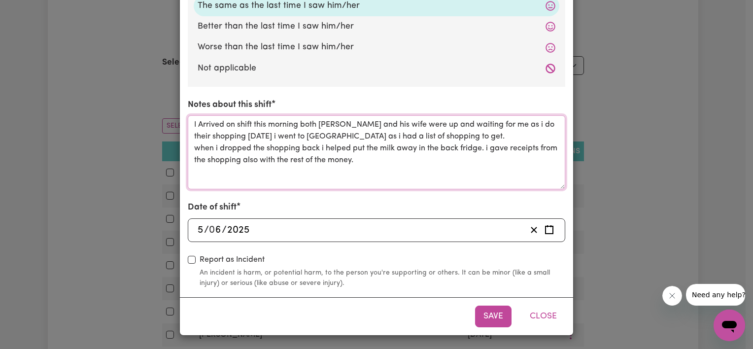
drag, startPoint x: 188, startPoint y: 120, endPoint x: 361, endPoint y: 177, distance: 182.0
click at [361, 177] on textarea "I Arrived on shift this morning both [PERSON_NAME] and his wife were up and wai…" at bounding box center [376, 152] width 377 height 74
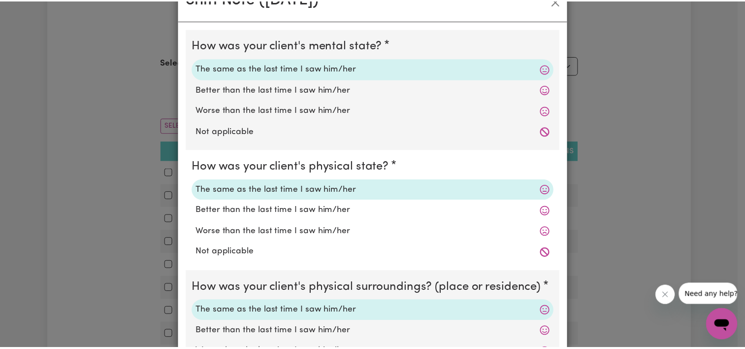
scroll to position [0, 0]
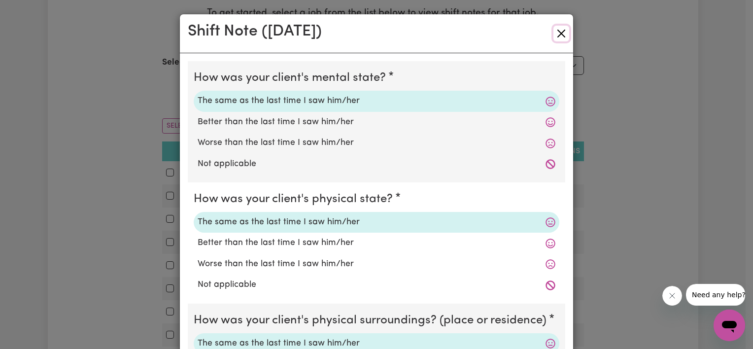
click at [556, 33] on button "Close" at bounding box center [561, 34] width 16 height 16
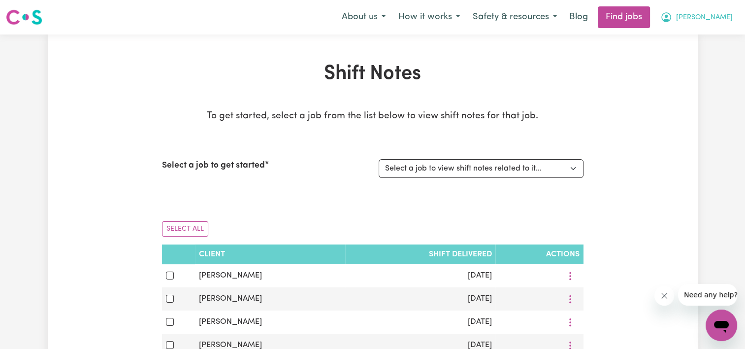
click at [718, 18] on span "[PERSON_NAME]" at bounding box center [704, 17] width 57 height 11
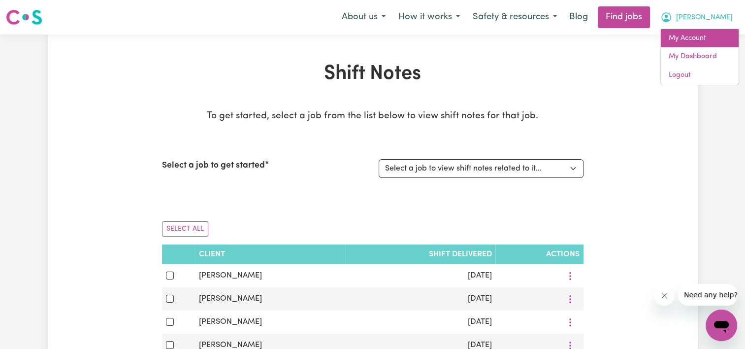
click at [694, 40] on link "My Account" at bounding box center [700, 38] width 78 height 19
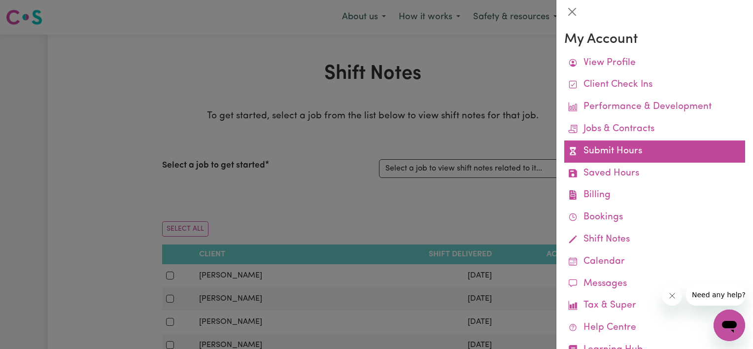
click at [612, 152] on link "Submit Hours" at bounding box center [654, 151] width 181 height 22
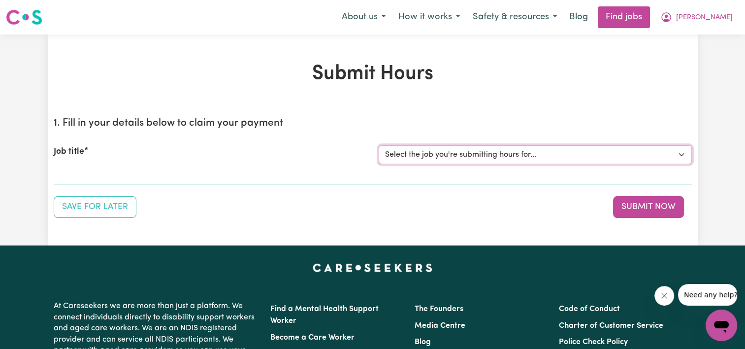
click at [618, 152] on select "Select the job you're submitting hours for... [[PERSON_NAME]] Support Worker Ne…" at bounding box center [535, 154] width 313 height 19
select select "13454"
click at [379, 145] on select "Select the job you're submitting hours for... [[PERSON_NAME]] Support Worker Ne…" at bounding box center [535, 154] width 313 height 19
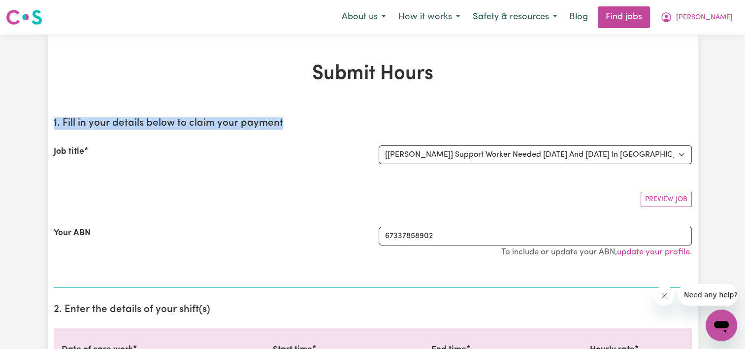
drag, startPoint x: 745, startPoint y: 56, endPoint x: 751, endPoint y: 118, distance: 62.4
drag, startPoint x: 751, startPoint y: 118, endPoint x: 726, endPoint y: 138, distance: 31.9
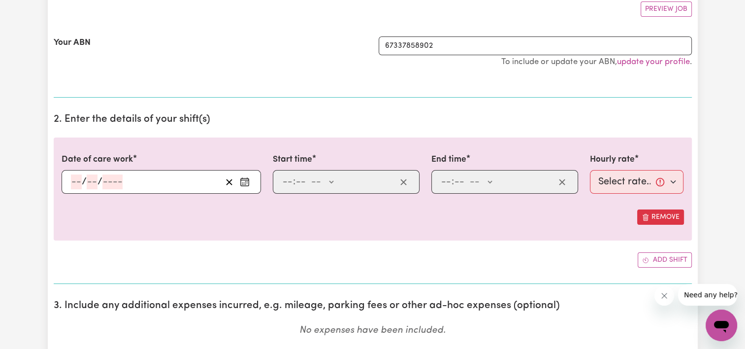
scroll to position [199, 0]
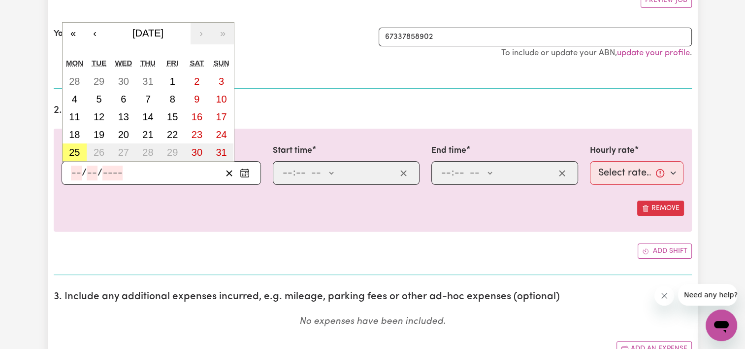
click at [77, 176] on input "number" at bounding box center [76, 173] width 11 height 15
click at [95, 34] on button "‹" at bounding box center [95, 34] width 22 height 22
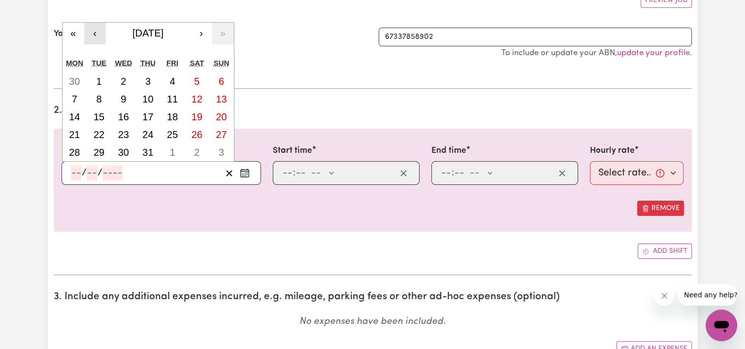
click at [95, 34] on button "‹" at bounding box center [95, 34] width 22 height 22
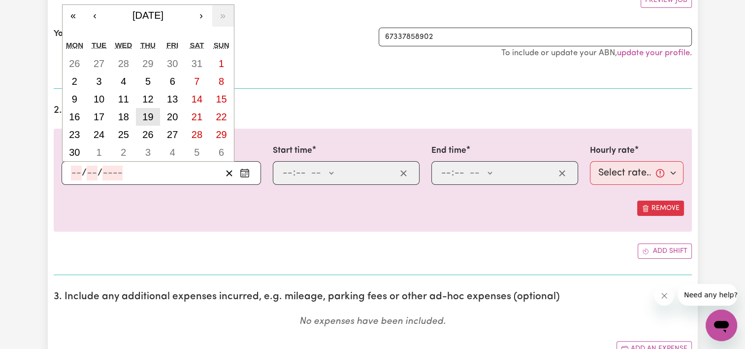
click at [151, 120] on abbr "19" at bounding box center [147, 116] width 11 height 11
type input "[DATE]"
type input "19"
type input "6"
type input "2025"
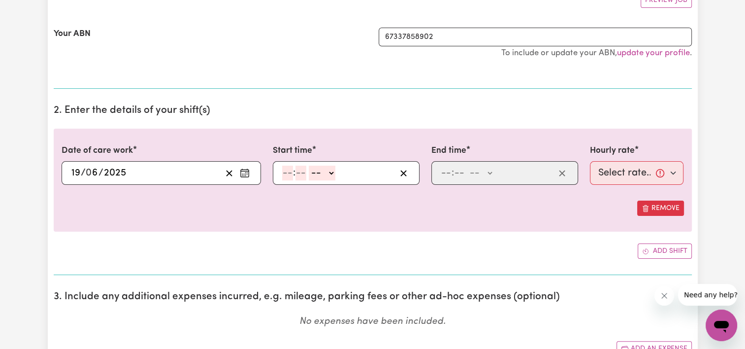
click at [286, 169] on input "number" at bounding box center [287, 173] width 11 height 15
type input "9"
type input "0"
click at [327, 168] on select "-- AM PM" at bounding box center [320, 173] width 27 height 15
select select "am"
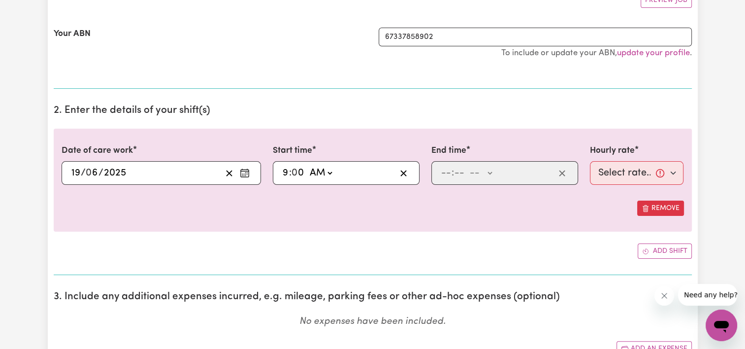
click at [307, 166] on select "-- AM PM" at bounding box center [320, 173] width 27 height 15
type input "09:00"
click at [443, 174] on input "number" at bounding box center [446, 173] width 11 height 15
type input "11"
type input "0"
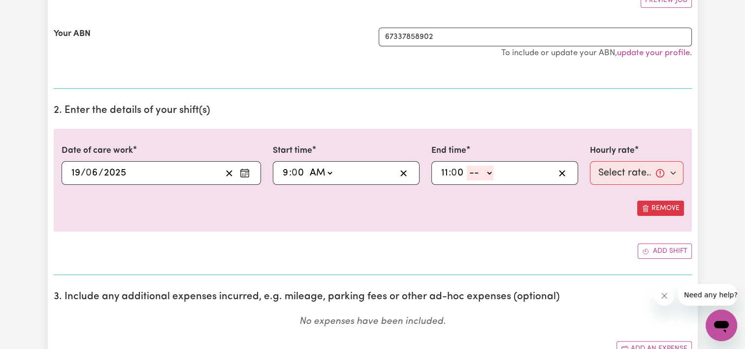
click at [487, 172] on select "-- AM PM" at bounding box center [480, 173] width 27 height 15
select select "am"
click at [467, 166] on select "-- AM PM" at bounding box center [480, 173] width 27 height 15
type input "11:00"
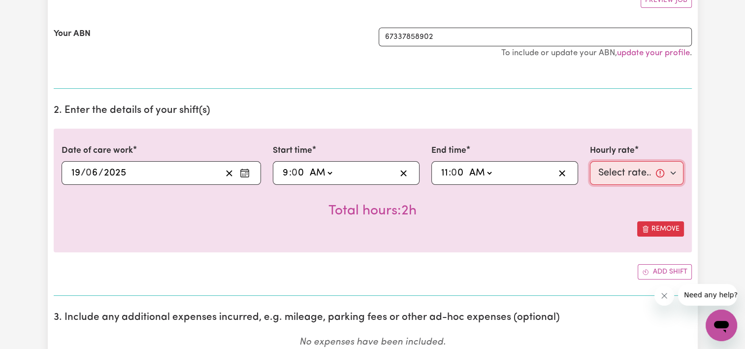
click at [674, 169] on select "Select rate... $50.00 (Weekday)" at bounding box center [637, 173] width 94 height 24
select select "50-Weekday"
click at [590, 161] on select "Select rate... $50.00 (Weekday)" at bounding box center [637, 173] width 94 height 24
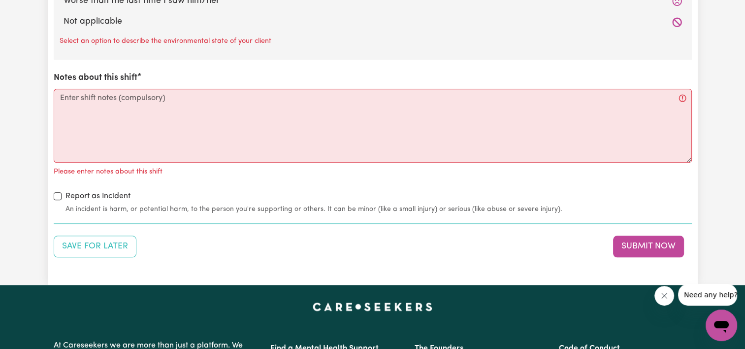
scroll to position [1131, 0]
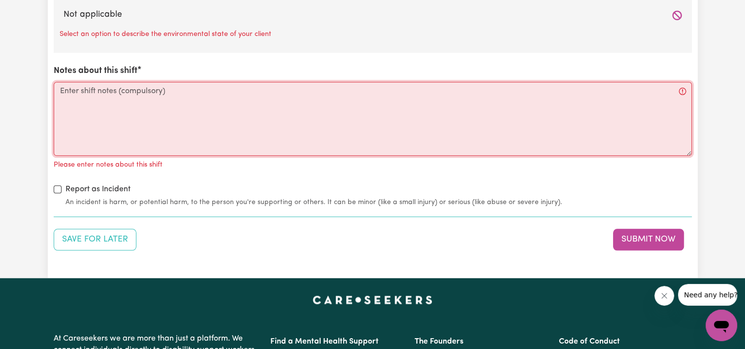
paste textarea "I Arrived on shift this morning both [PERSON_NAME] and his wife were up and wai…"
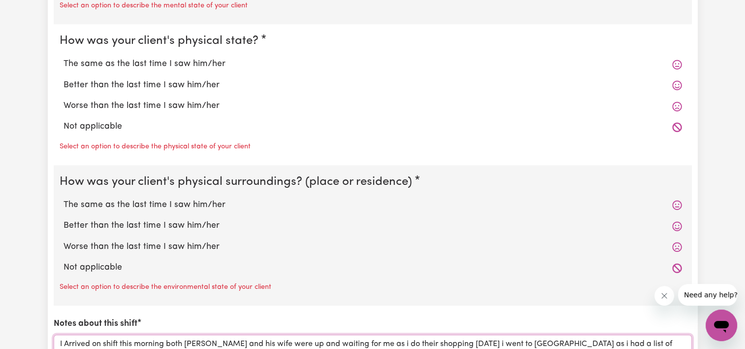
scroll to position [874, 0]
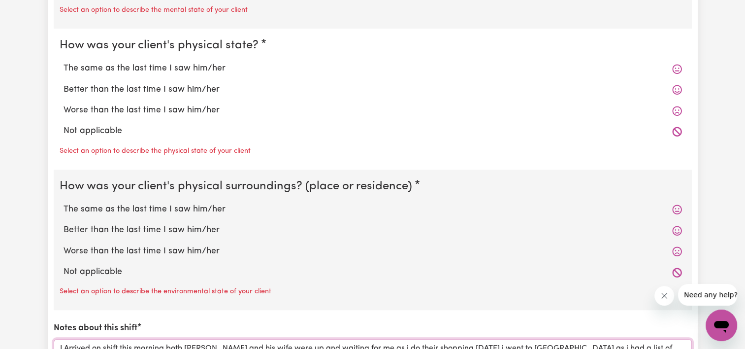
type textarea "I Arrived on shift this morning both [PERSON_NAME] and his wife were up and wai…"
click at [186, 213] on label "The same as the last time I saw him/her" at bounding box center [373, 209] width 619 height 13
click at [169, 204] on label "The same as the last time I saw him/her" at bounding box center [373, 209] width 619 height 13
click at [64, 203] on input "The same as the last time I saw him/her" at bounding box center [63, 202] width 0 height 0
radio input "true"
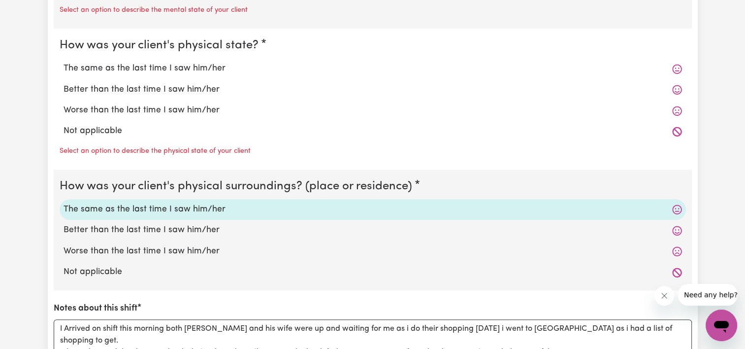
click at [188, 66] on label "The same as the last time I saw him/her" at bounding box center [373, 68] width 619 height 13
click at [64, 62] on input "The same as the last time I saw him/her" at bounding box center [63, 62] width 0 height 0
radio input "true"
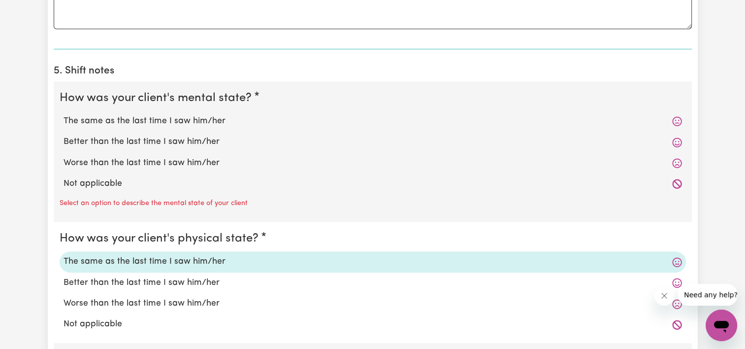
scroll to position [653, 0]
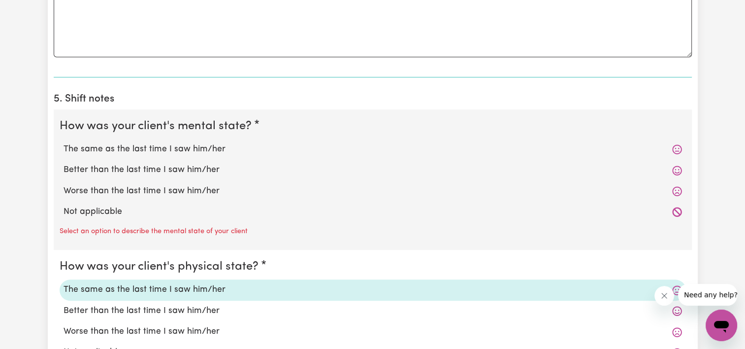
click at [210, 150] on label "The same as the last time I saw him/her" at bounding box center [373, 149] width 619 height 13
click at [64, 143] on input "The same as the last time I saw him/her" at bounding box center [63, 142] width 0 height 0
radio input "true"
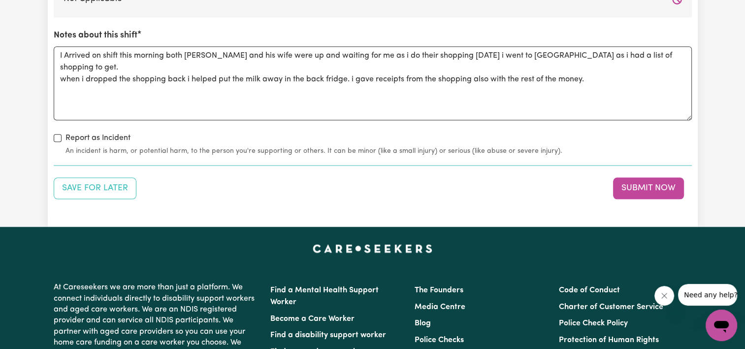
scroll to position [1110, 0]
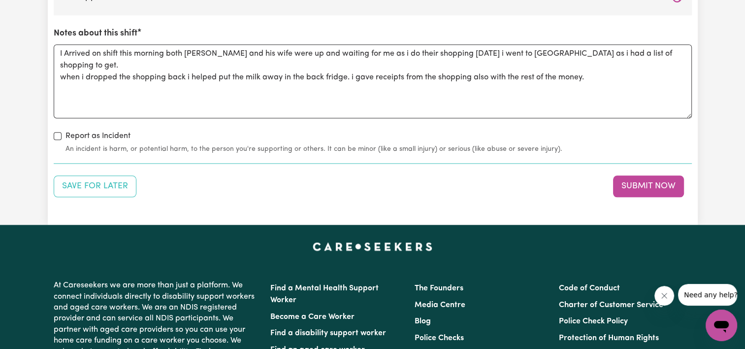
drag, startPoint x: 635, startPoint y: 185, endPoint x: 633, endPoint y: 191, distance: 6.2
click at [633, 191] on button "Submit Now" at bounding box center [648, 186] width 71 height 22
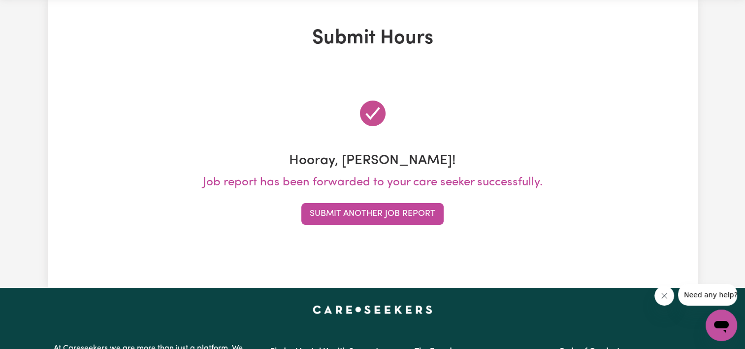
scroll to position [0, 0]
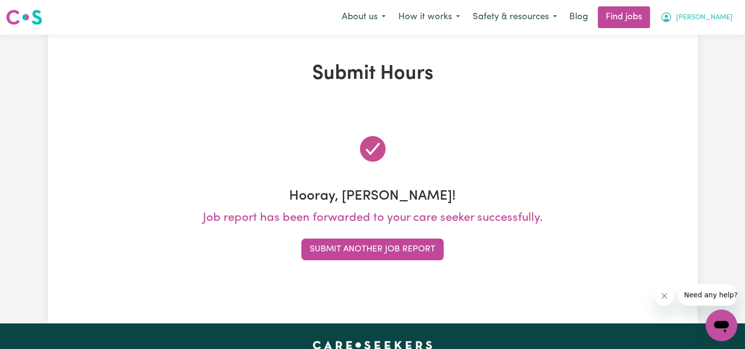
click at [721, 19] on span "[PERSON_NAME]" at bounding box center [704, 17] width 57 height 11
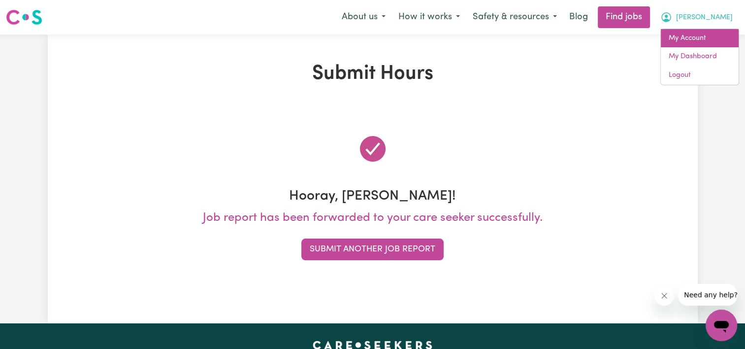
click at [700, 39] on link "My Account" at bounding box center [700, 38] width 78 height 19
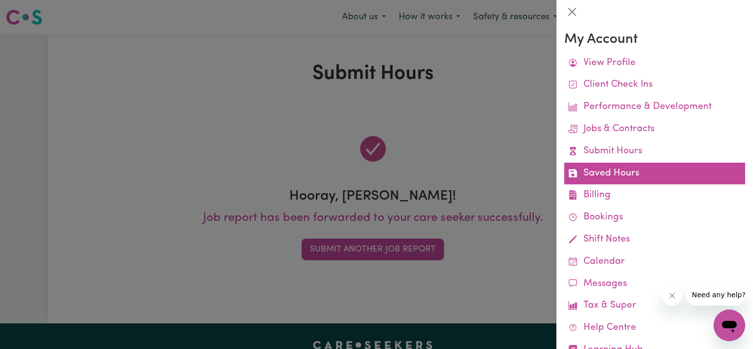
click at [618, 174] on link "Saved Hours" at bounding box center [654, 174] width 181 height 22
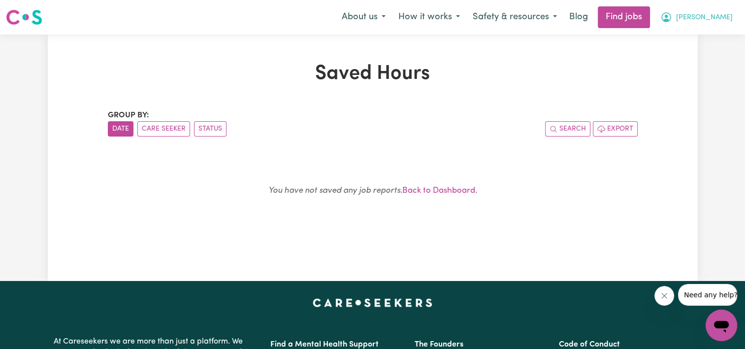
click at [714, 17] on span "[PERSON_NAME]" at bounding box center [704, 17] width 57 height 11
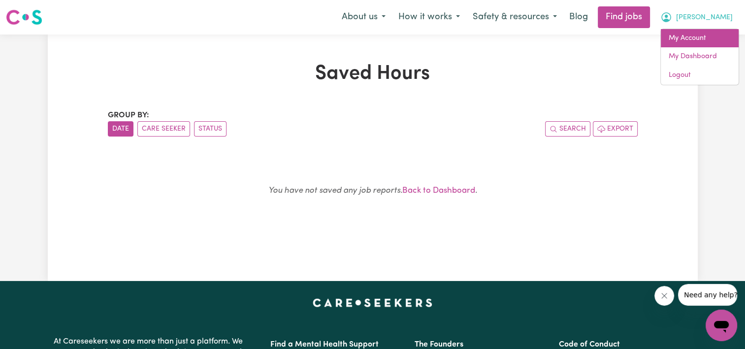
click at [704, 39] on link "My Account" at bounding box center [700, 38] width 78 height 19
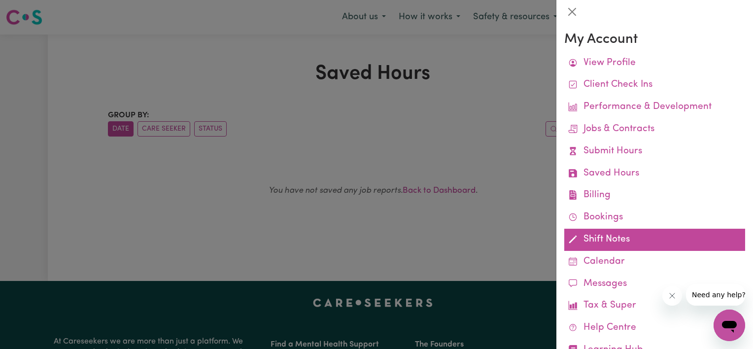
click at [604, 237] on link "Shift Notes" at bounding box center [654, 240] width 181 height 22
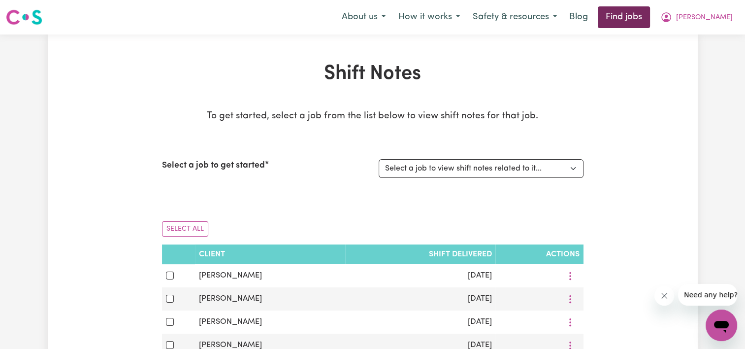
click at [650, 21] on link "Find jobs" at bounding box center [624, 17] width 52 height 22
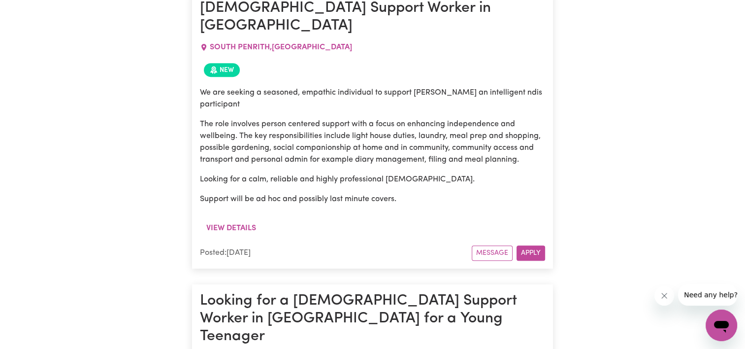
scroll to position [503, 0]
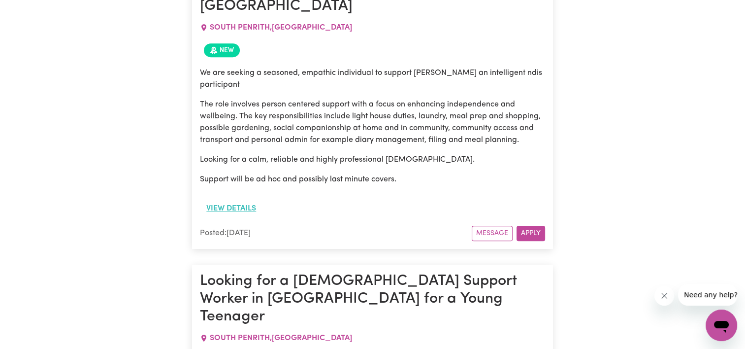
click at [213, 199] on button "View details" at bounding box center [231, 208] width 63 height 19
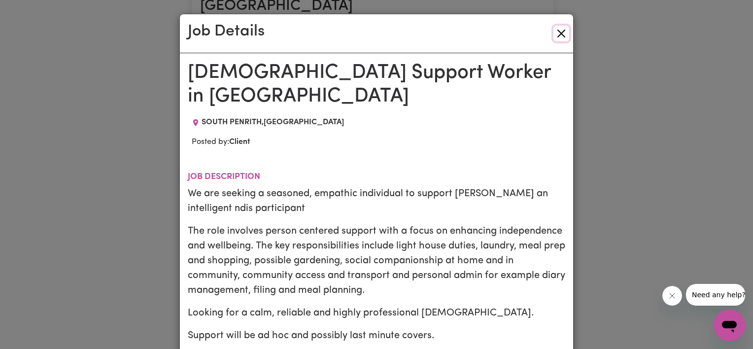
click at [558, 34] on button "Close" at bounding box center [561, 34] width 16 height 16
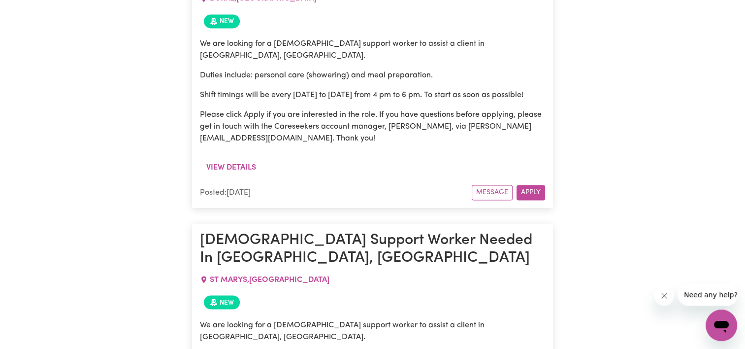
scroll to position [5360, 0]
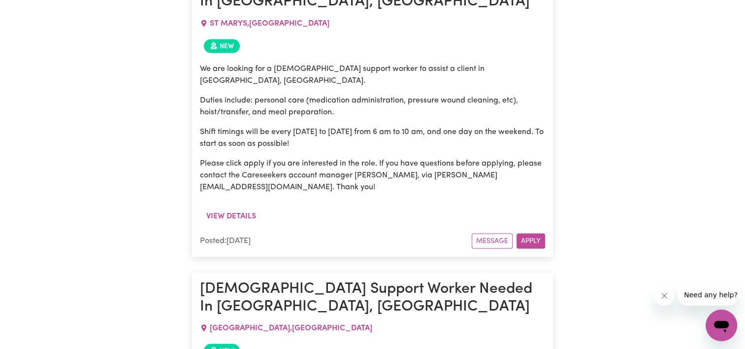
scroll to position [5642, 0]
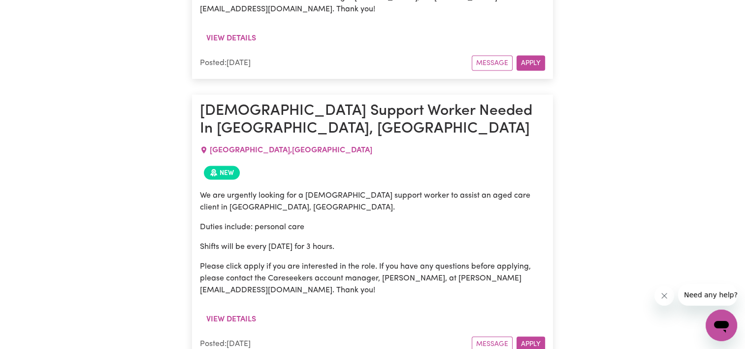
scroll to position [5800, 0]
